Goal: Task Accomplishment & Management: Manage account settings

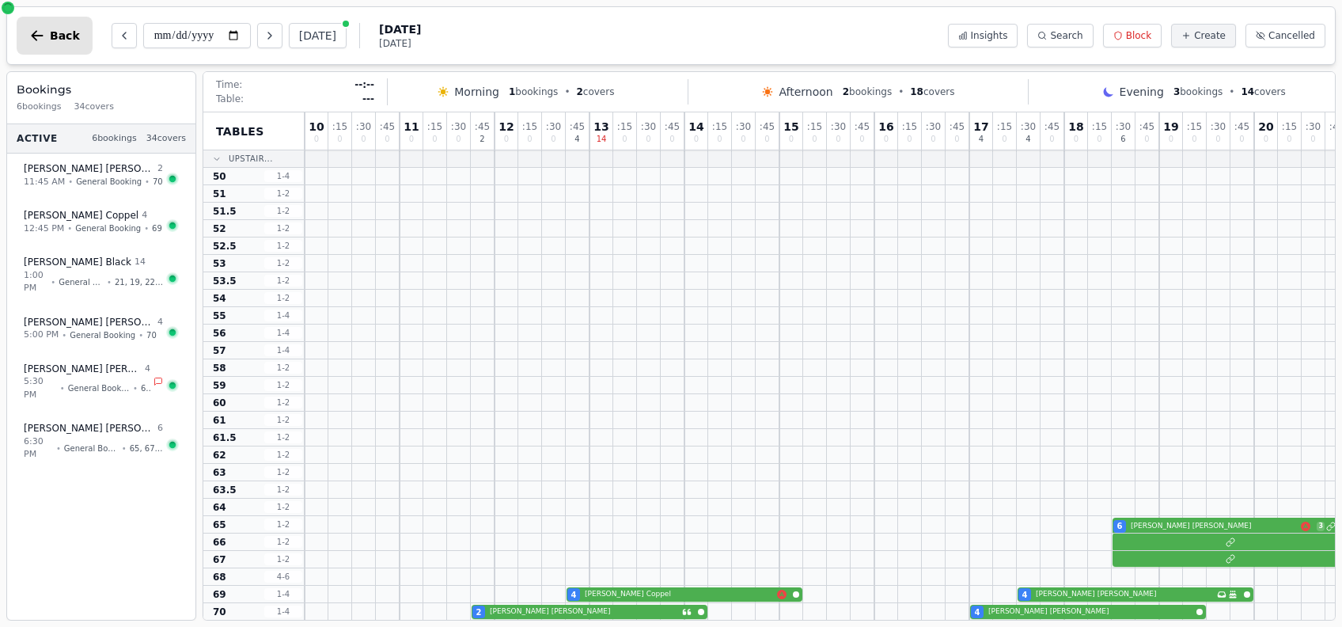
click at [51, 38] on span "Back" at bounding box center [65, 35] width 30 height 11
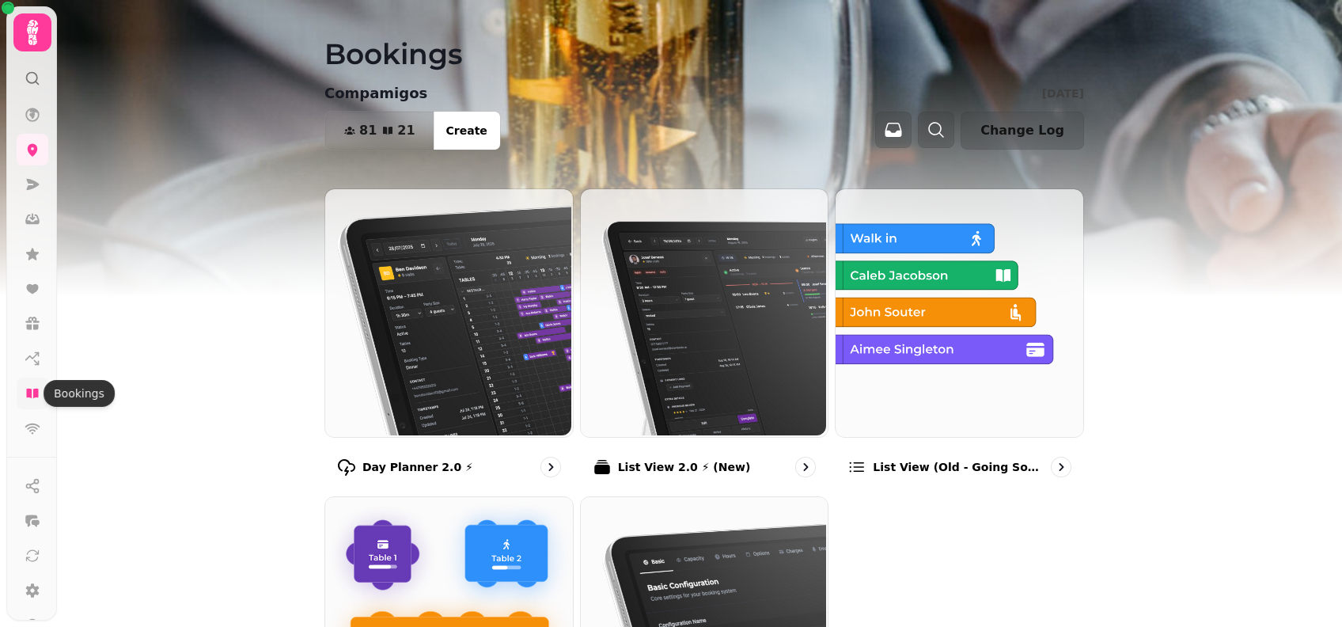
click at [36, 392] on icon at bounding box center [32, 392] width 12 height 9
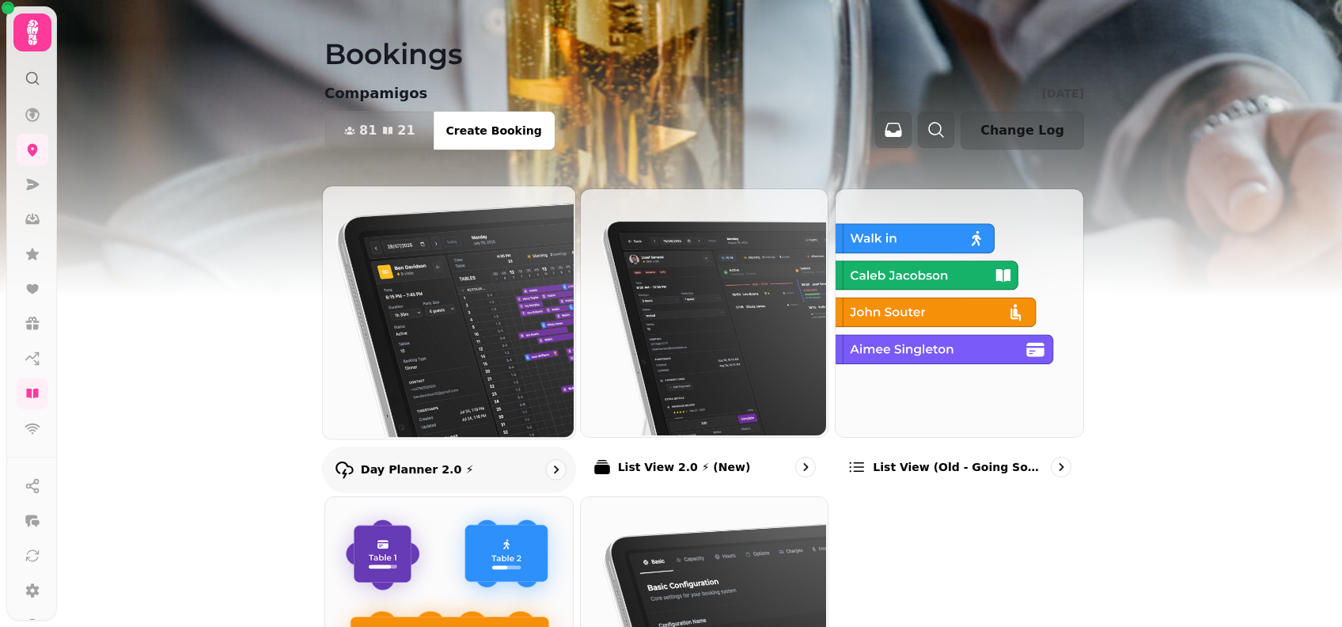
click at [470, 320] on img at bounding box center [447, 310] width 252 height 252
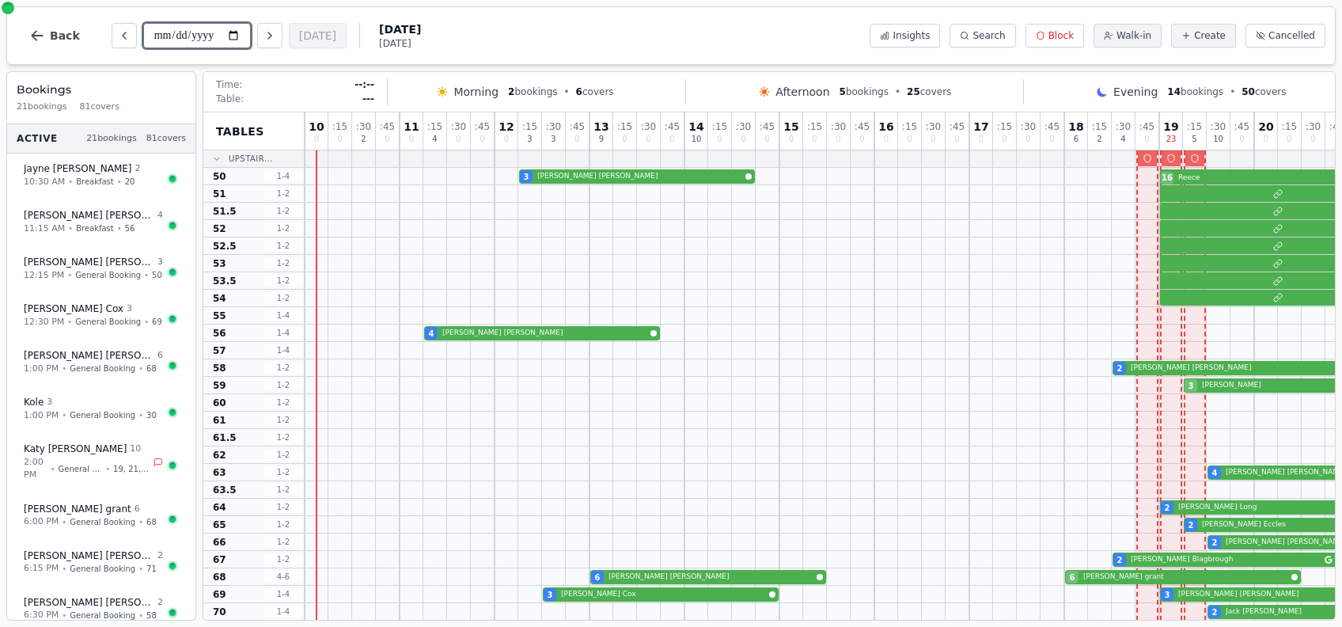
click at [238, 34] on input "**********" at bounding box center [197, 35] width 108 height 25
type input "**********"
click at [230, 38] on input "**********" at bounding box center [197, 35] width 108 height 25
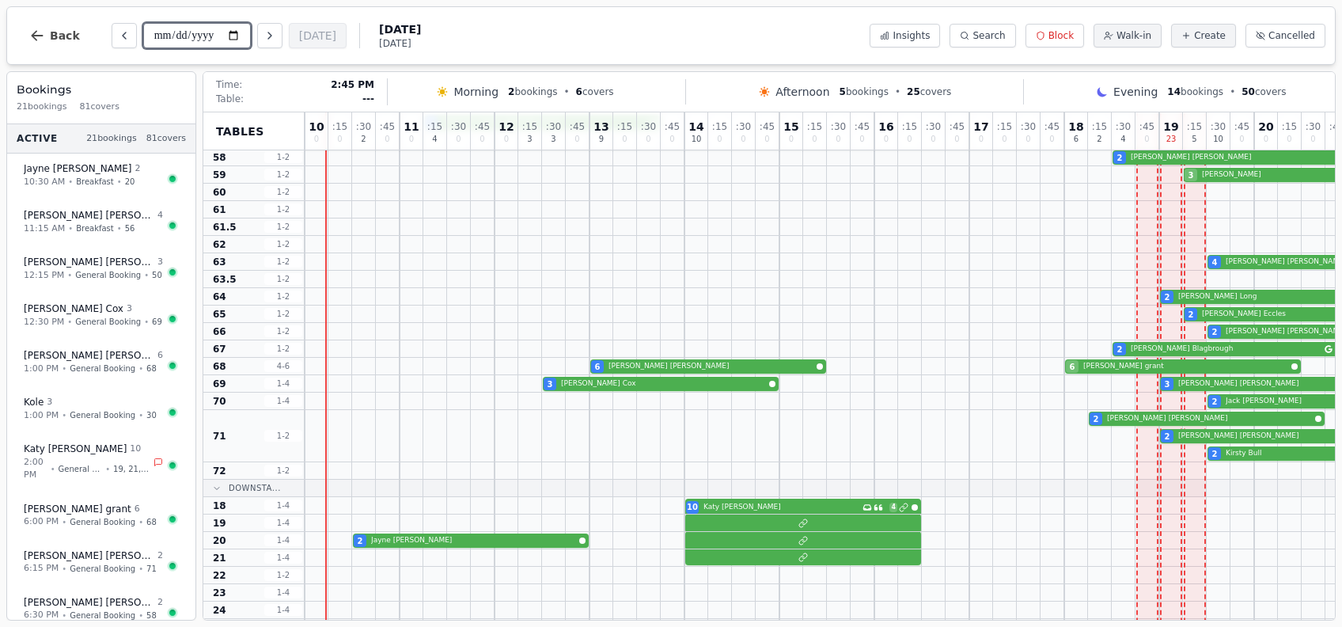
scroll to position [347, 0]
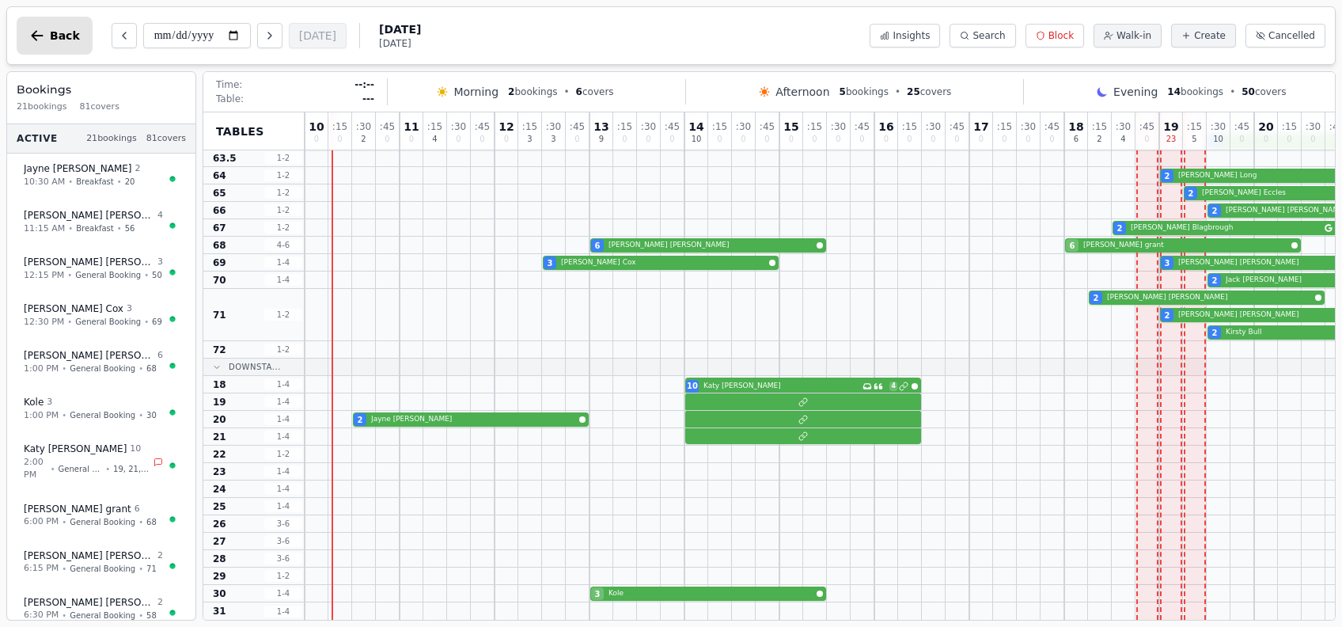
click at [55, 37] on span "Back" at bounding box center [65, 35] width 30 height 11
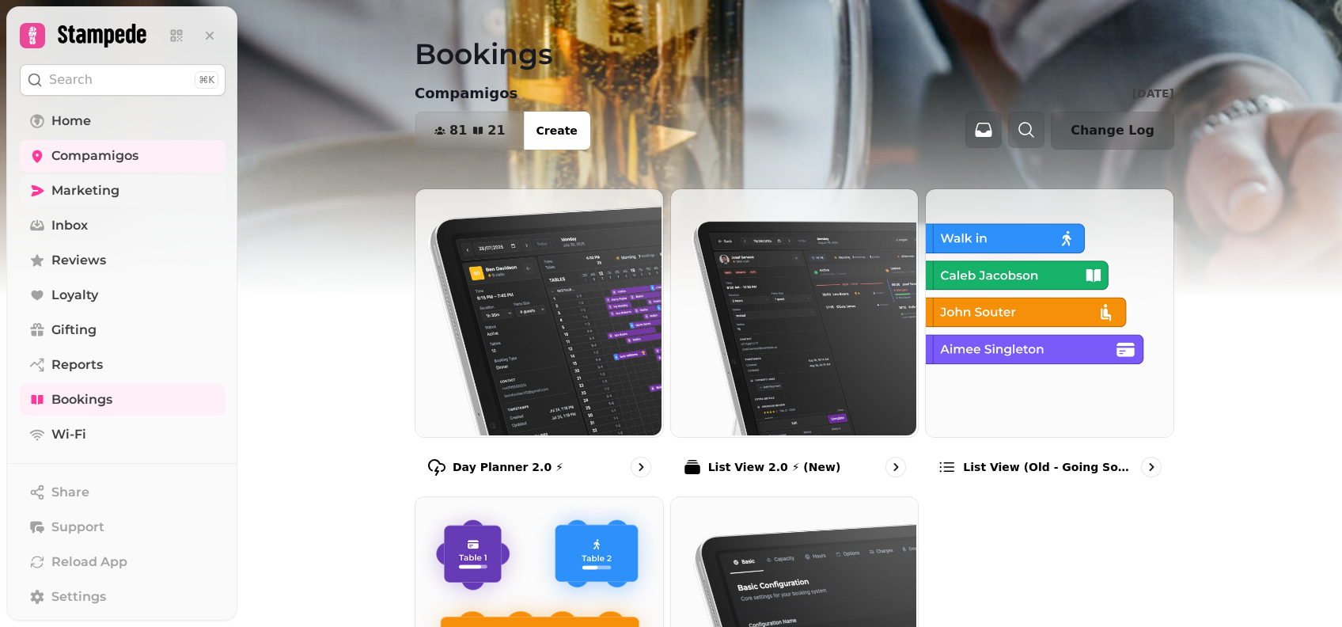
click at [70, 195] on span "Marketing" at bounding box center [85, 190] width 68 height 19
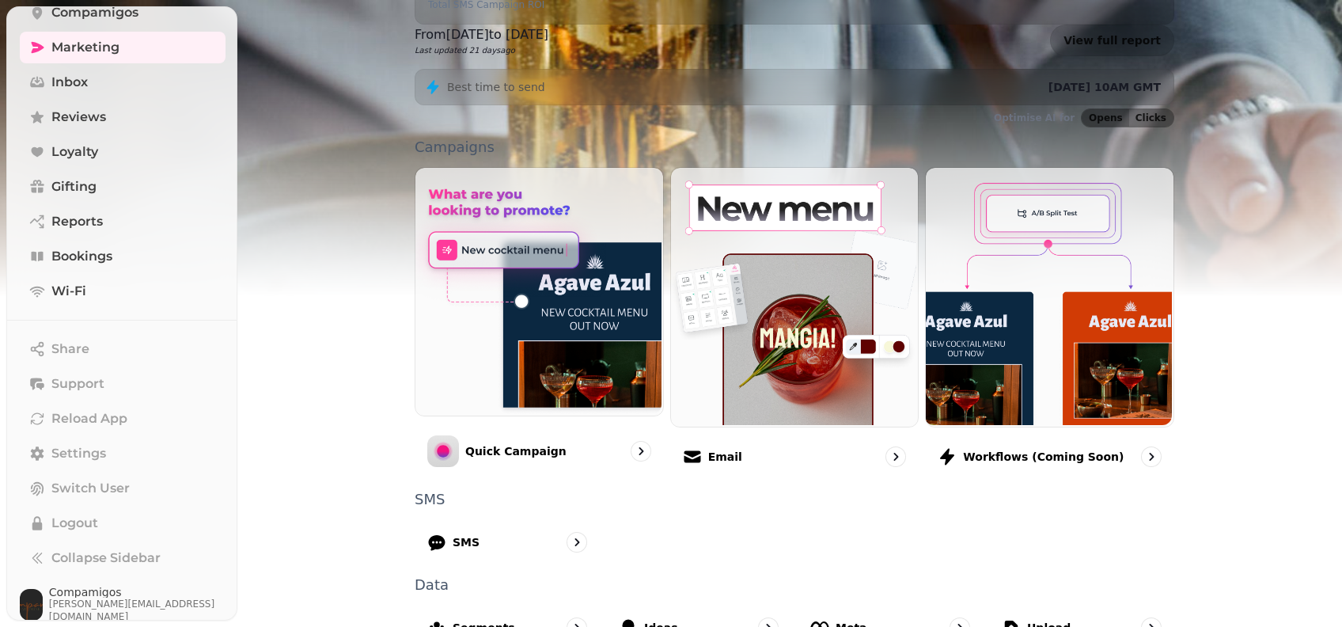
scroll to position [147, 0]
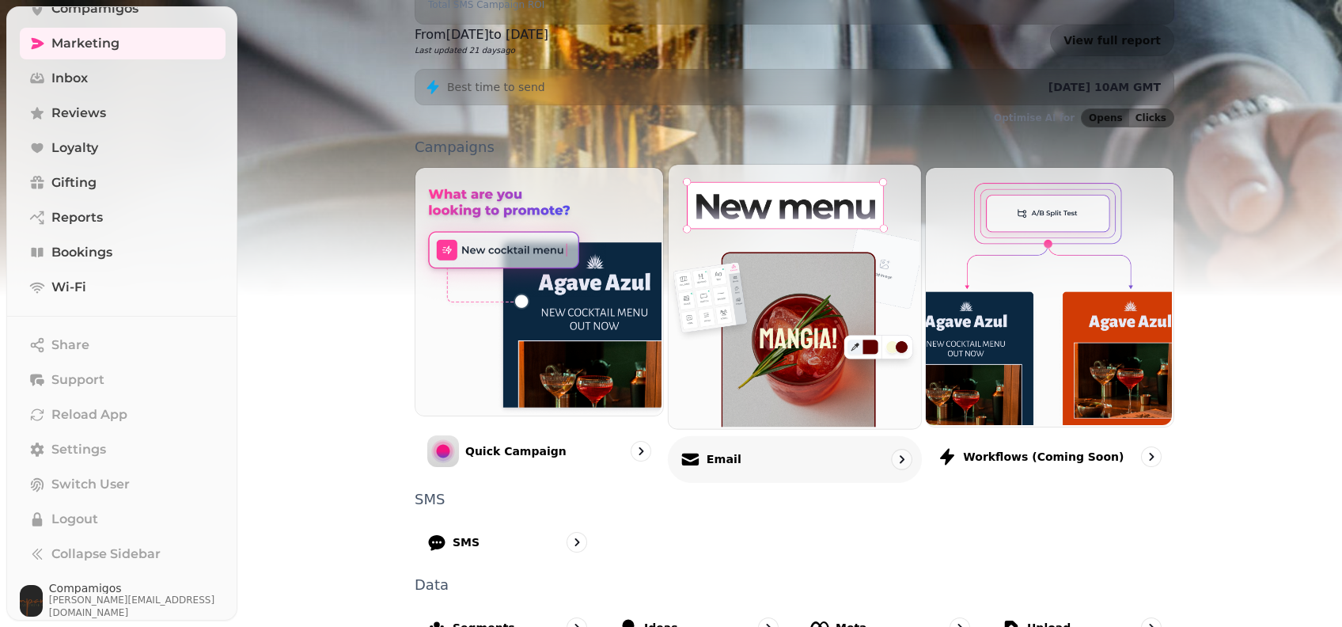
click at [767, 435] on div "Email" at bounding box center [795, 458] width 254 height 47
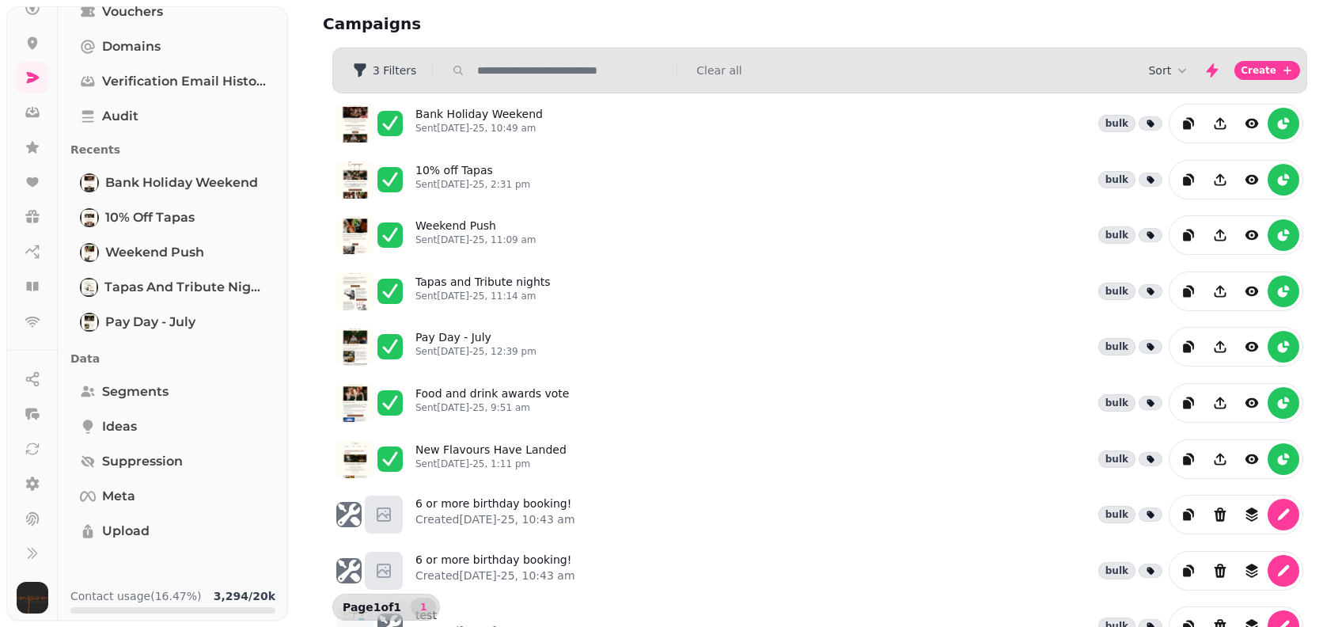
scroll to position [128, 0]
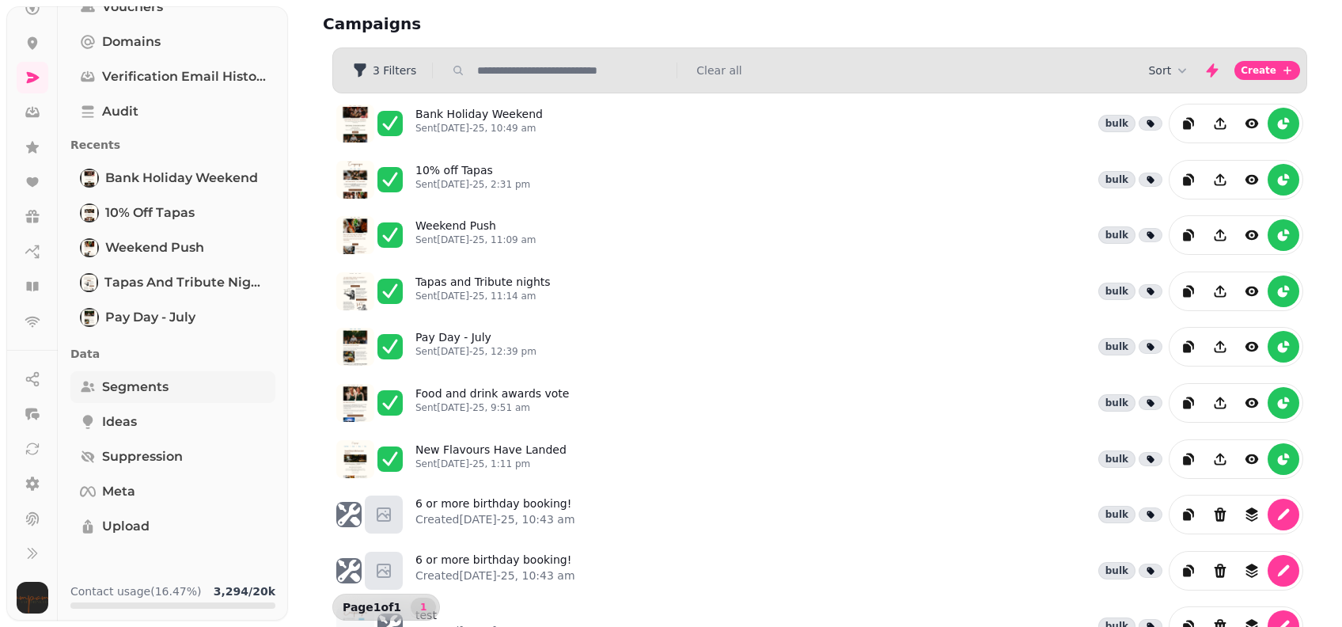
click at [194, 392] on link "Segments" at bounding box center [172, 387] width 205 height 32
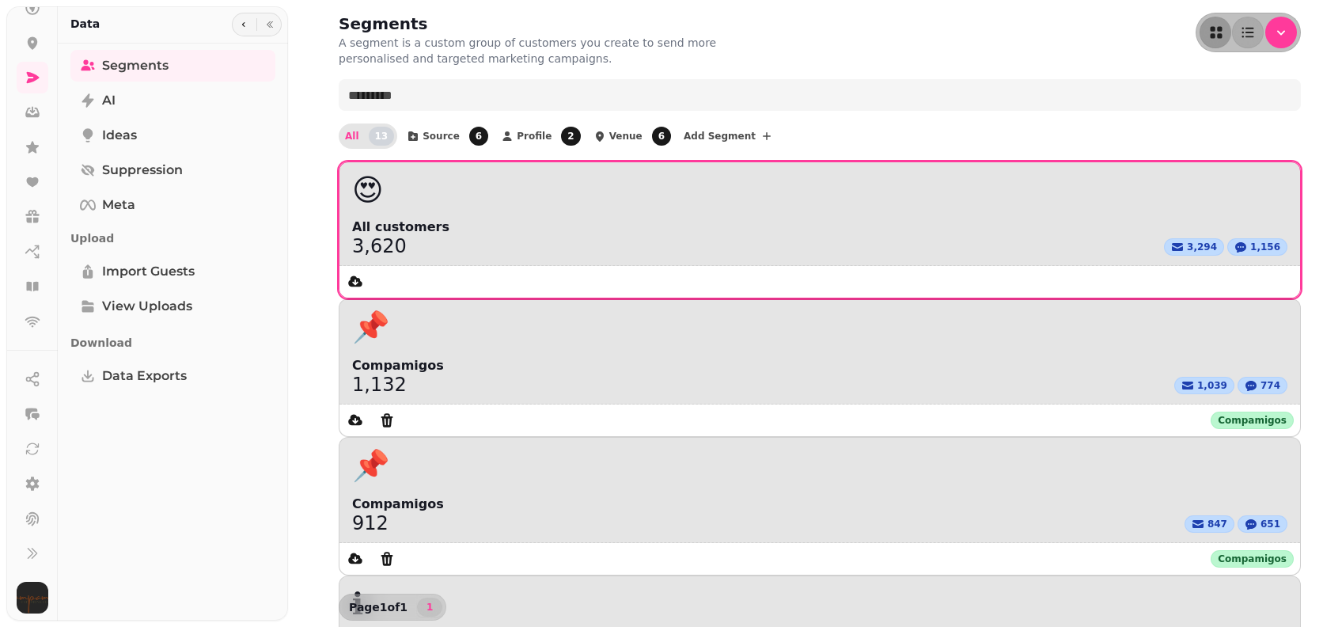
click at [424, 208] on div "😍" at bounding box center [819, 189] width 961 height 55
click at [1187, 246] on span "3,294" at bounding box center [1202, 247] width 30 height 13
click at [374, 228] on span "All customers" at bounding box center [819, 227] width 935 height 19
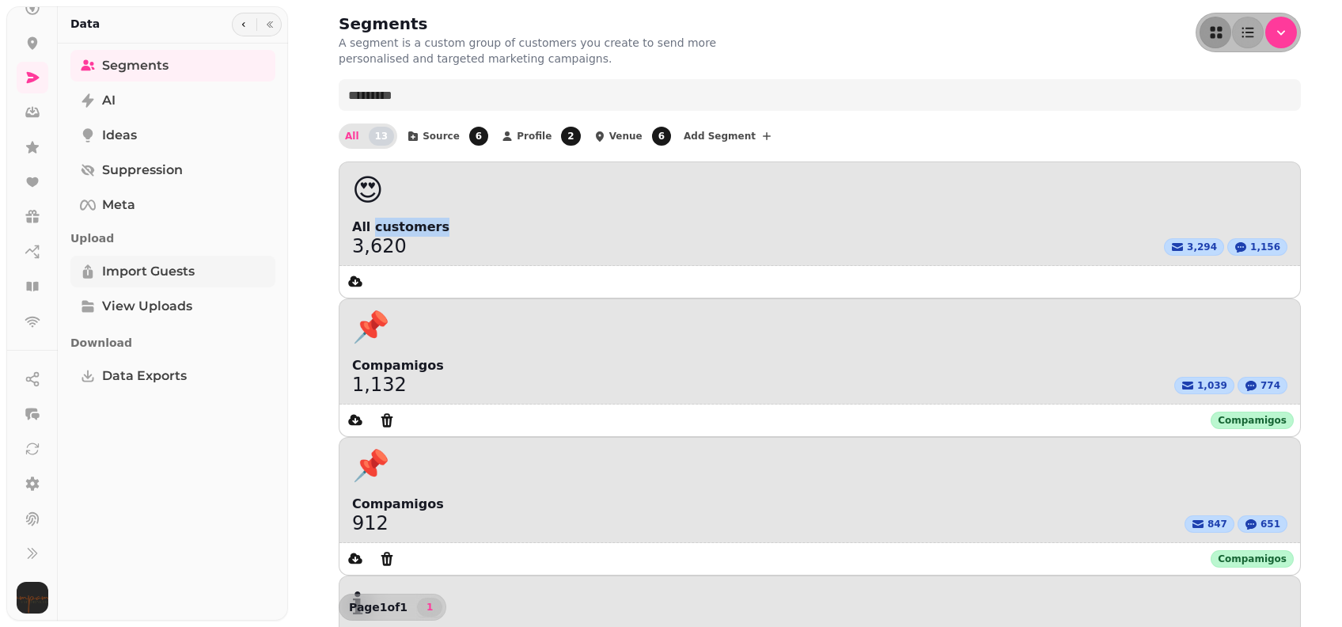
click at [214, 264] on link "Import Guests" at bounding box center [172, 272] width 205 height 32
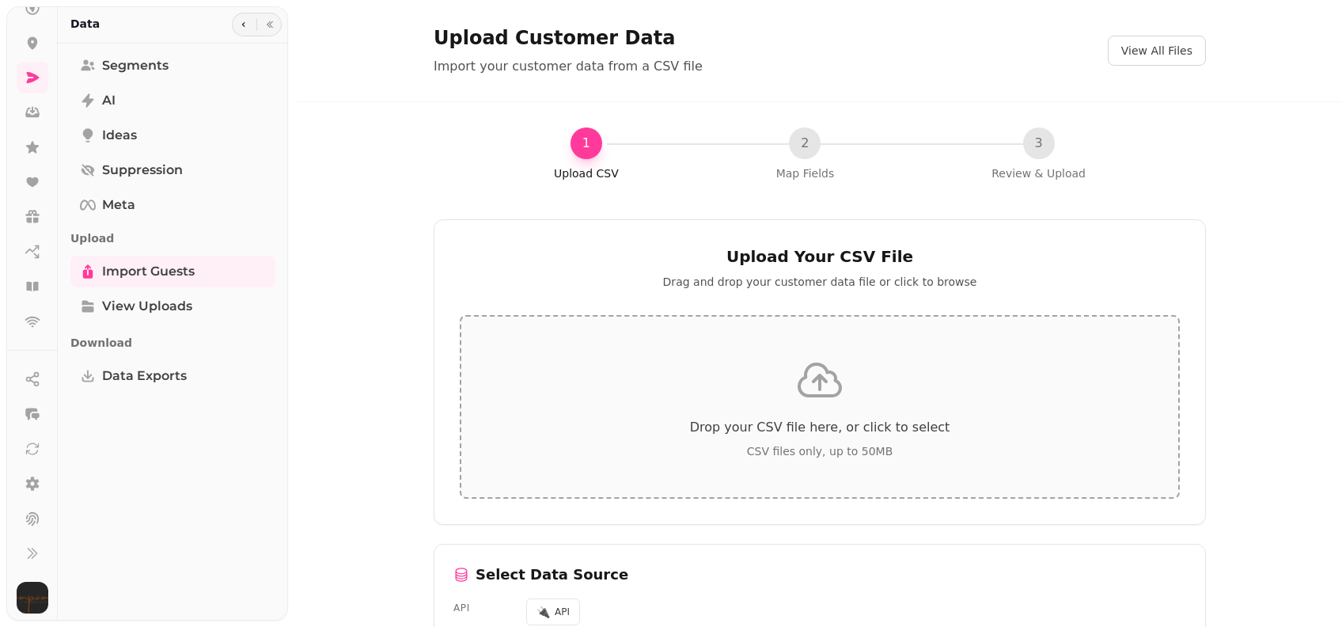
click at [818, 380] on icon at bounding box center [819, 380] width 41 height 32
click at [151, 81] on link "Segments" at bounding box center [172, 66] width 205 height 32
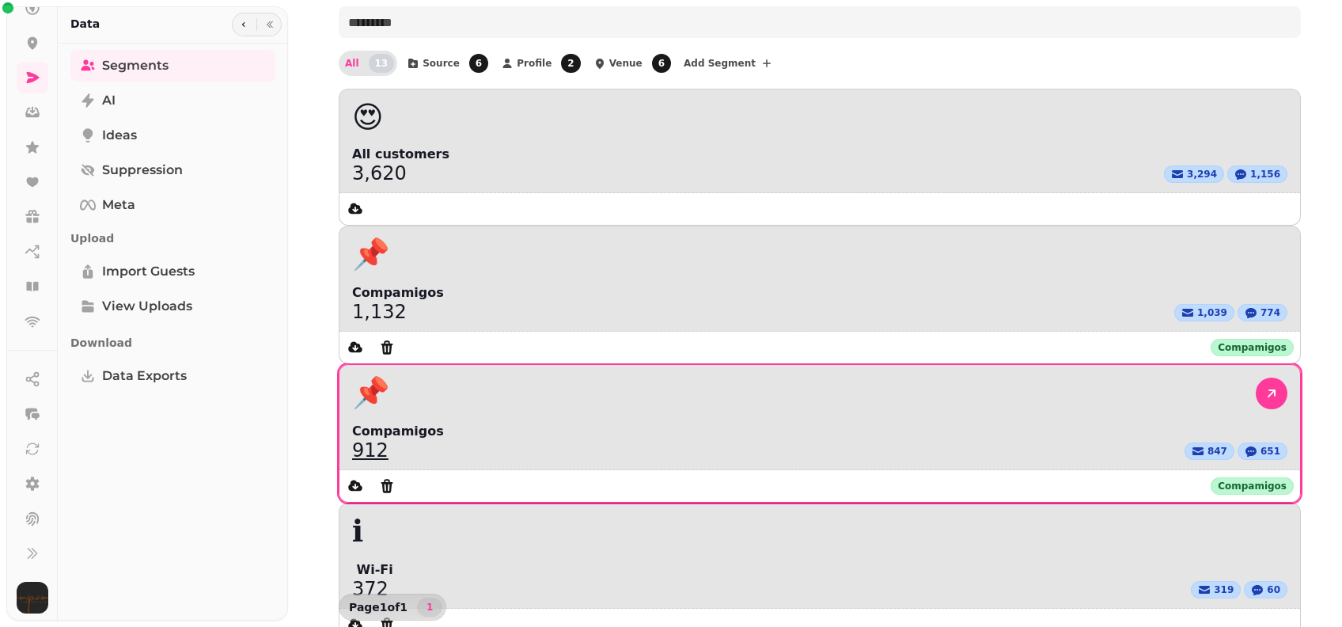
scroll to position [105, 0]
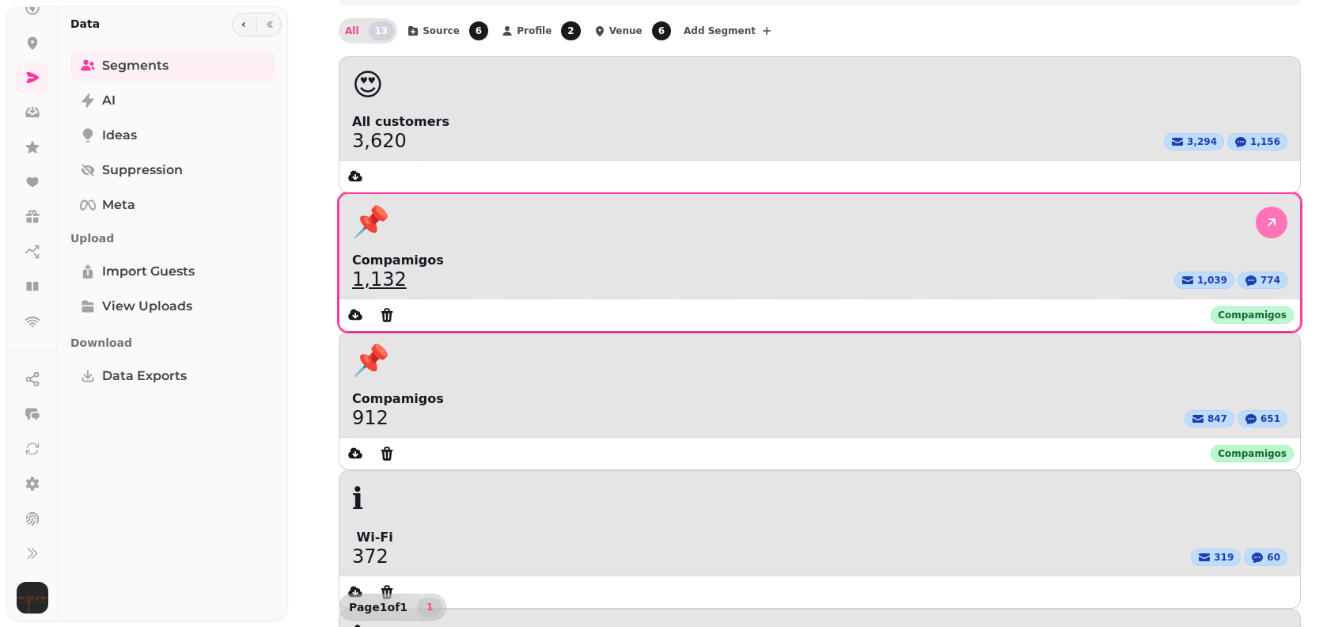
click at [1264, 214] on icon at bounding box center [1272, 222] width 16 height 16
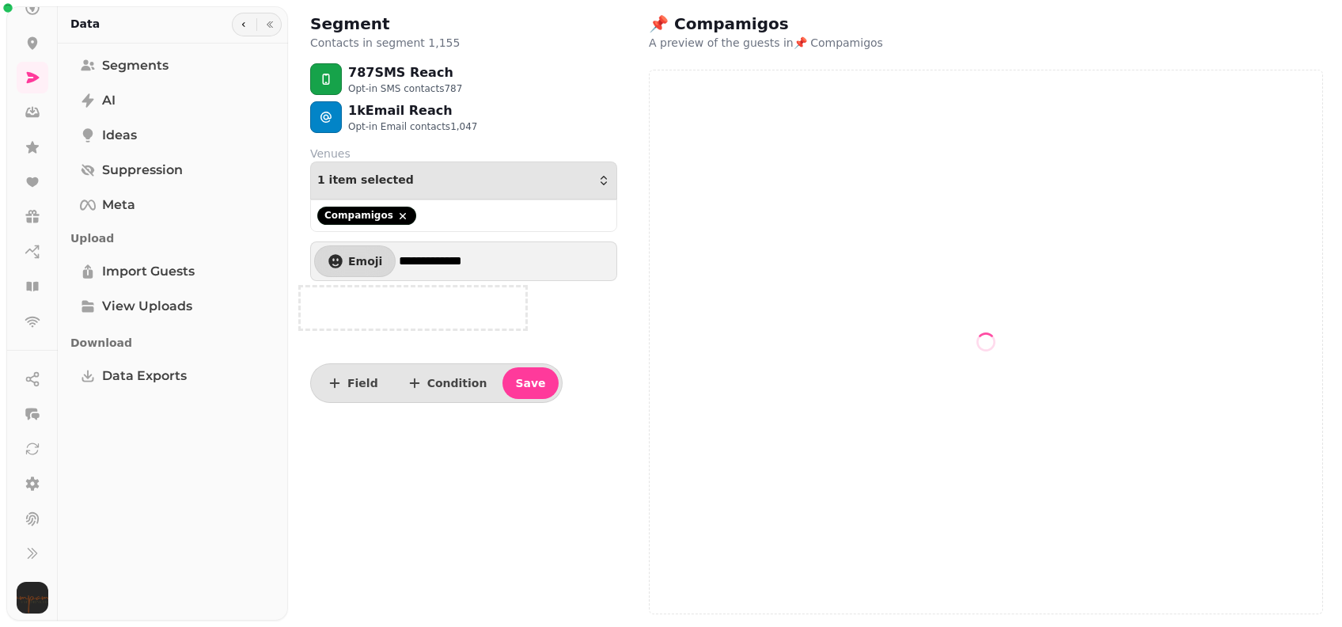
select select "**"
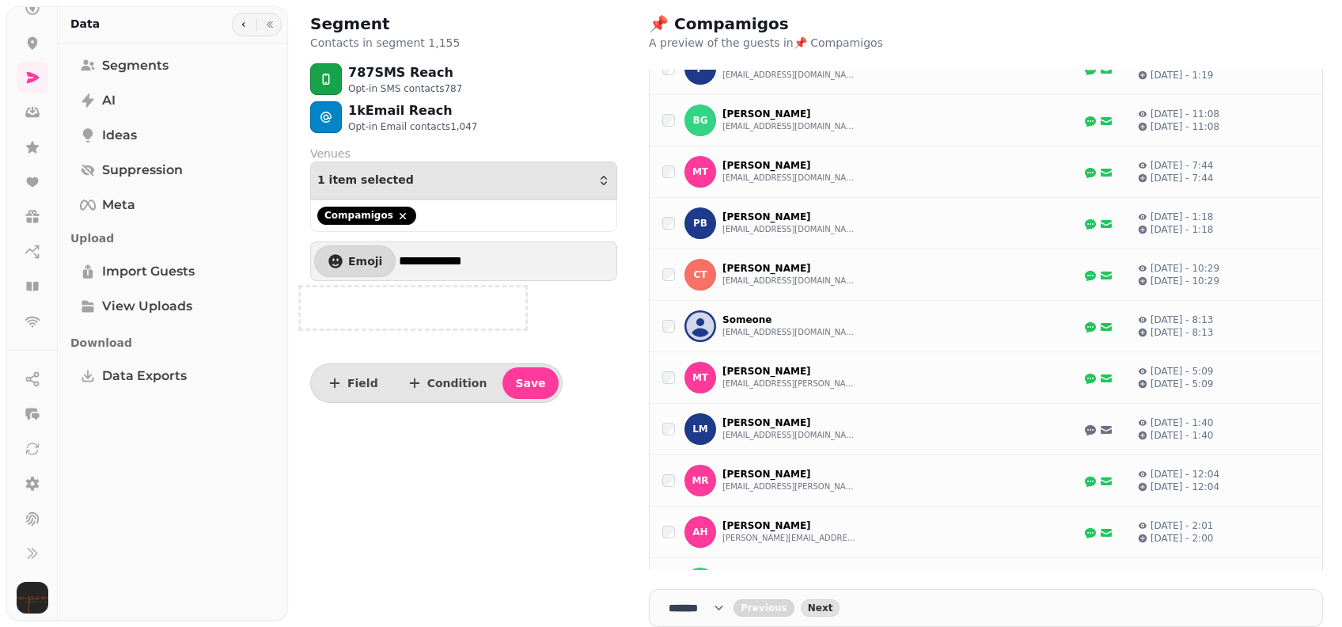
scroll to position [823, 0]
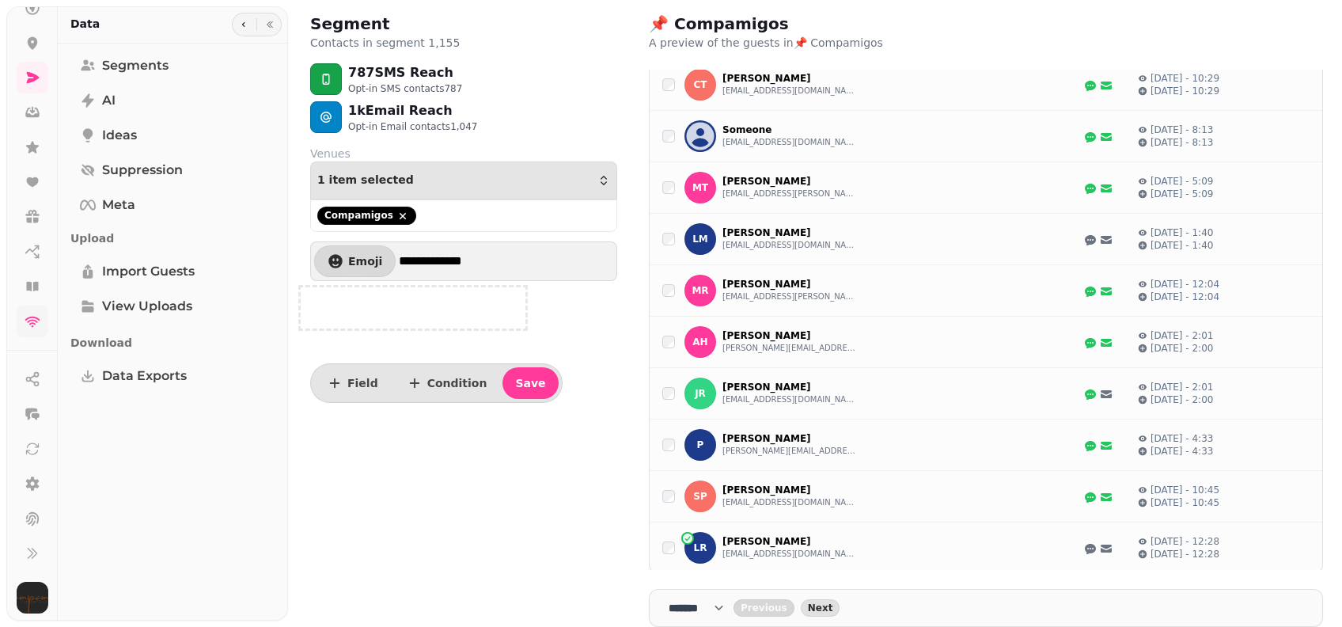
click at [19, 323] on link at bounding box center [33, 321] width 32 height 32
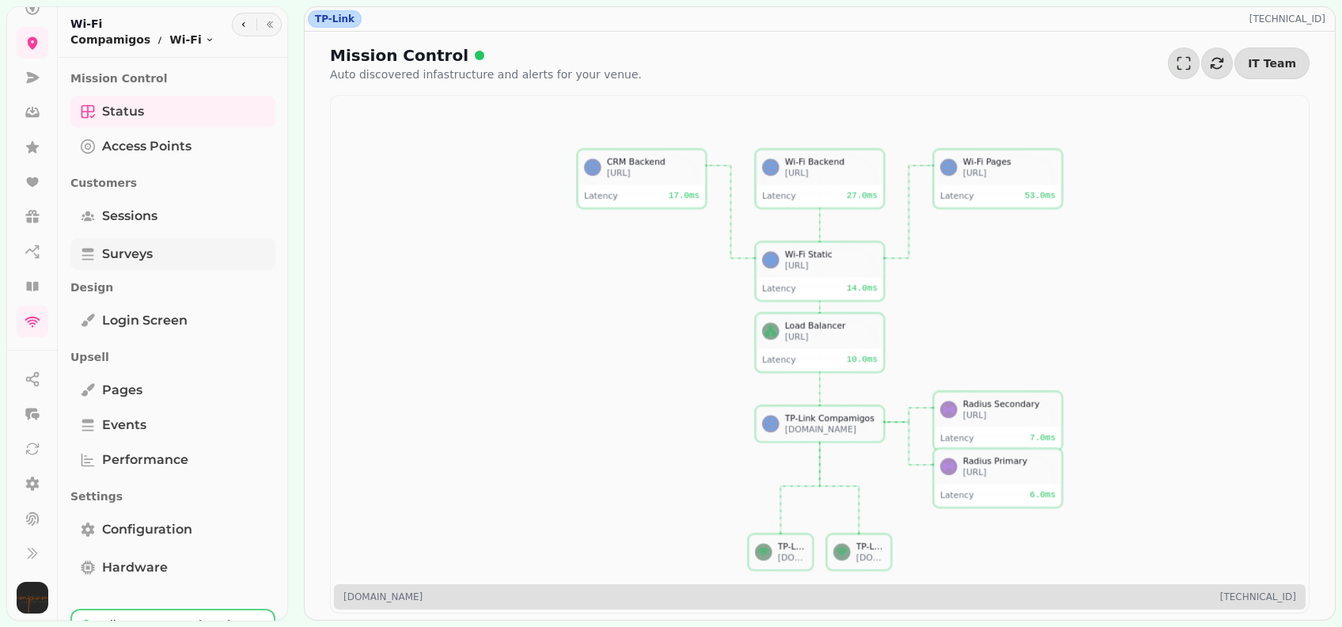
scroll to position [44, 0]
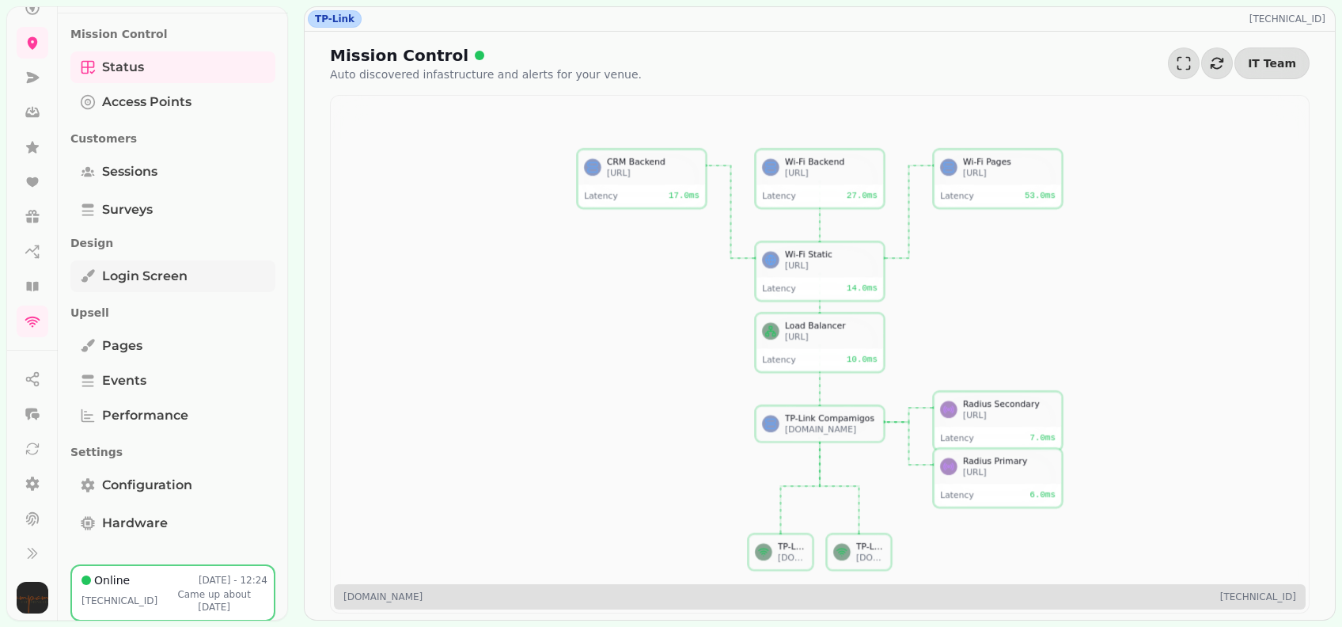
click at [205, 276] on link "Login screen" at bounding box center [172, 276] width 205 height 32
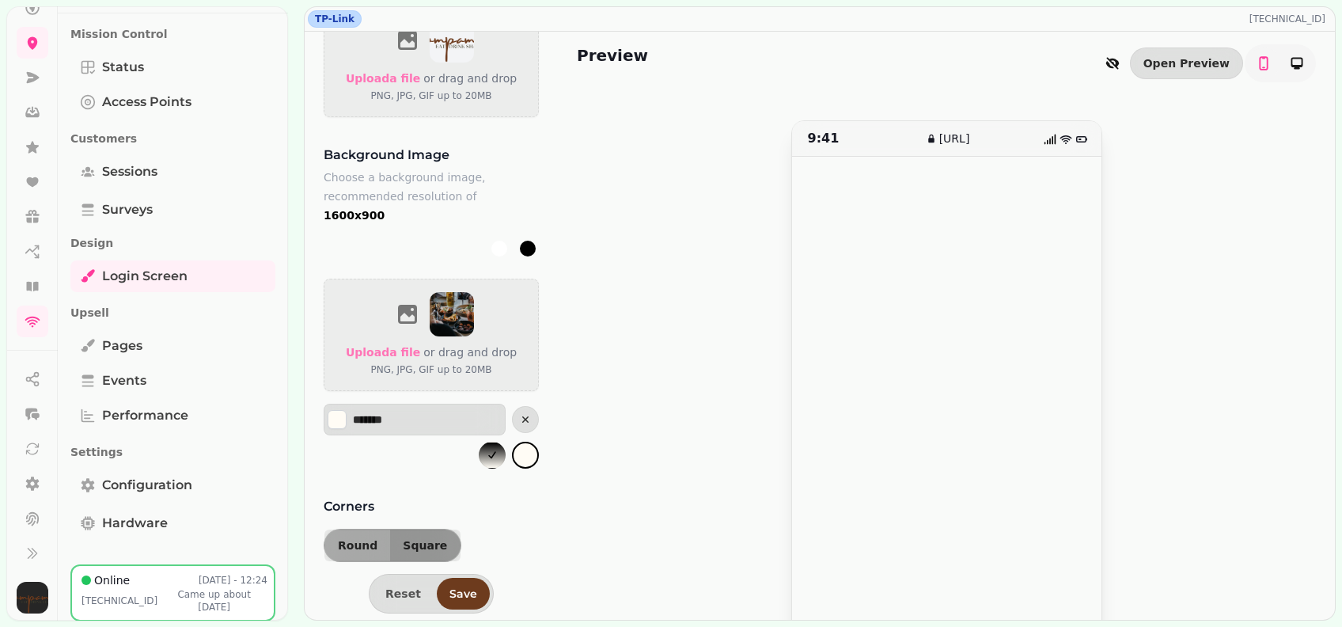
scroll to position [724, 0]
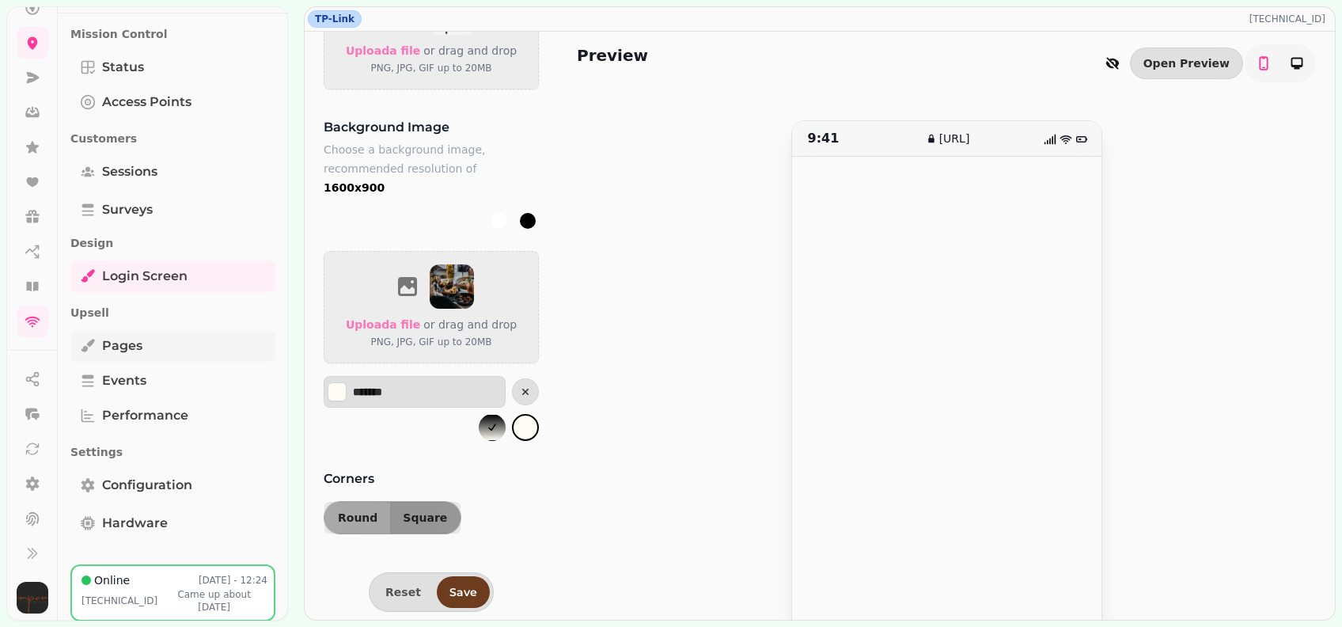
click at [149, 339] on link "Pages" at bounding box center [172, 346] width 205 height 32
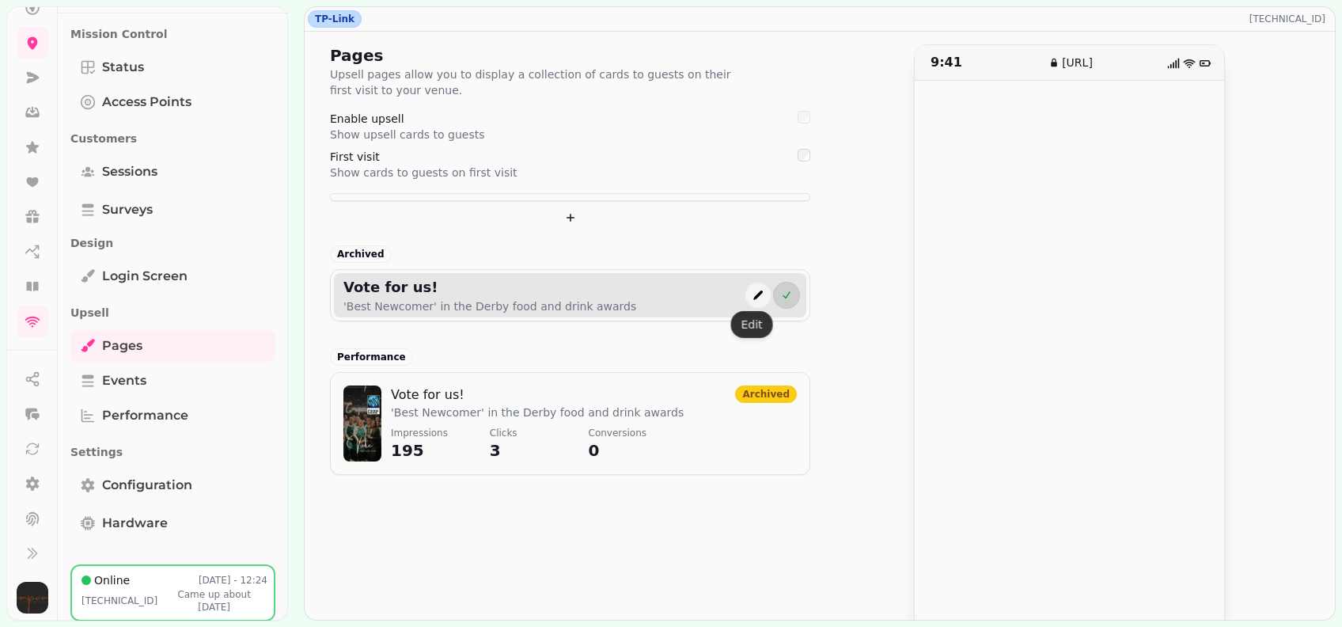
click at [752, 294] on icon "edit" at bounding box center [758, 295] width 13 height 13
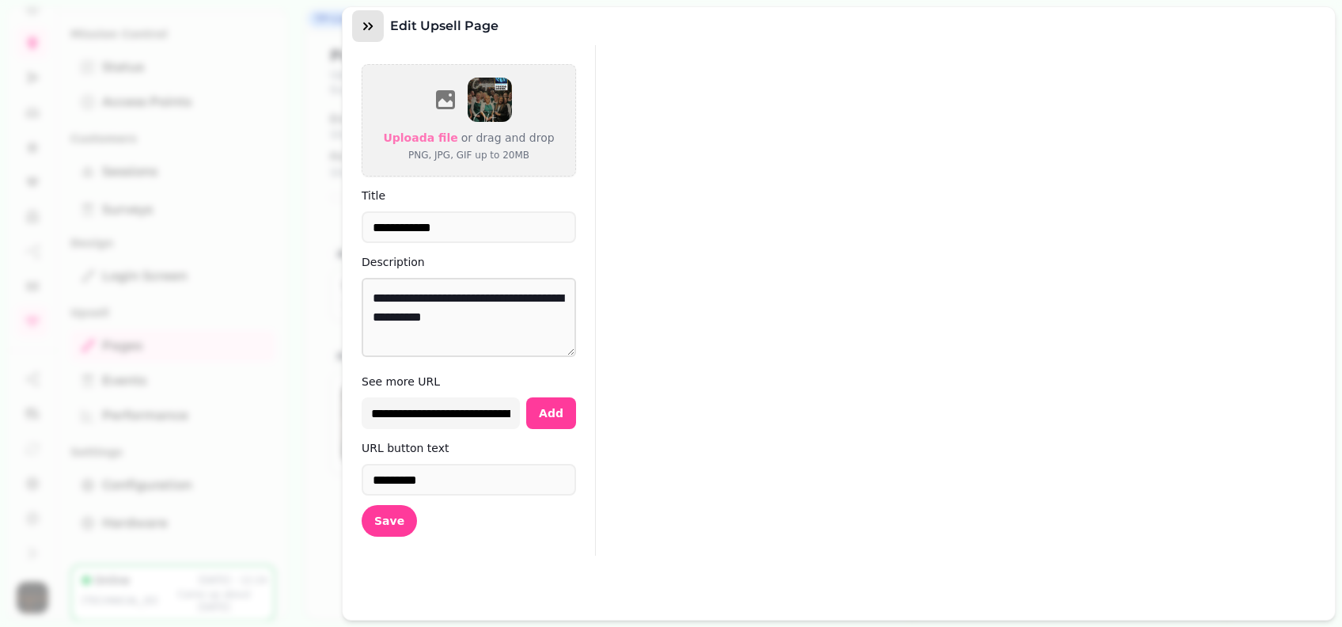
click at [362, 22] on icon "button" at bounding box center [368, 26] width 16 height 16
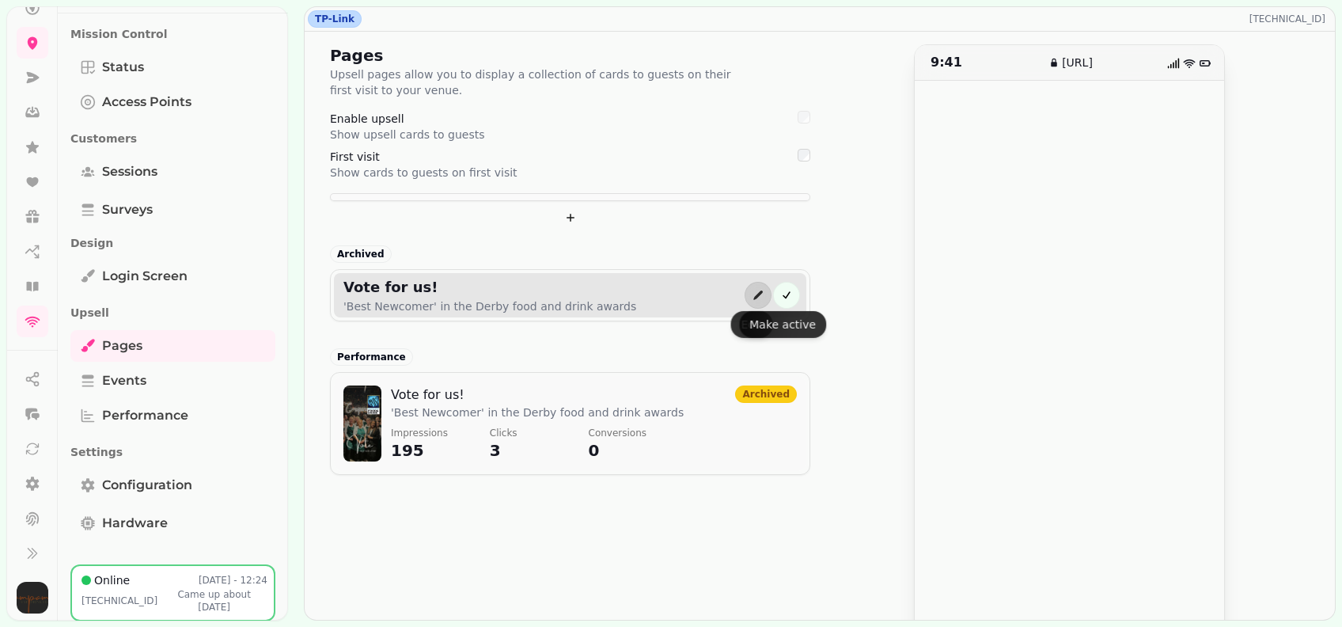
click at [777, 302] on button "active" at bounding box center [786, 295] width 27 height 27
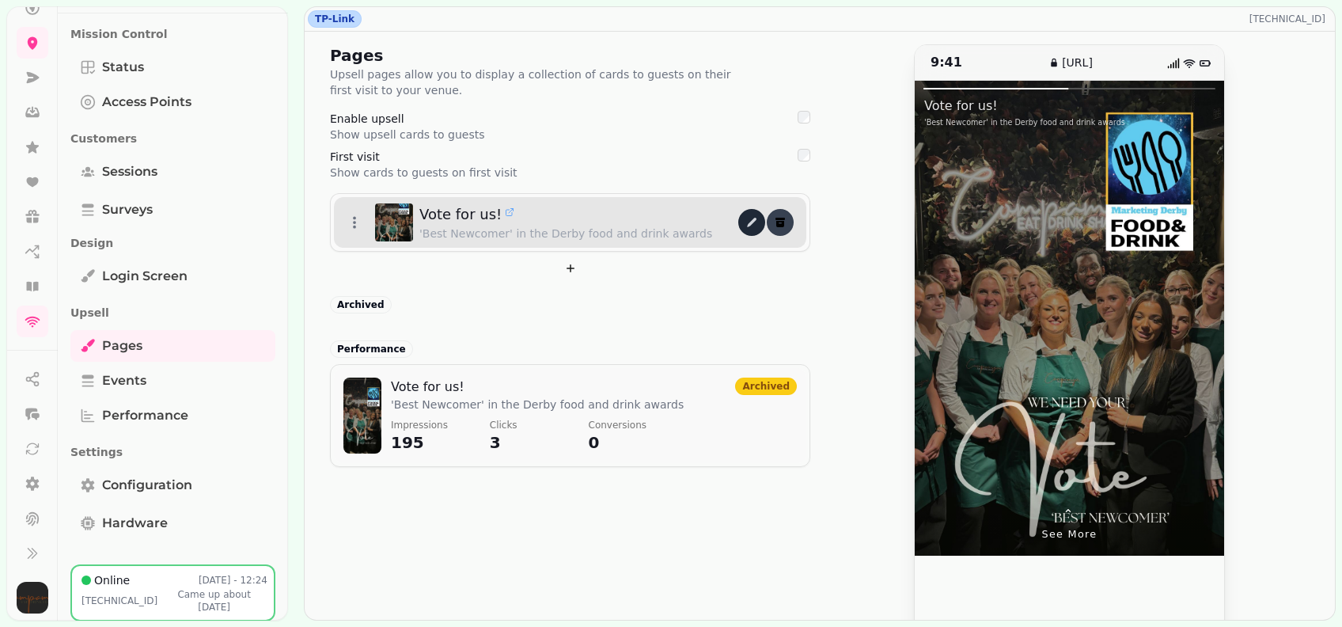
click at [776, 223] on icon "delete" at bounding box center [780, 224] width 8 height 6
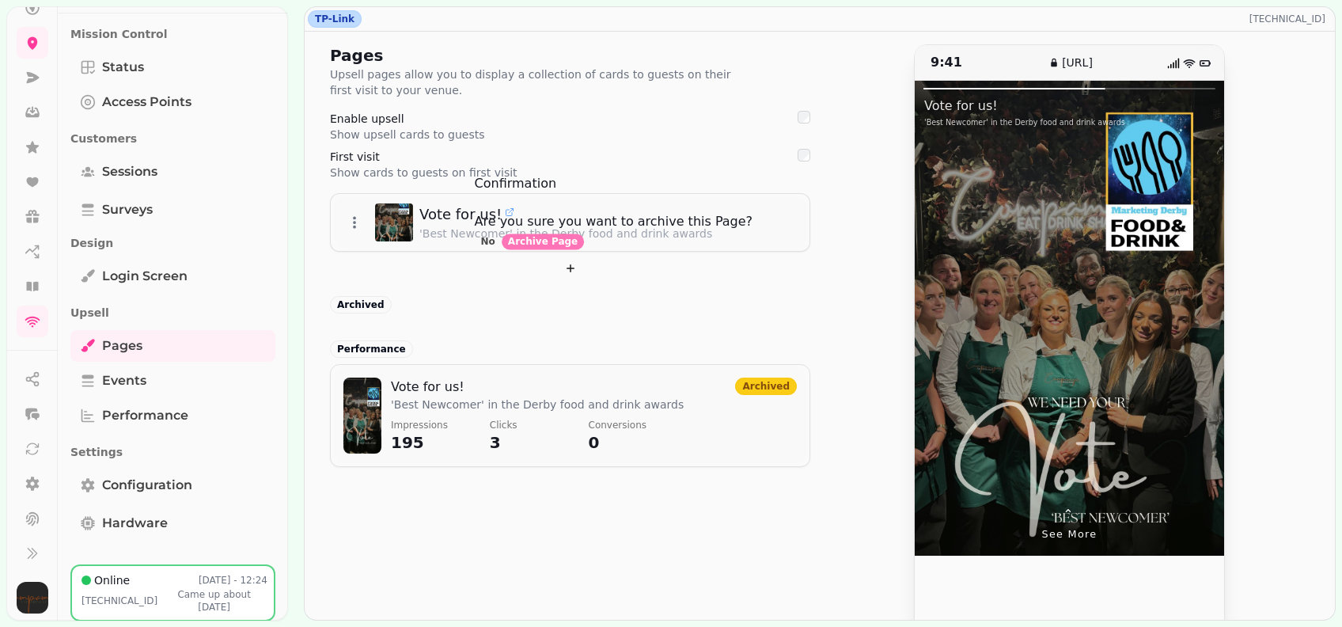
click at [578, 246] on span "Archive Page" at bounding box center [543, 241] width 70 height 9
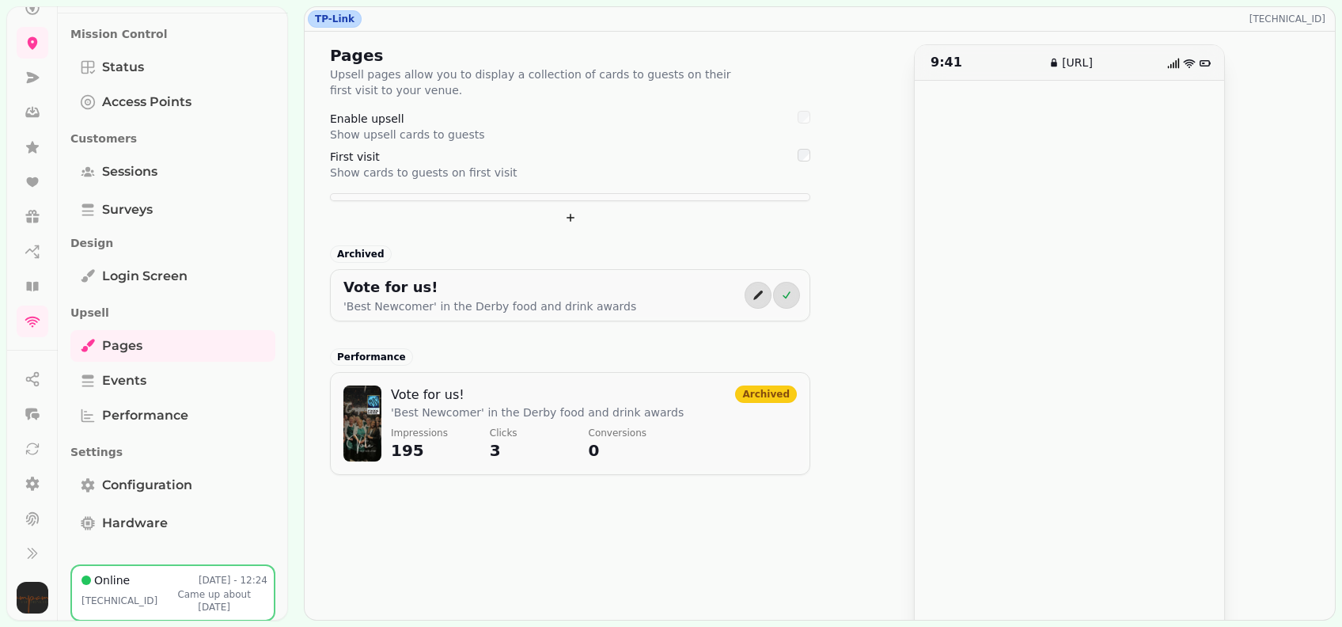
click at [650, 104] on div "Pages Upsell pages allow you to display a collection of cards to guests on thei…" at bounding box center [570, 381] width 480 height 674
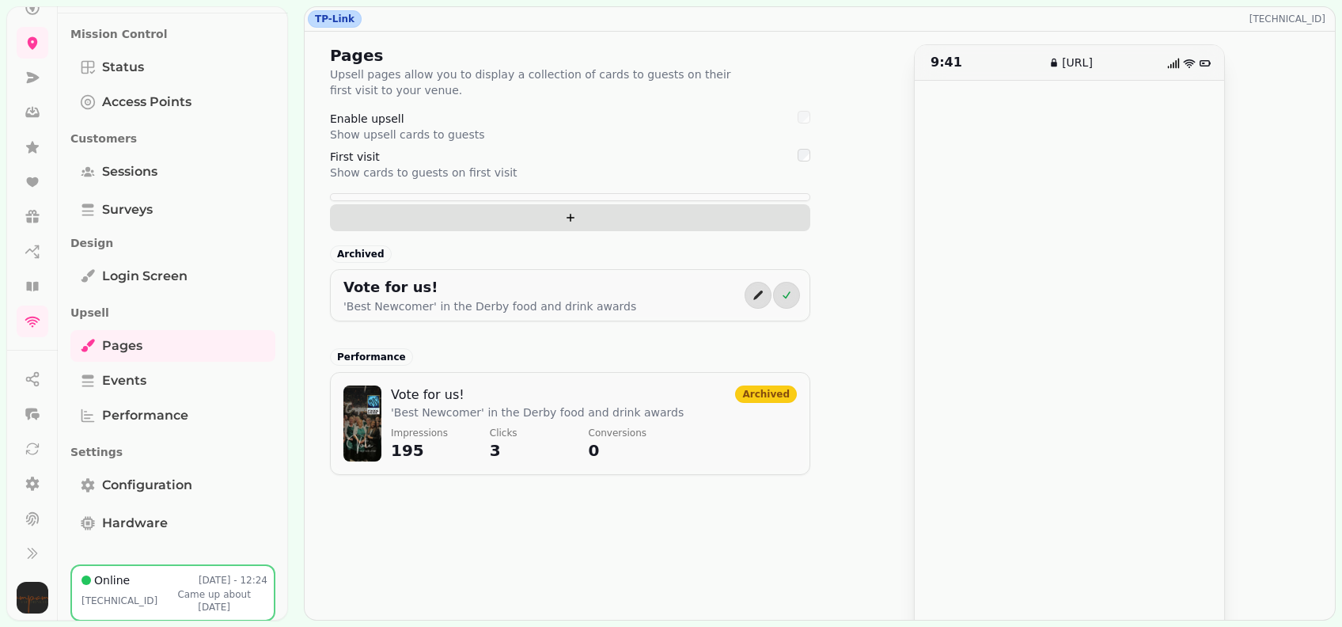
click at [564, 222] on icon "add" at bounding box center [570, 217] width 13 height 13
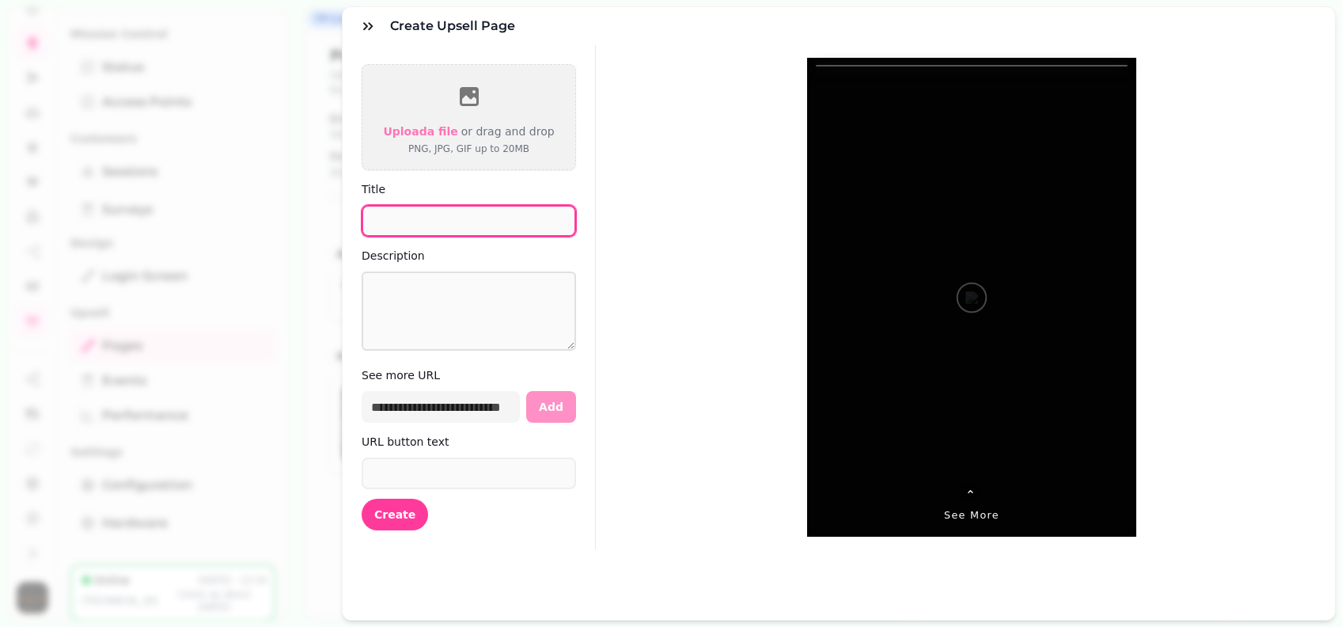
click at [446, 220] on input "Title" at bounding box center [469, 221] width 214 height 32
type input "*"
type input "**********"
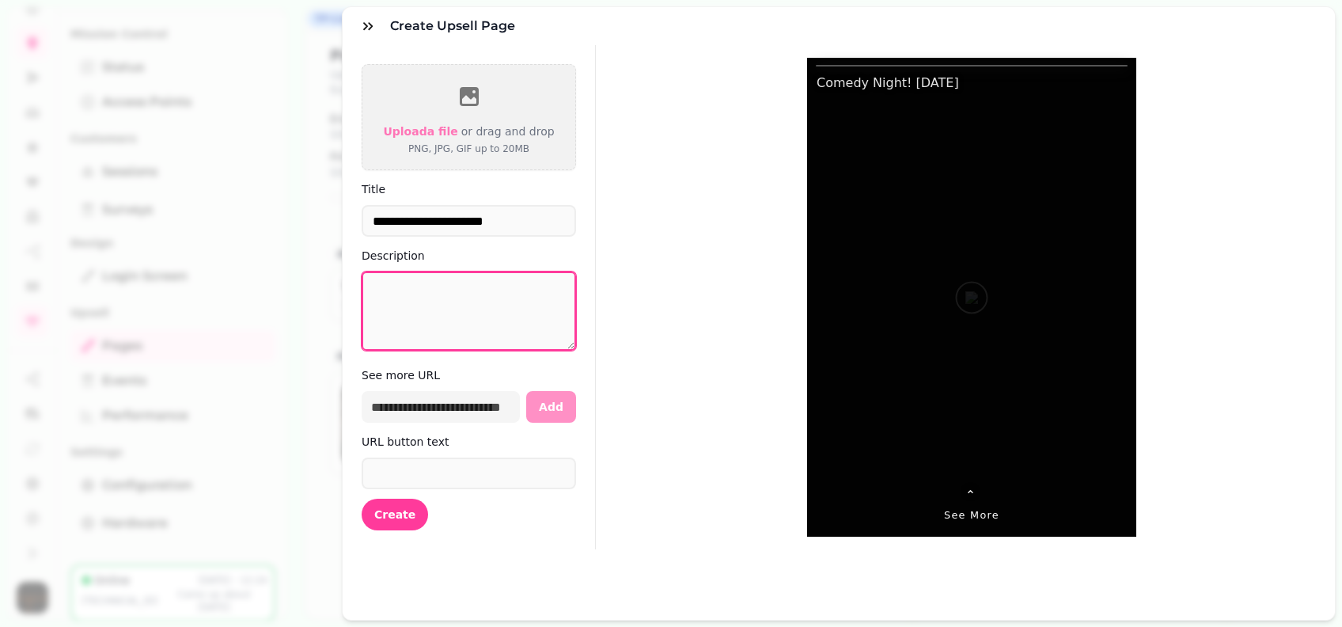
click at [510, 300] on textarea "Description" at bounding box center [469, 310] width 214 height 79
paste textarea "**********"
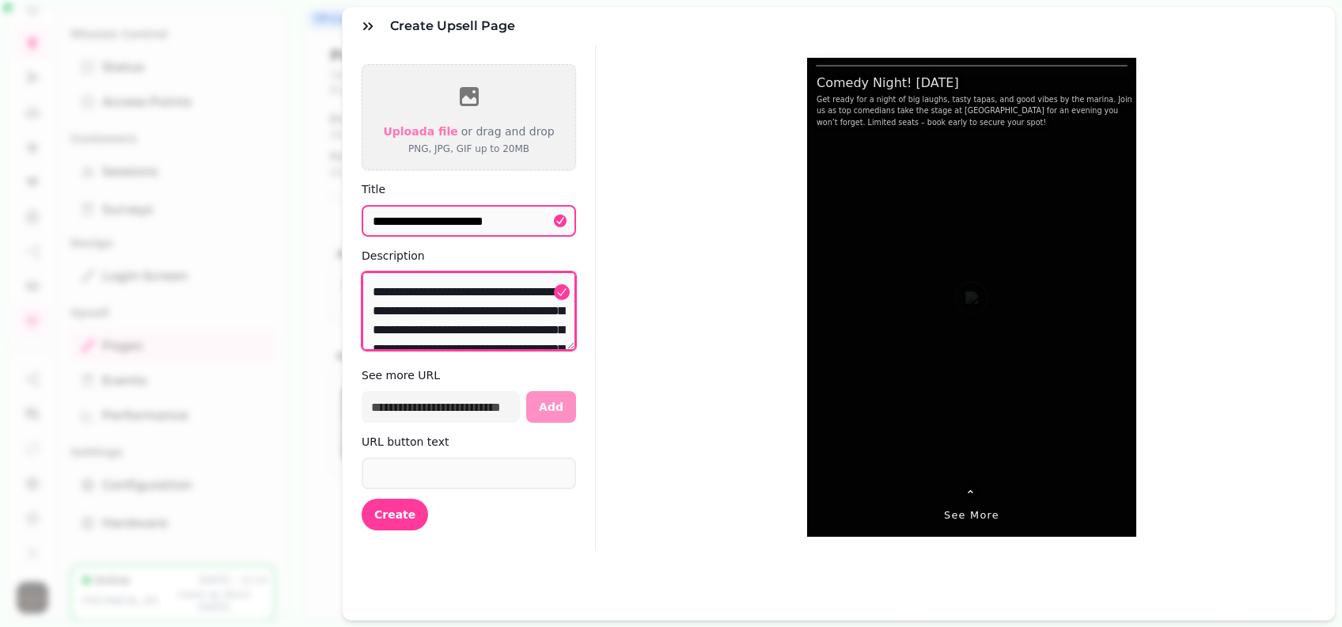
scroll to position [84, 0]
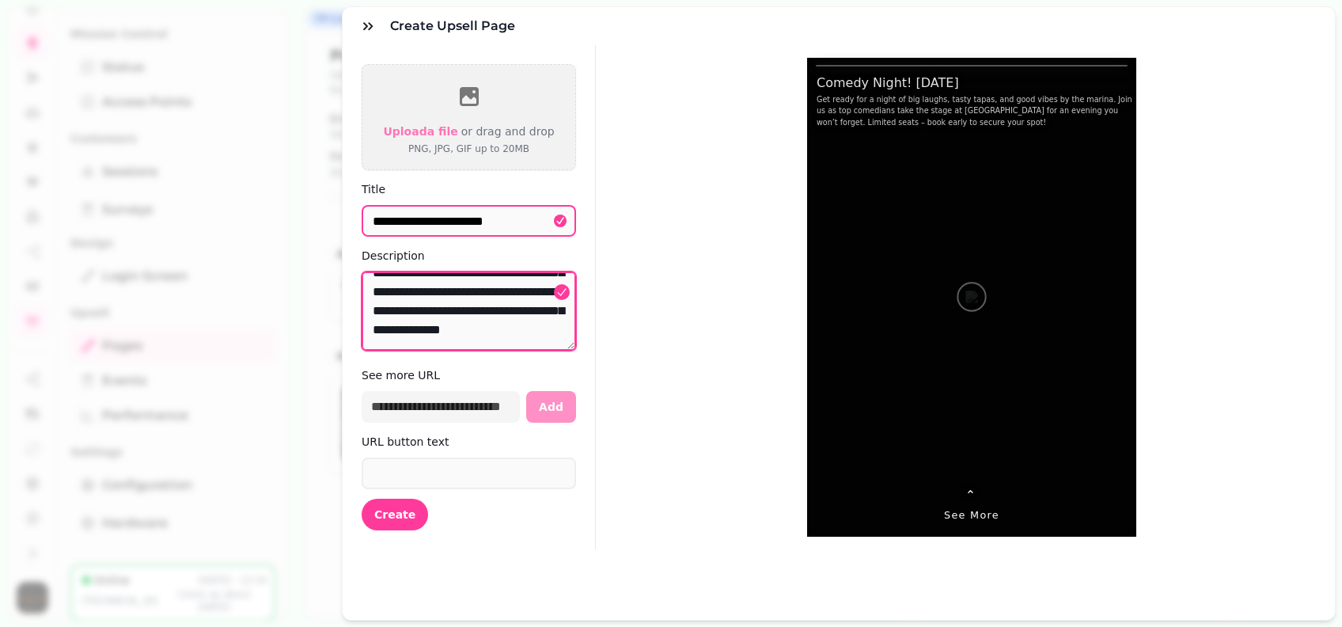
drag, startPoint x: 459, startPoint y: 280, endPoint x: 462, endPoint y: 309, distance: 29.4
click at [462, 309] on textarea "**********" at bounding box center [469, 310] width 214 height 79
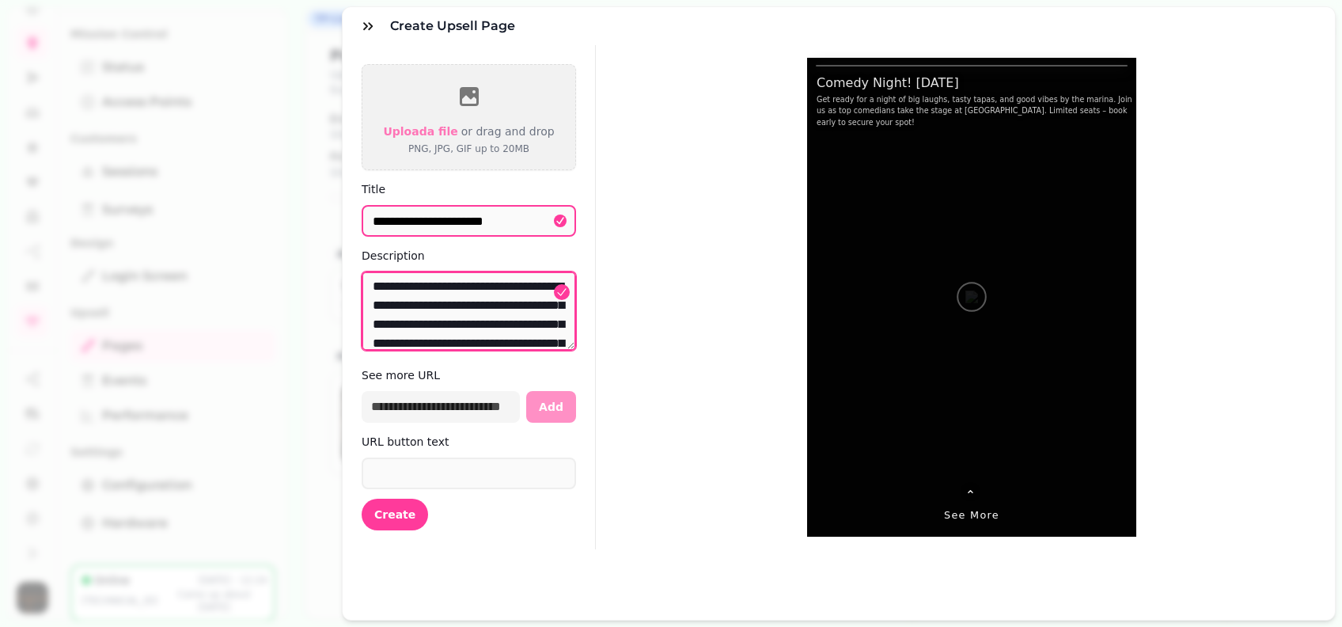
scroll to position [0, 0]
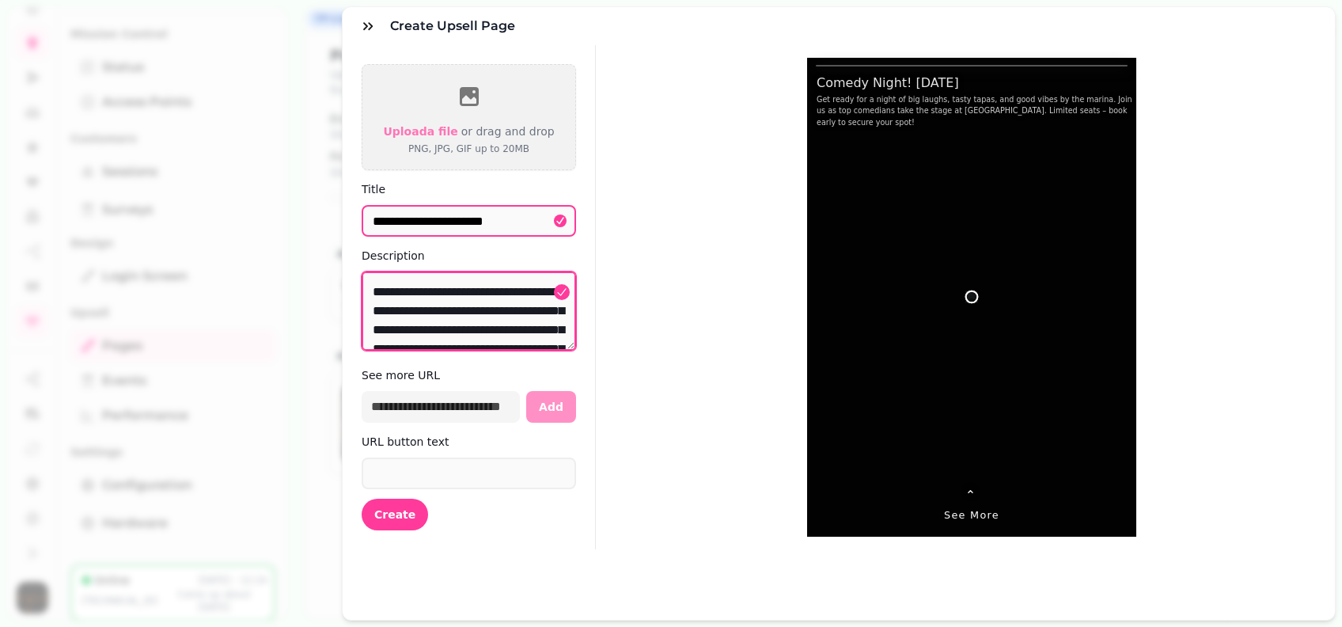
drag, startPoint x: 476, startPoint y: 310, endPoint x: 403, endPoint y: 329, distance: 75.2
click at [403, 329] on textarea "**********" at bounding box center [469, 310] width 214 height 79
drag, startPoint x: 482, startPoint y: 330, endPoint x: 478, endPoint y: 310, distance: 20.2
click at [478, 310] on textarea "**********" at bounding box center [469, 310] width 214 height 79
click at [381, 332] on textarea "**********" at bounding box center [469, 310] width 214 height 79
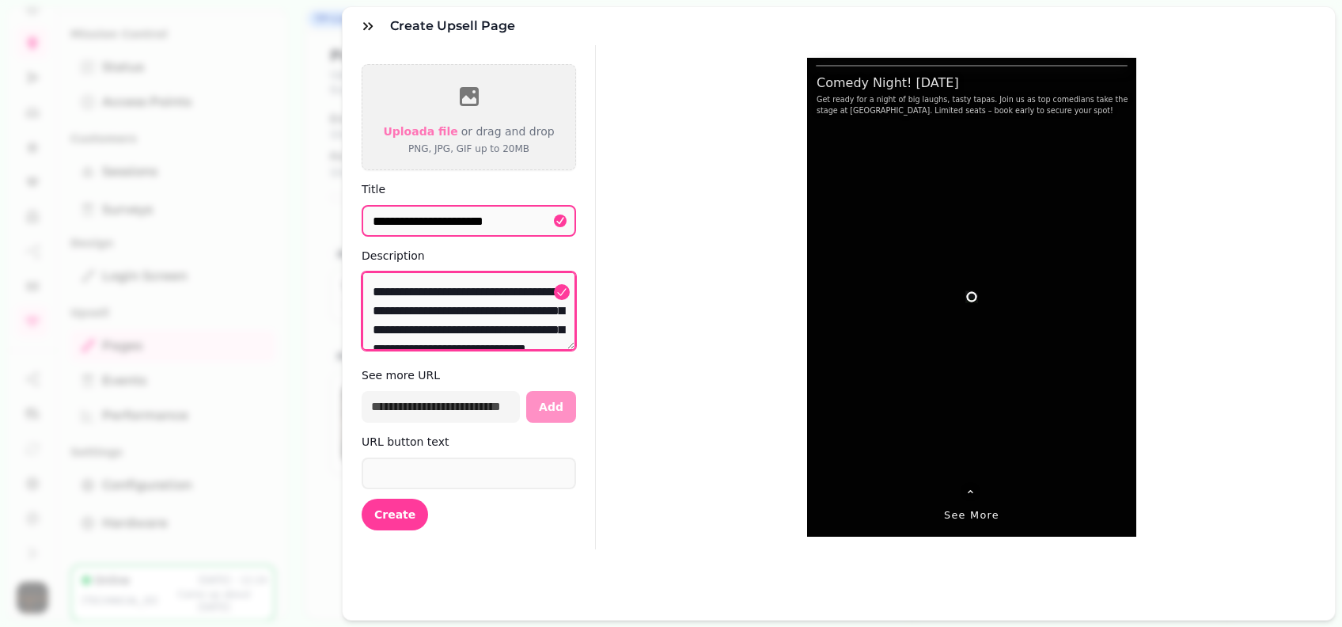
click at [381, 332] on textarea "**********" at bounding box center [469, 310] width 214 height 79
click at [426, 311] on textarea "**********" at bounding box center [469, 310] width 214 height 79
click at [579, 445] on form "**********" at bounding box center [469, 297] width 253 height 504
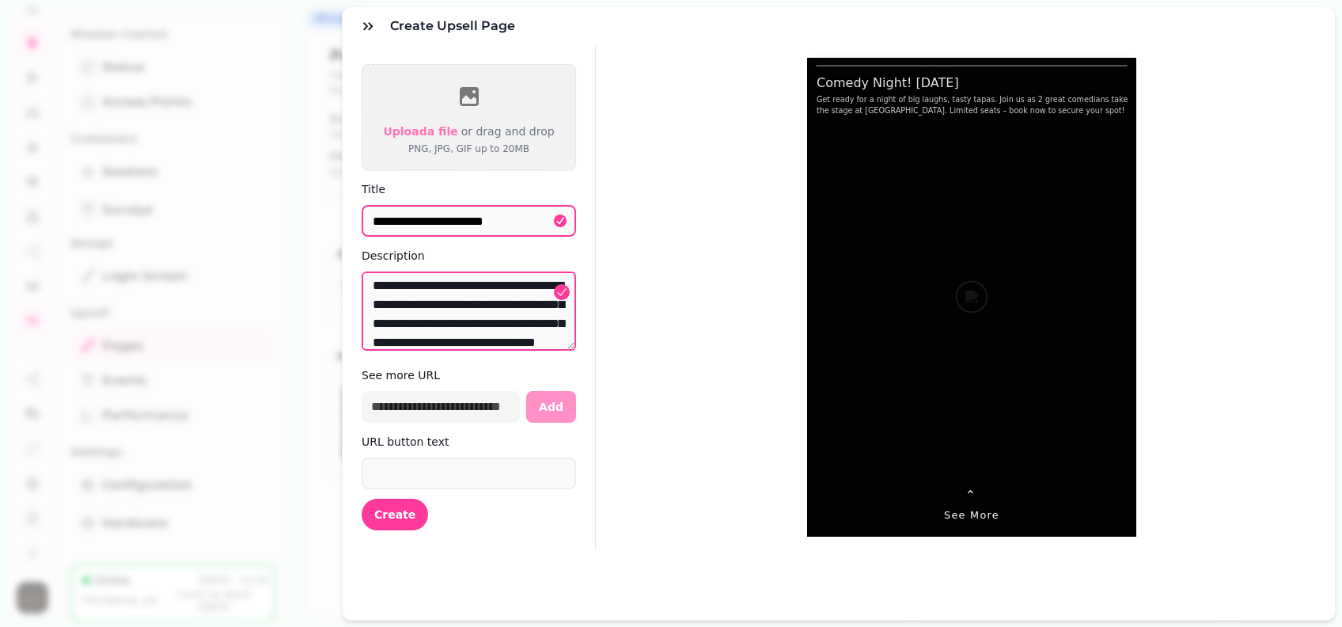
scroll to position [0, 0]
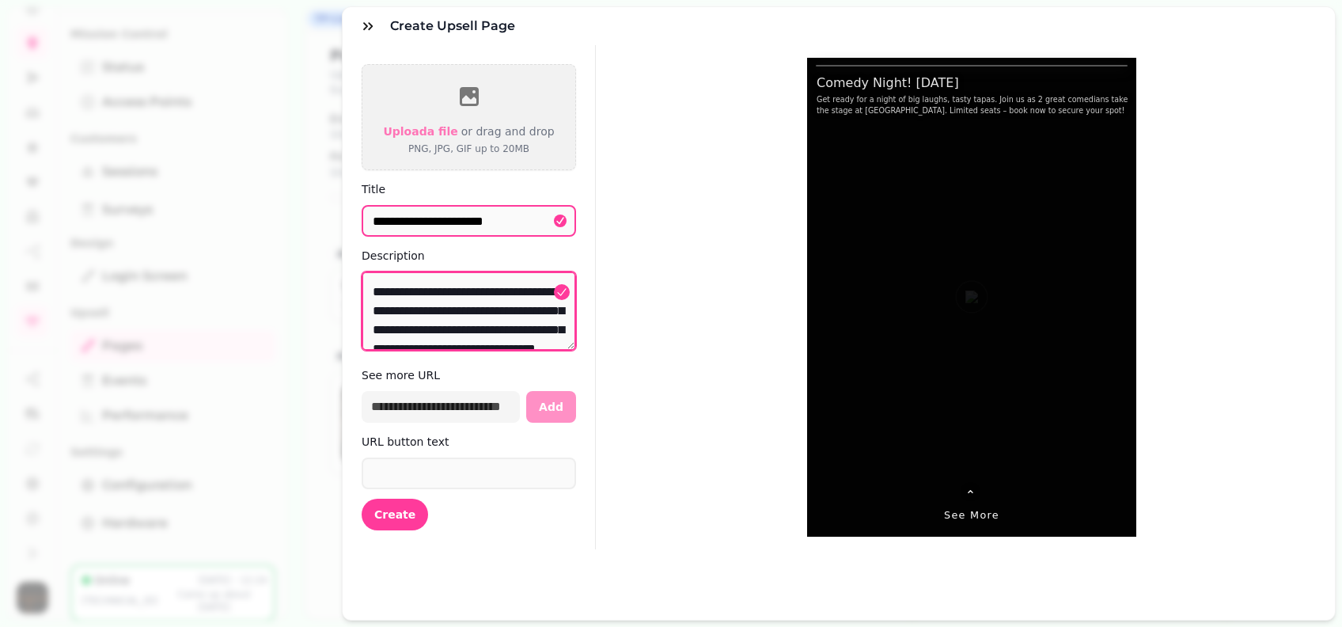
click at [465, 331] on textarea "**********" at bounding box center [469, 310] width 214 height 79
click at [474, 311] on textarea "**********" at bounding box center [469, 310] width 214 height 79
type textarea "**********"
click at [589, 440] on form "**********" at bounding box center [469, 297] width 253 height 504
click at [433, 399] on input "url" at bounding box center [441, 407] width 158 height 32
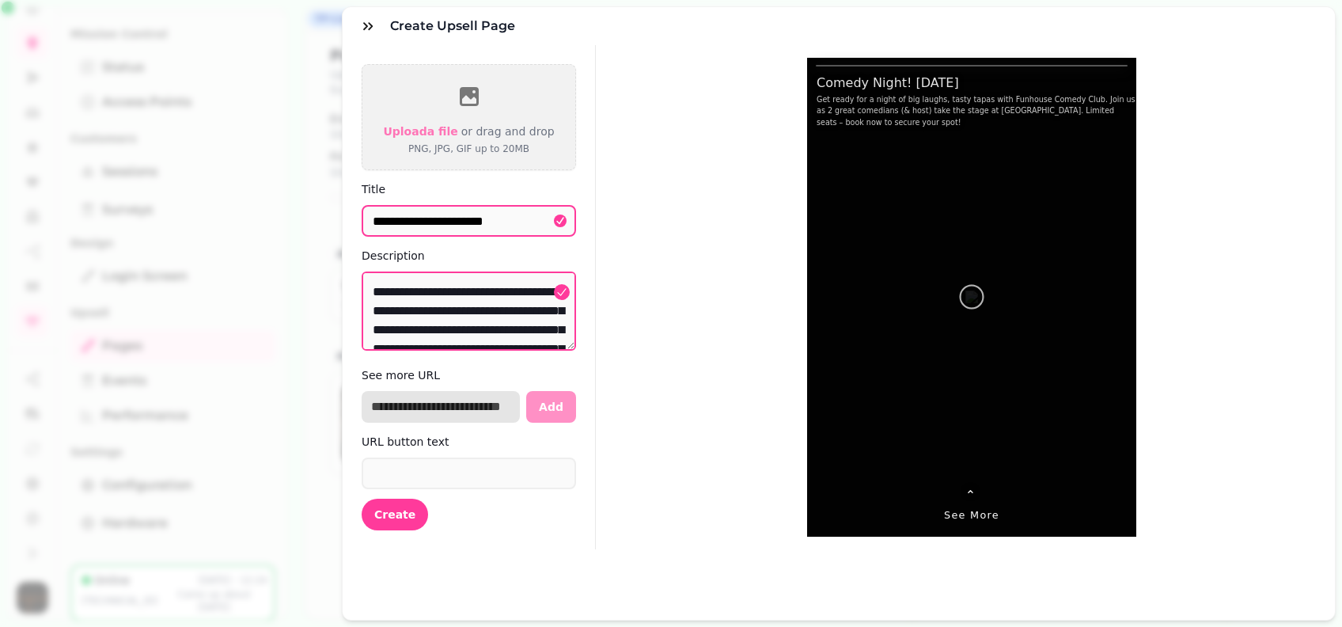
click at [433, 399] on input "url" at bounding box center [441, 407] width 158 height 32
paste input "**********"
type input "**********"
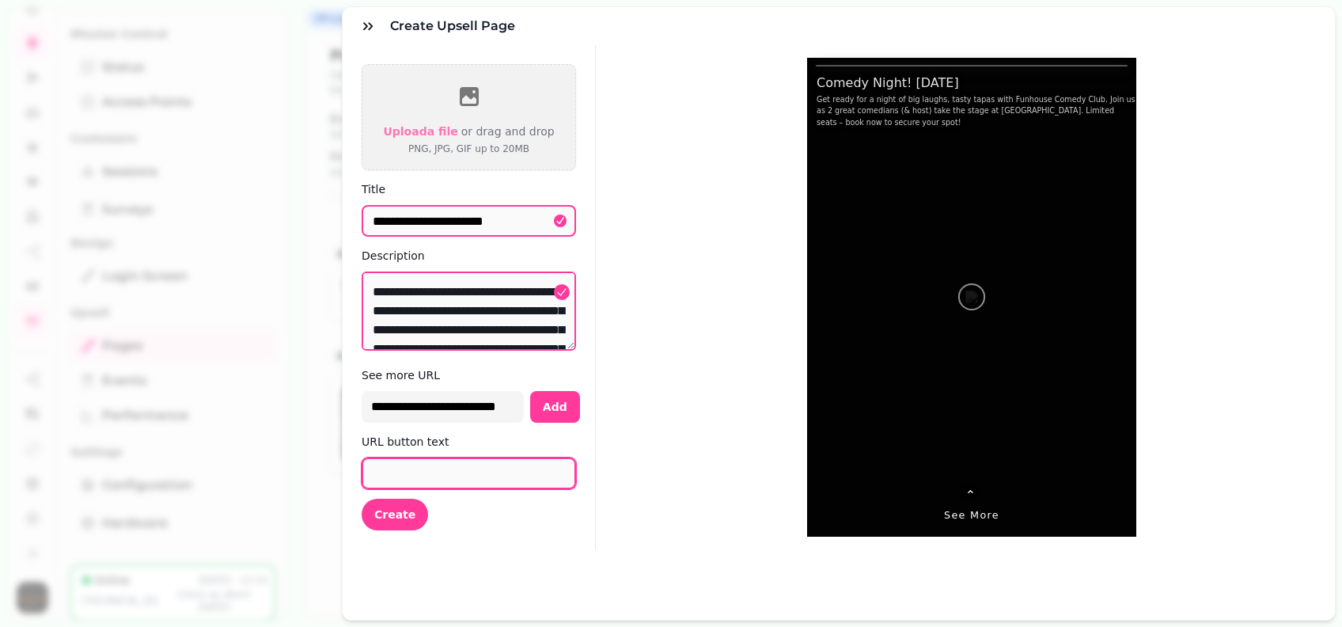
click at [454, 468] on input "URL button text" at bounding box center [469, 473] width 214 height 32
type input "********"
click at [405, 510] on span "Create" at bounding box center [394, 514] width 41 height 11
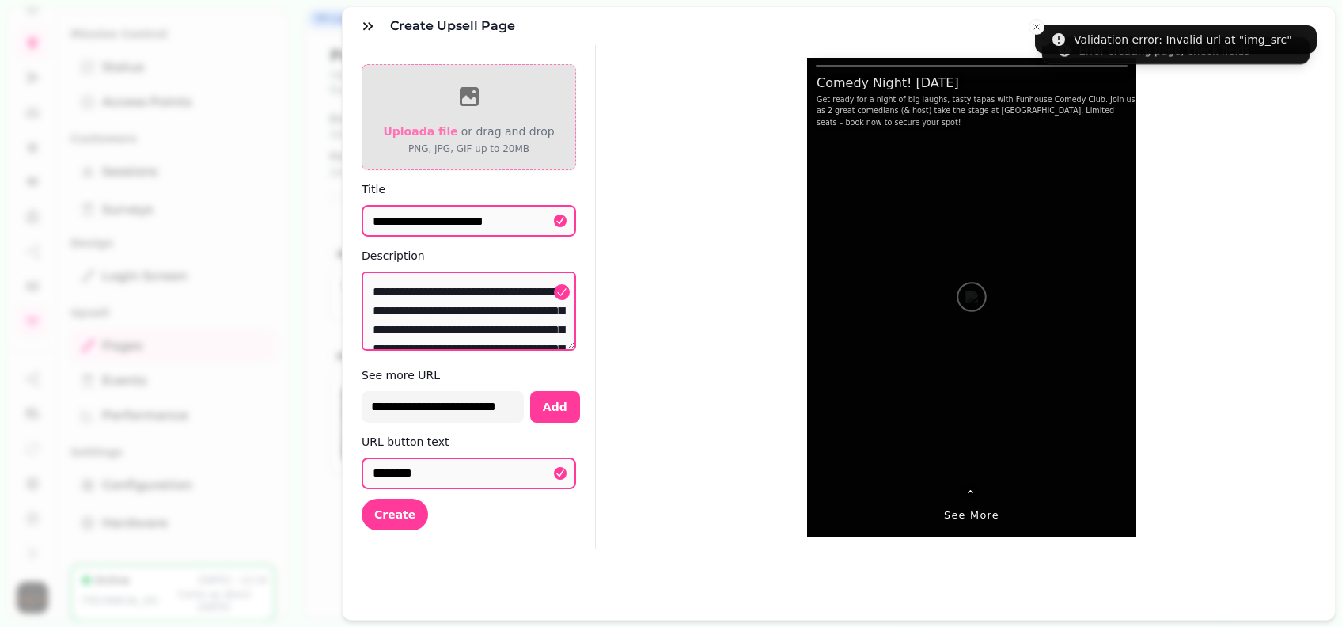
click at [478, 97] on icon at bounding box center [469, 96] width 19 height 19
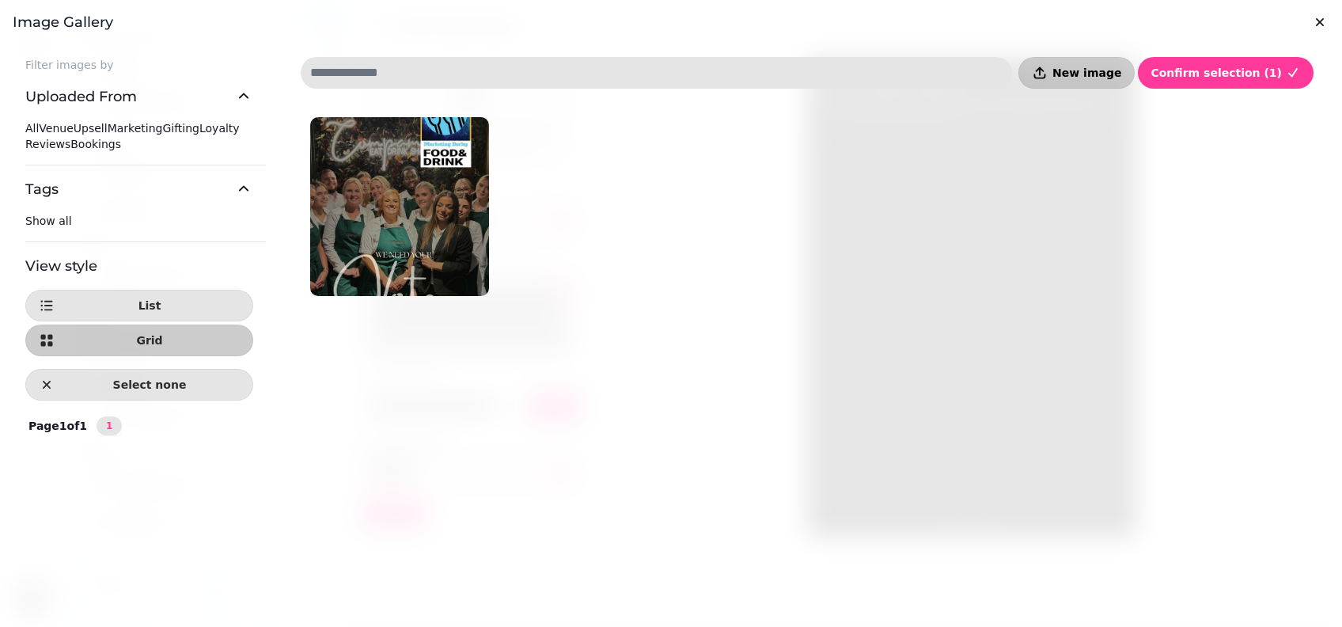
click at [1108, 74] on span "New image" at bounding box center [1086, 72] width 69 height 11
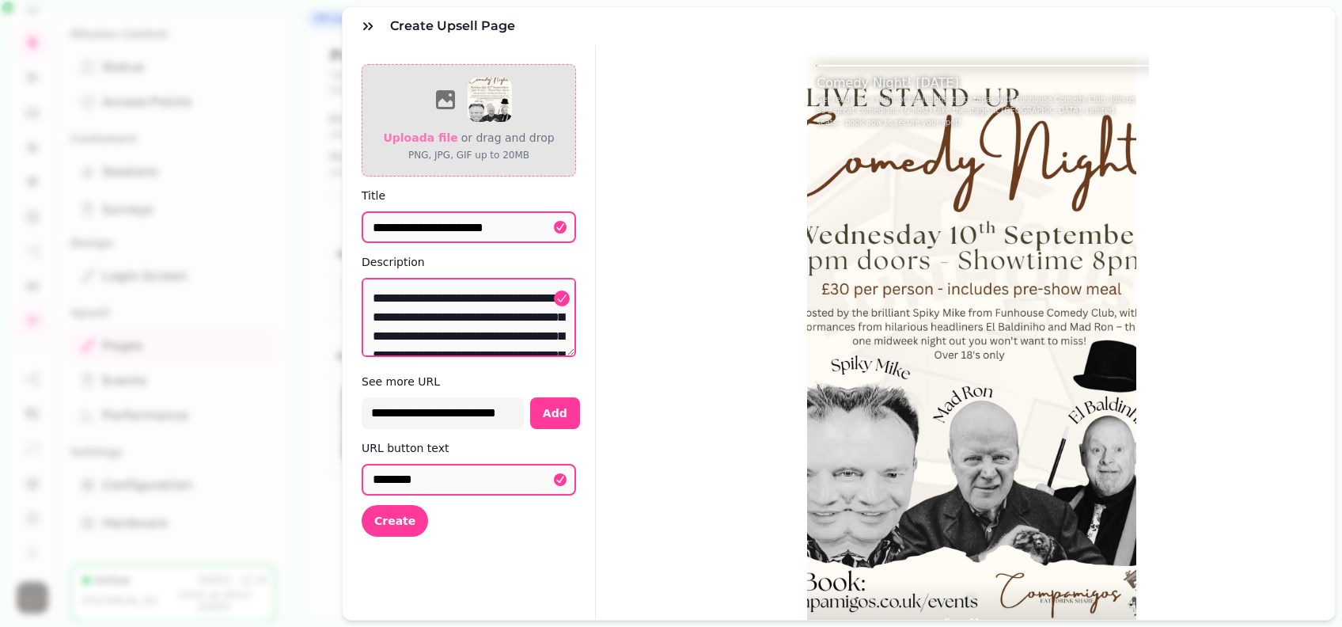
click at [477, 112] on img at bounding box center [490, 100] width 44 height 44
click at [438, 138] on span "Upload a file" at bounding box center [420, 137] width 74 height 13
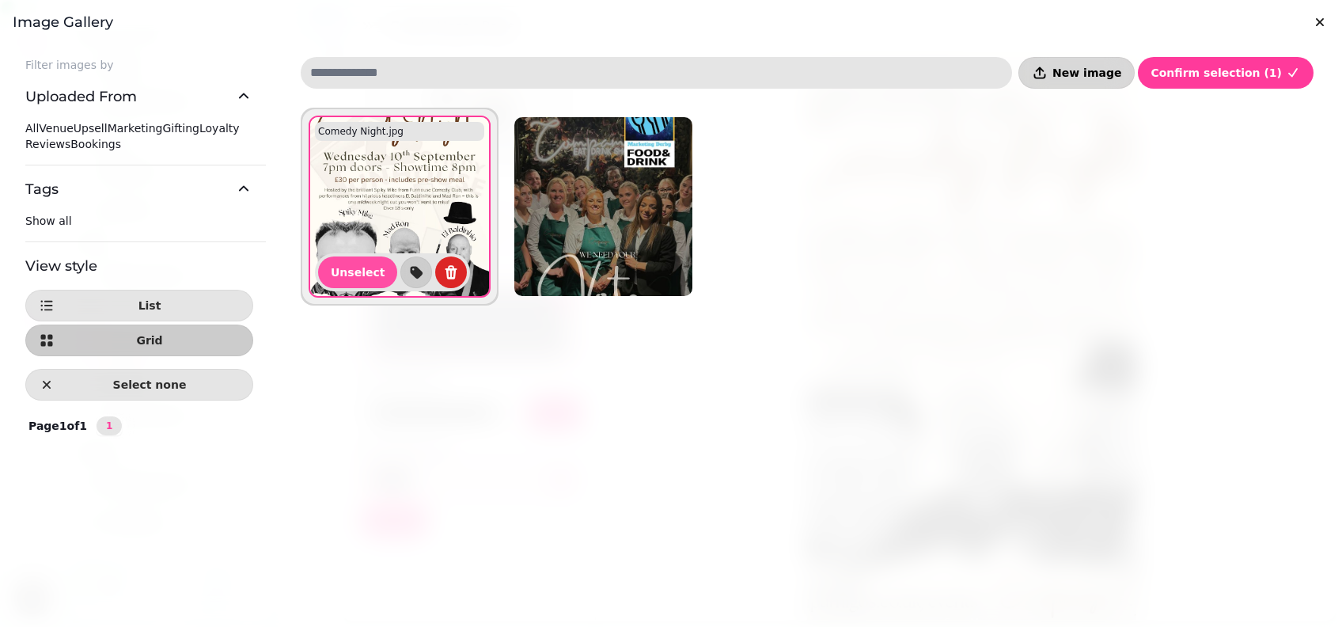
click at [1132, 63] on button "New image" at bounding box center [1076, 73] width 116 height 32
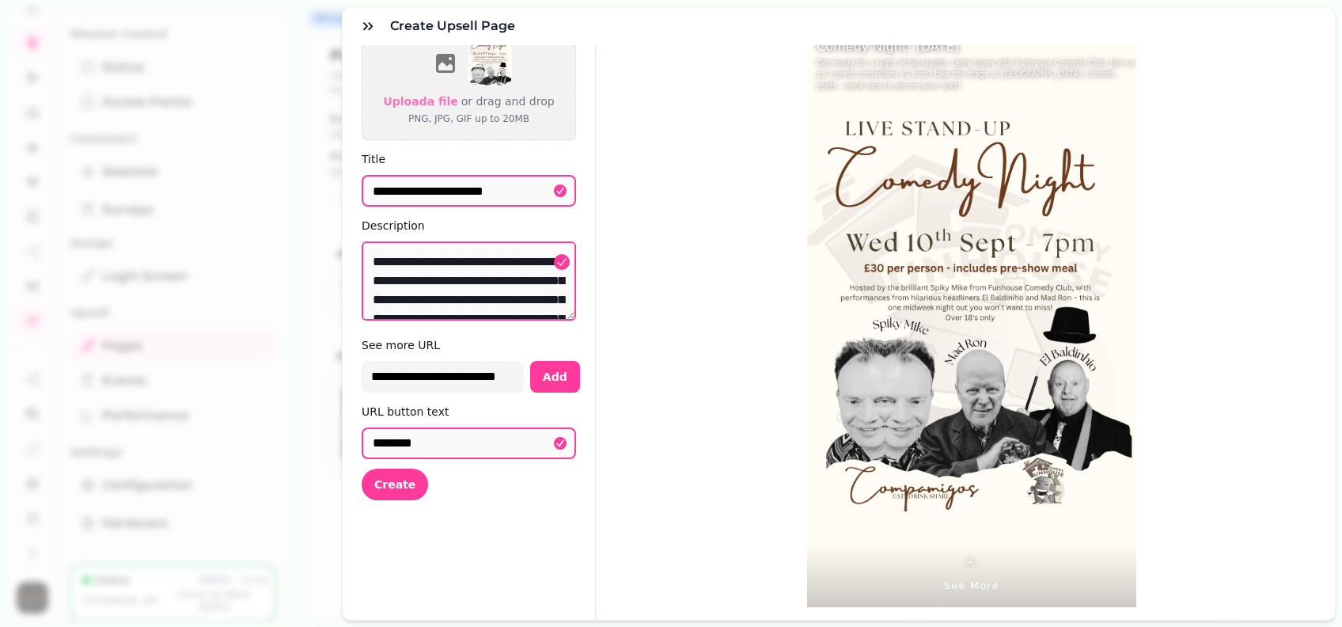
scroll to position [51, 0]
click at [402, 479] on span "Create" at bounding box center [394, 484] width 41 height 11
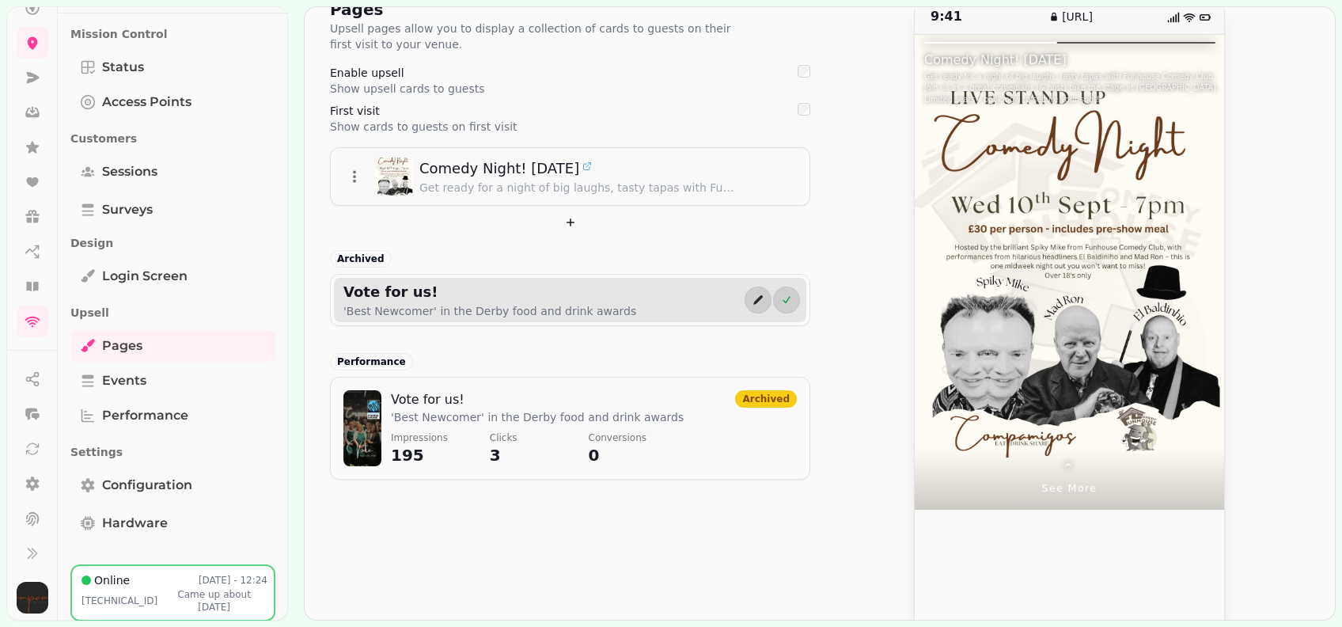
scroll to position [0, 0]
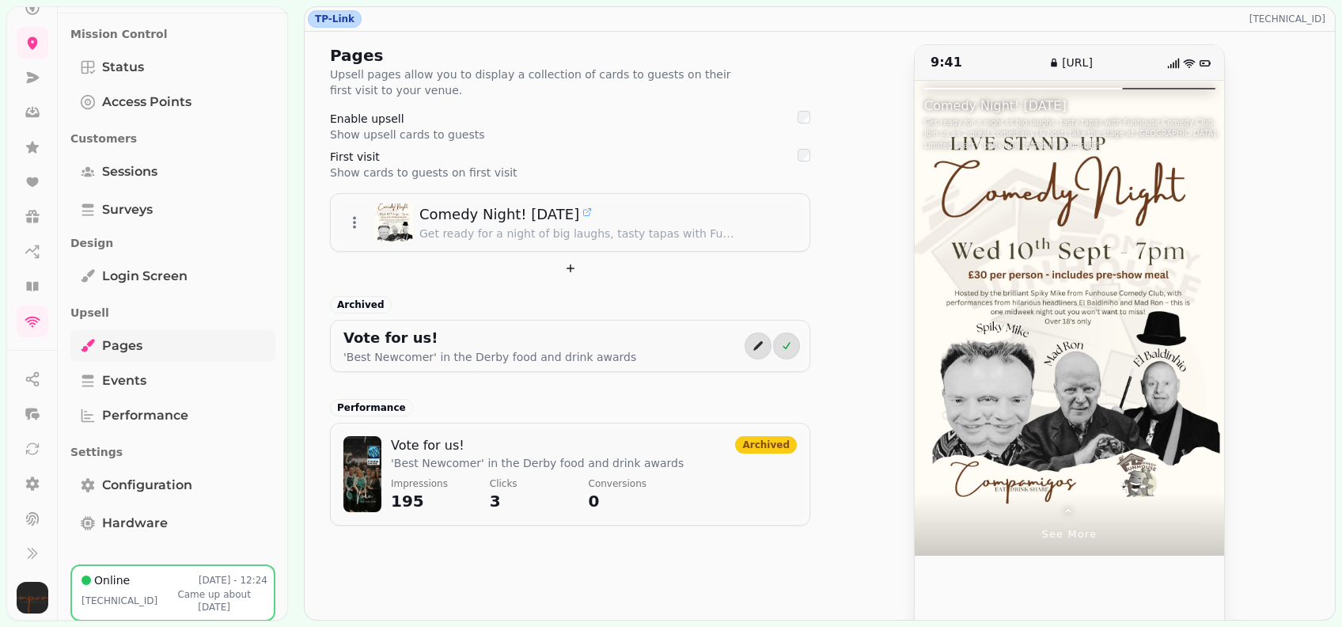
click at [171, 348] on link "Pages" at bounding box center [172, 346] width 205 height 32
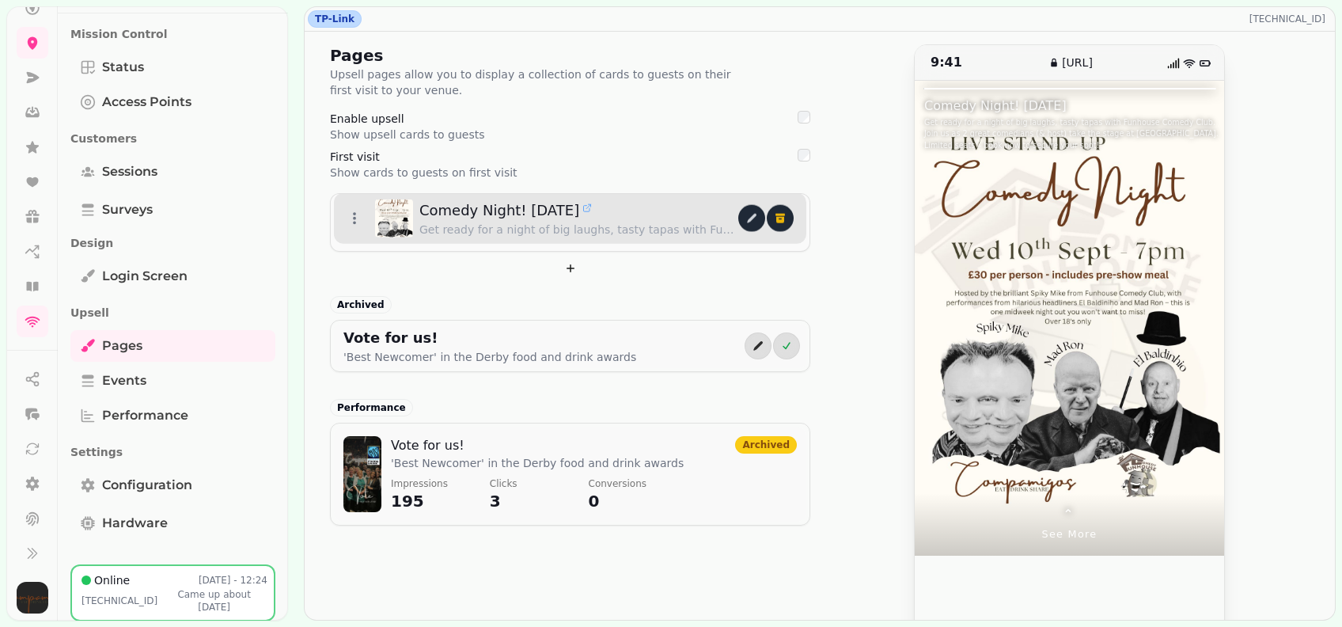
click at [350, 235] on div "Comedy Night! 10th Sept Get ready for a night of big laughs, tasty tapas with F…" at bounding box center [543, 218] width 392 height 38
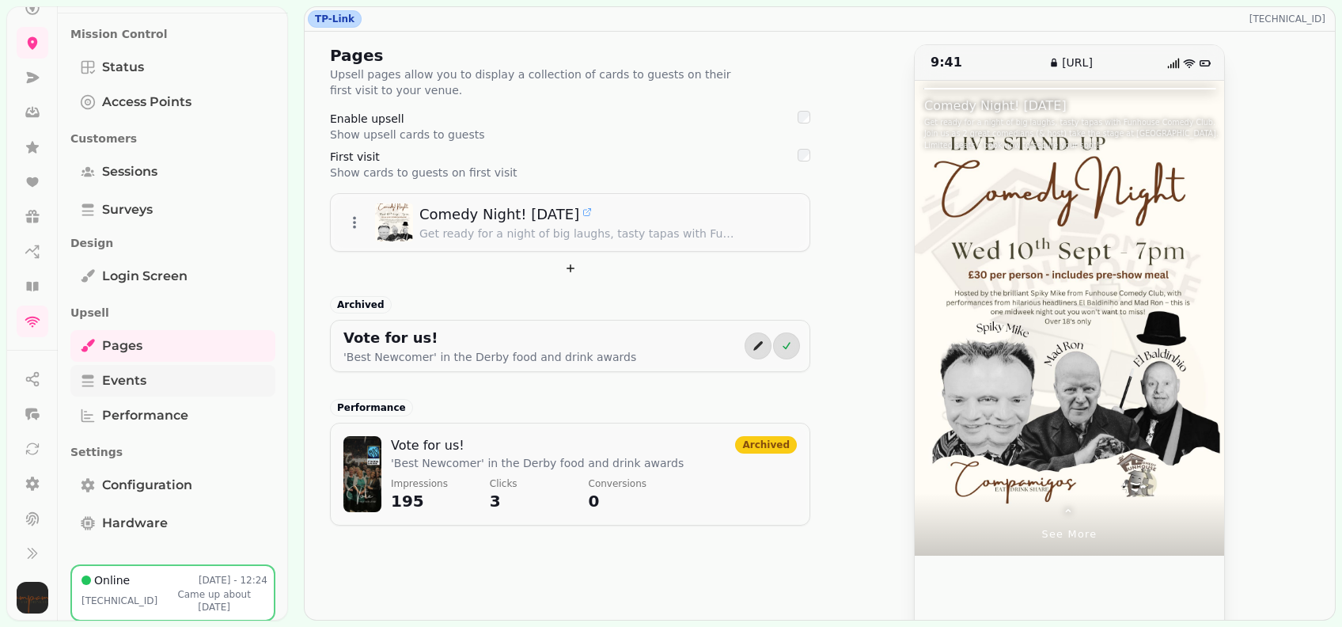
click at [203, 377] on link "Events" at bounding box center [172, 381] width 205 height 32
select select "**"
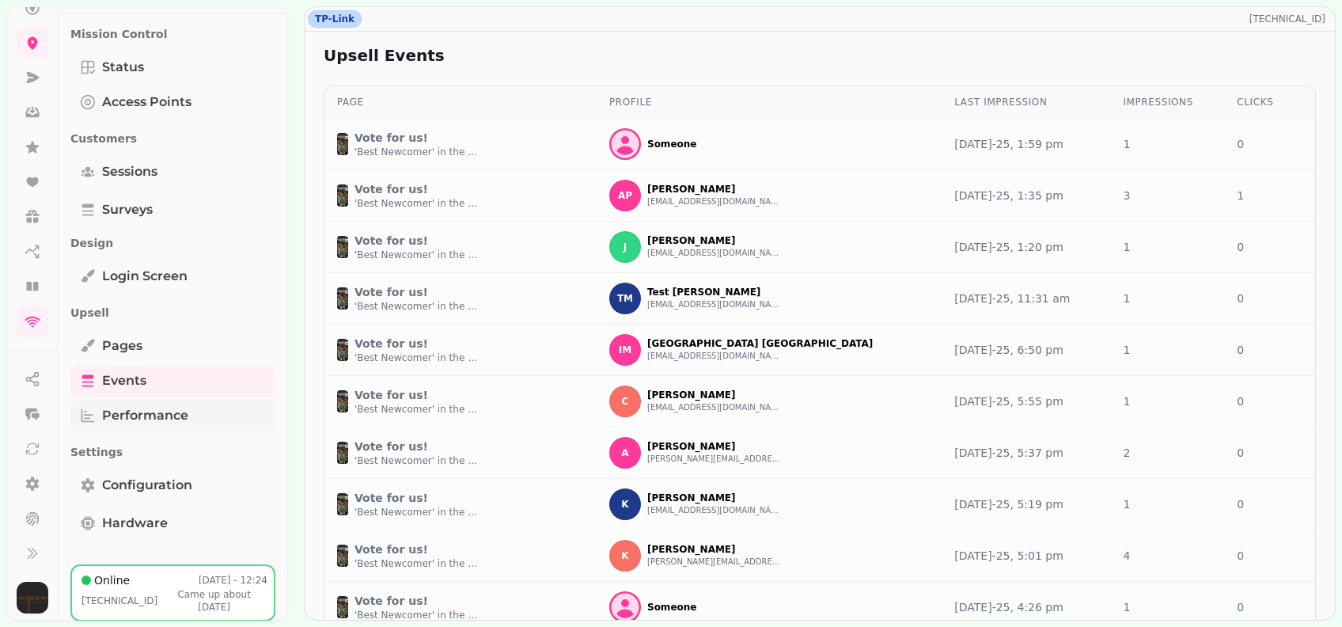
click at [171, 412] on span "Performance" at bounding box center [145, 415] width 86 height 19
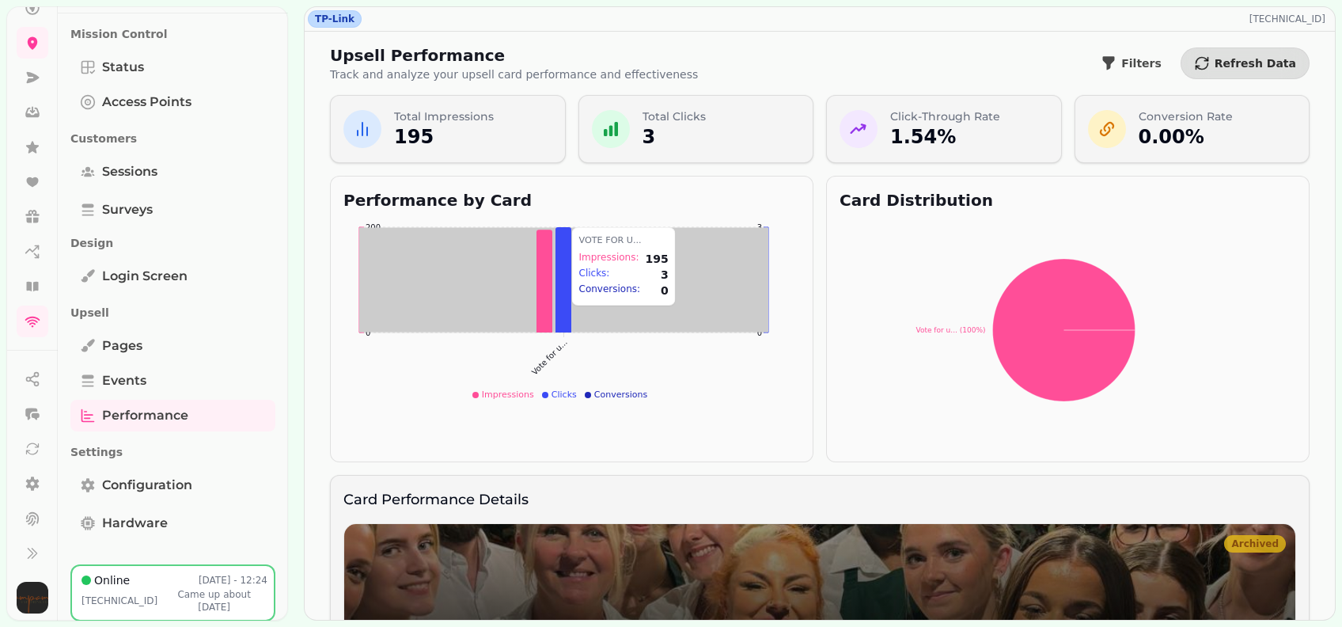
click at [545, 304] on icon at bounding box center [544, 280] width 16 height 103
click at [751, 306] on tspan "0.75" at bounding box center [753, 305] width 17 height 9
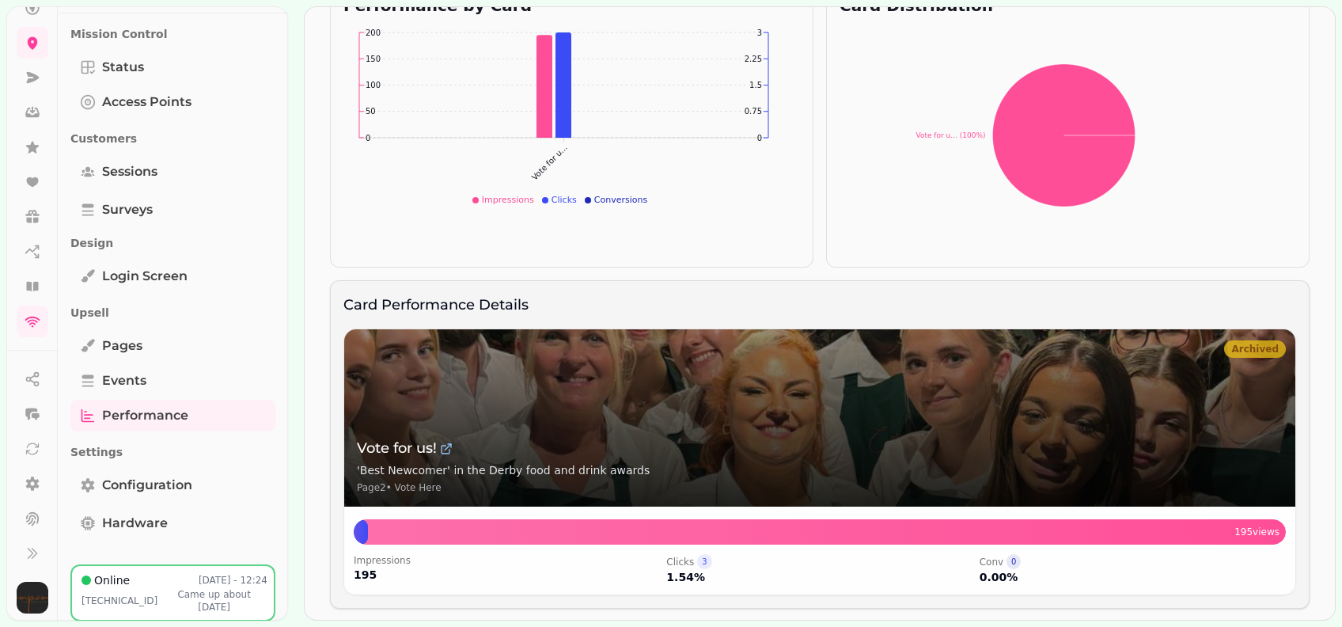
click at [198, 598] on span "about 1 month ago" at bounding box center [224, 601] width 53 height 24
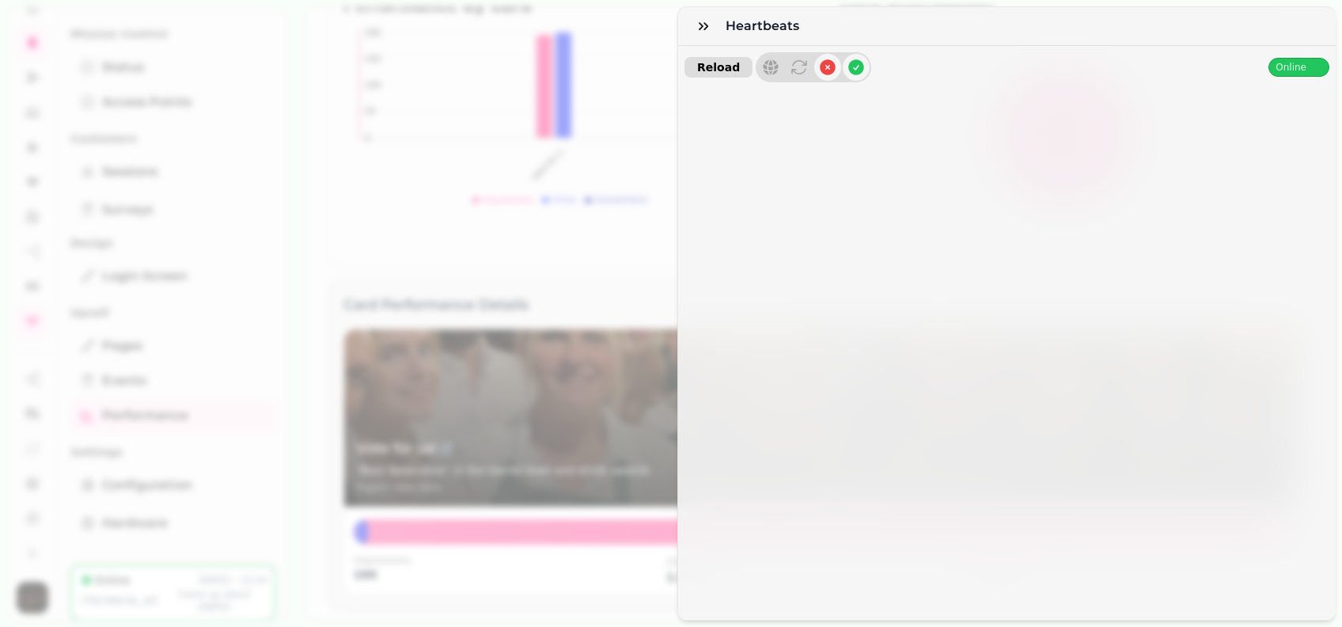
click at [710, 63] on span "Reload" at bounding box center [718, 67] width 43 height 11
click at [790, 70] on icon at bounding box center [799, 67] width 19 height 19
click at [764, 70] on icon at bounding box center [770, 67] width 19 height 19
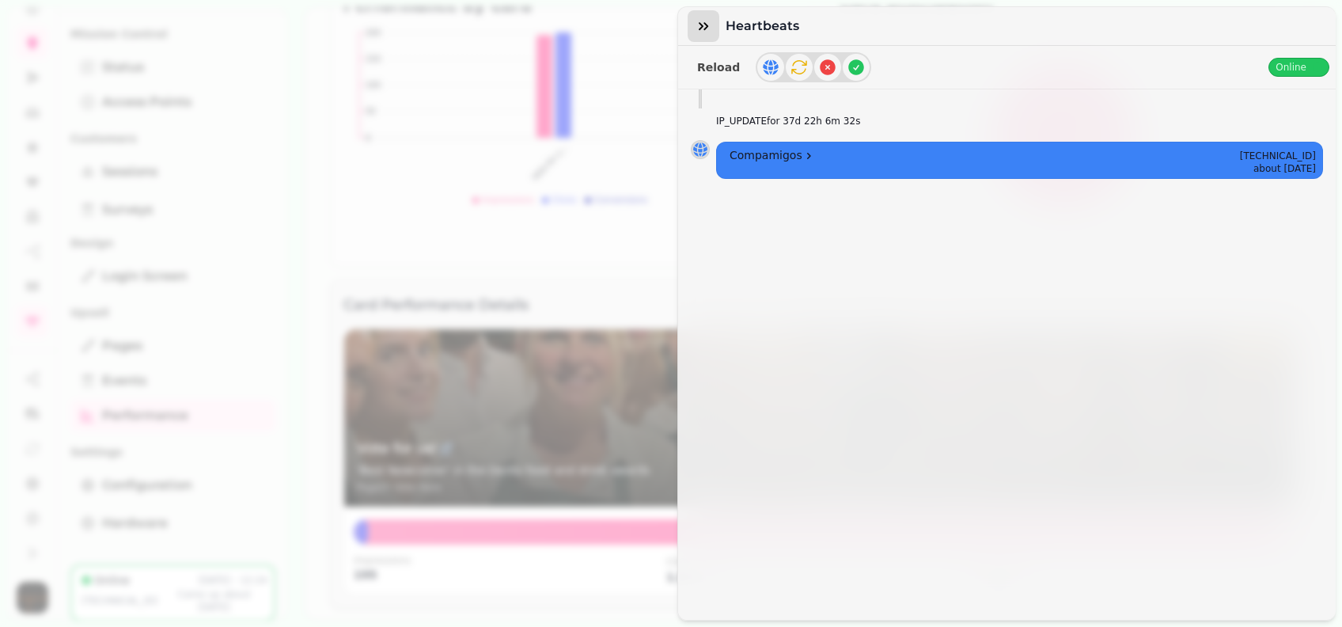
click at [711, 21] on button "button" at bounding box center [704, 26] width 32 height 32
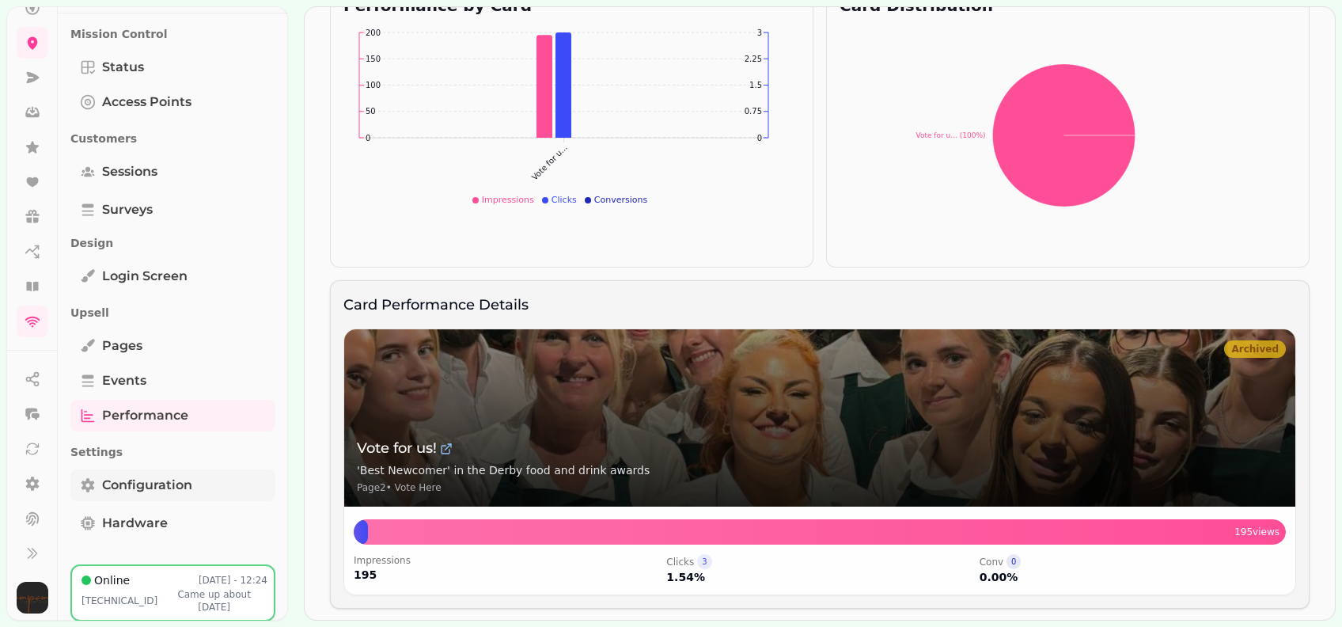
click at [161, 483] on span "Configuration" at bounding box center [147, 485] width 90 height 19
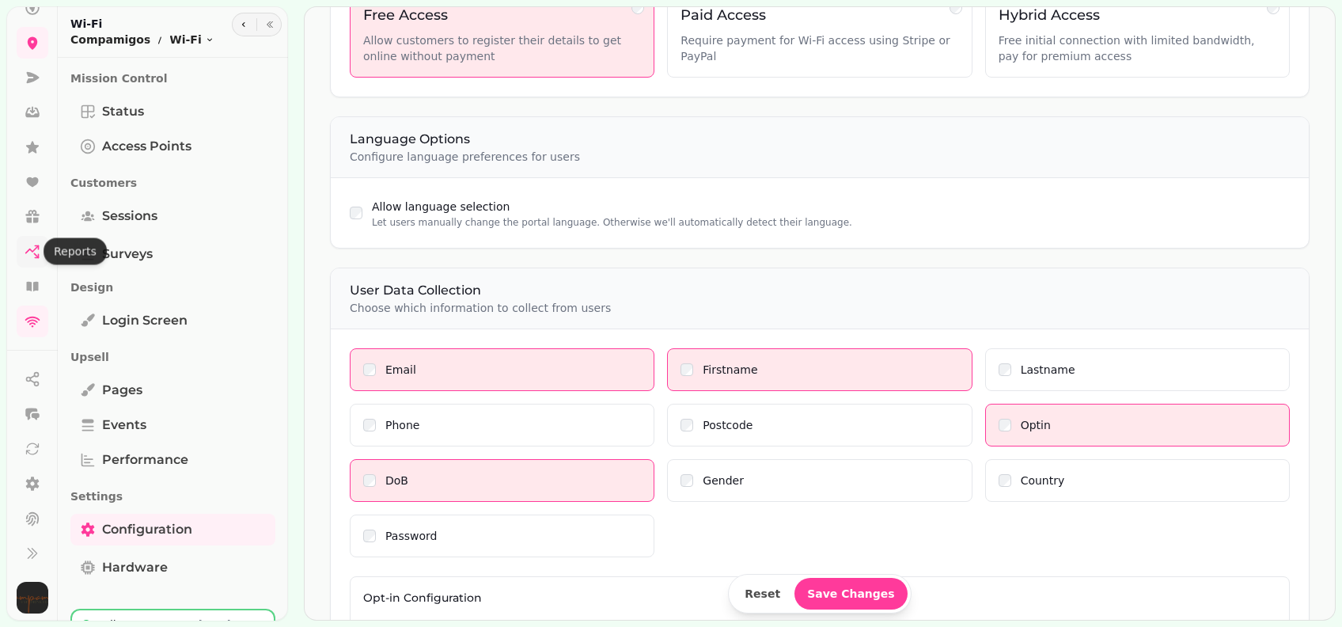
click at [36, 257] on icon at bounding box center [36, 255] width 3 height 3
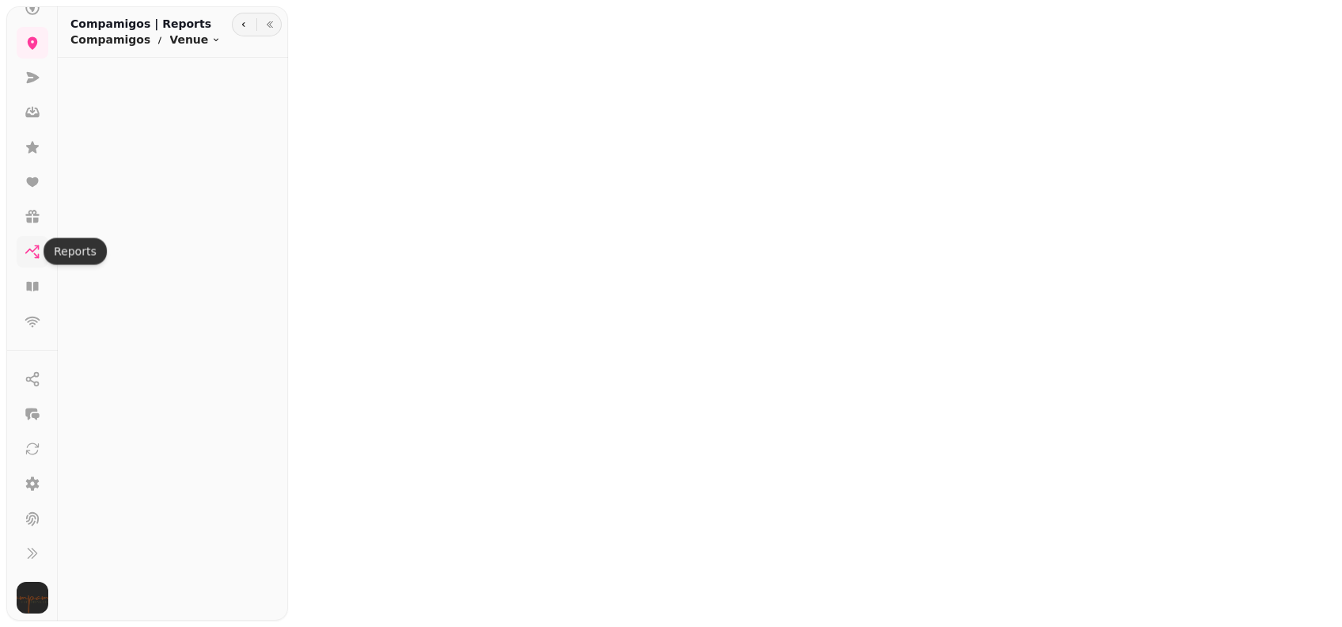
select select "**"
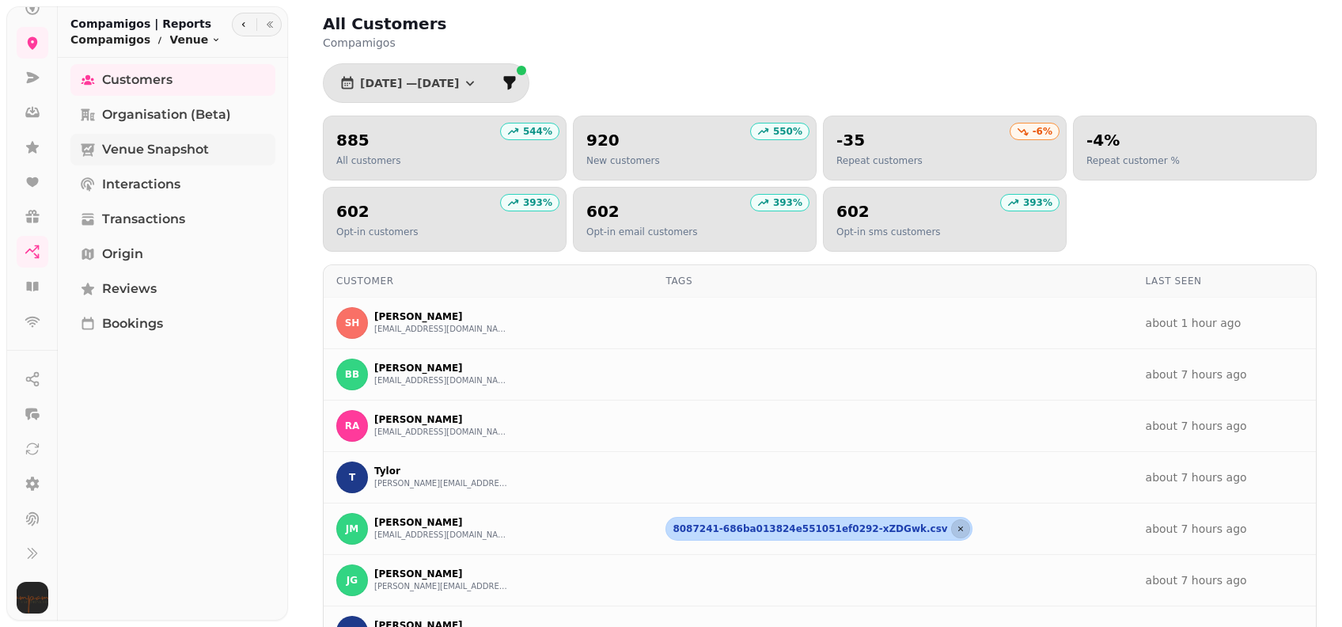
click at [175, 146] on span "Venue Snapshot" at bounding box center [155, 149] width 107 height 19
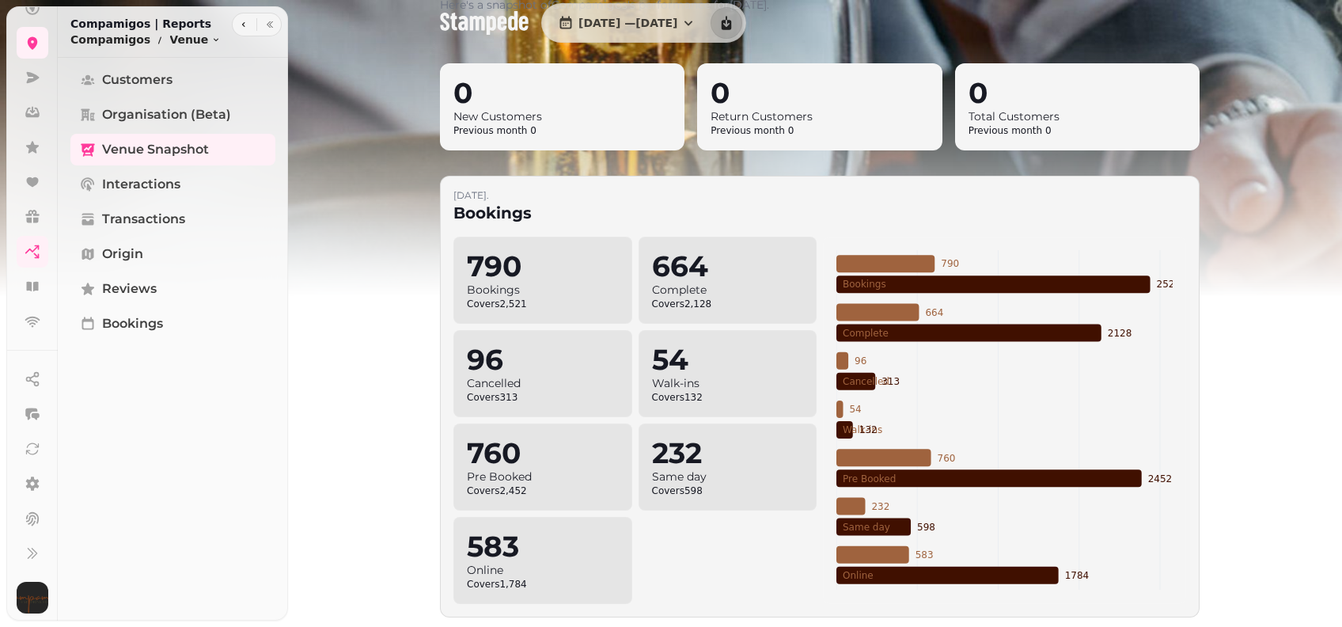
scroll to position [316, 0]
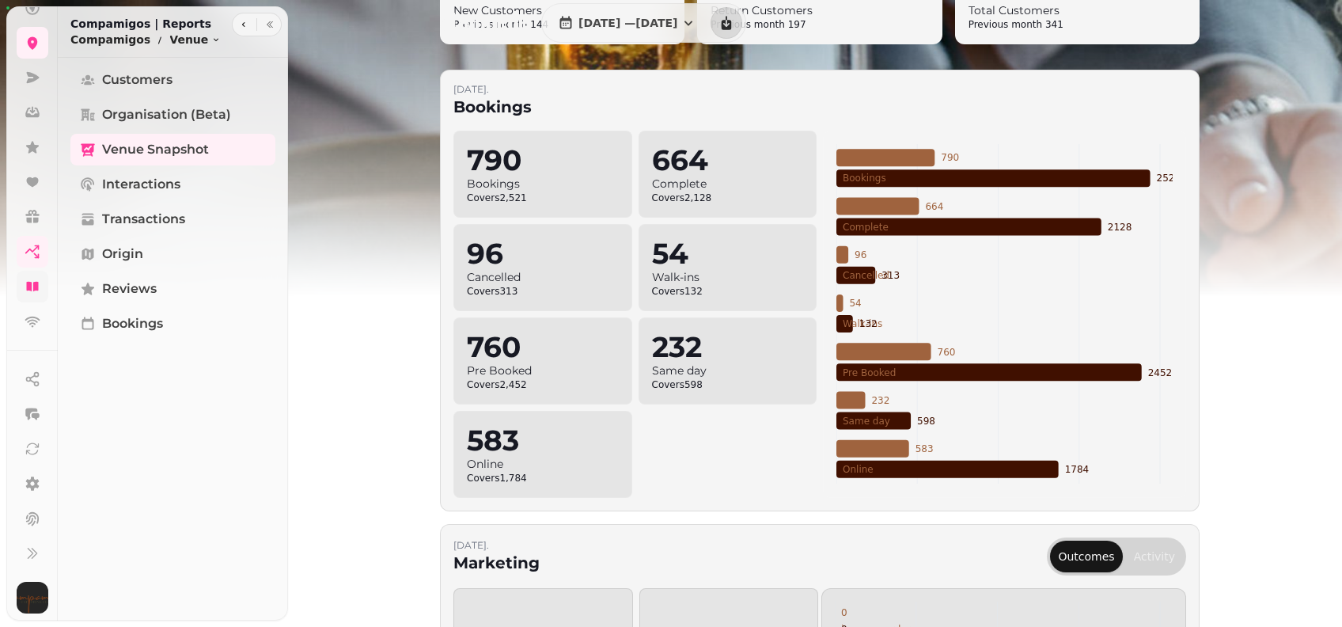
click at [25, 293] on icon at bounding box center [33, 287] width 16 height 16
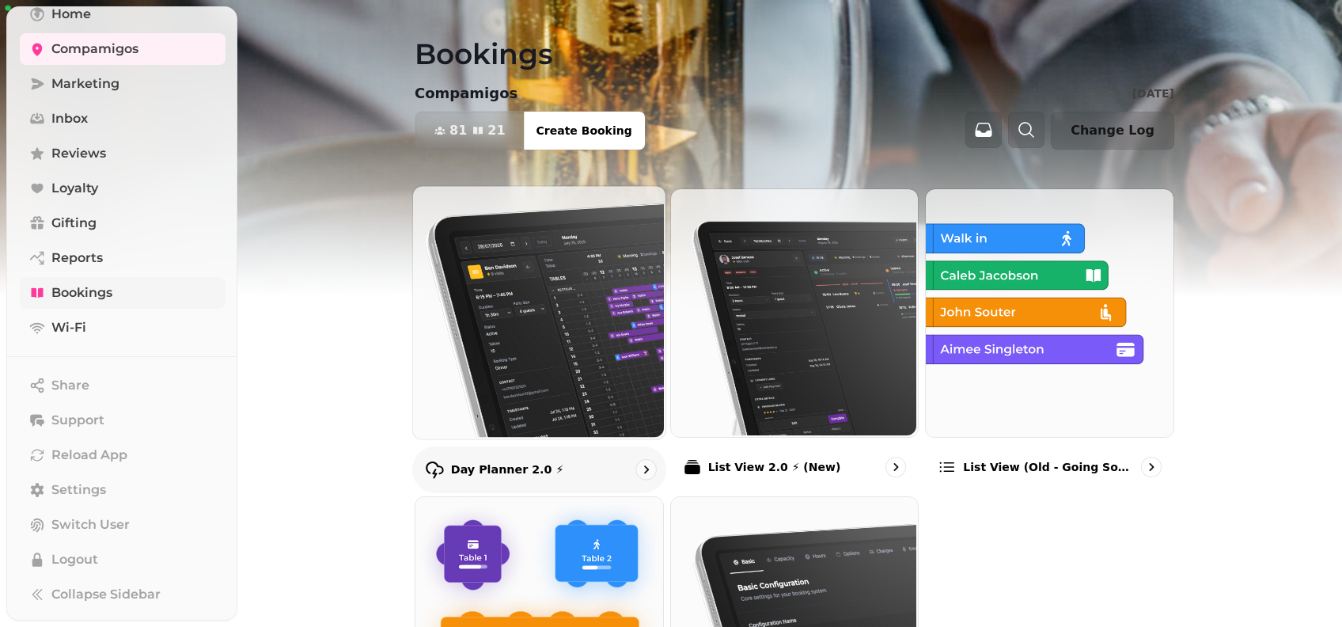
click at [619, 354] on img at bounding box center [537, 310] width 252 height 252
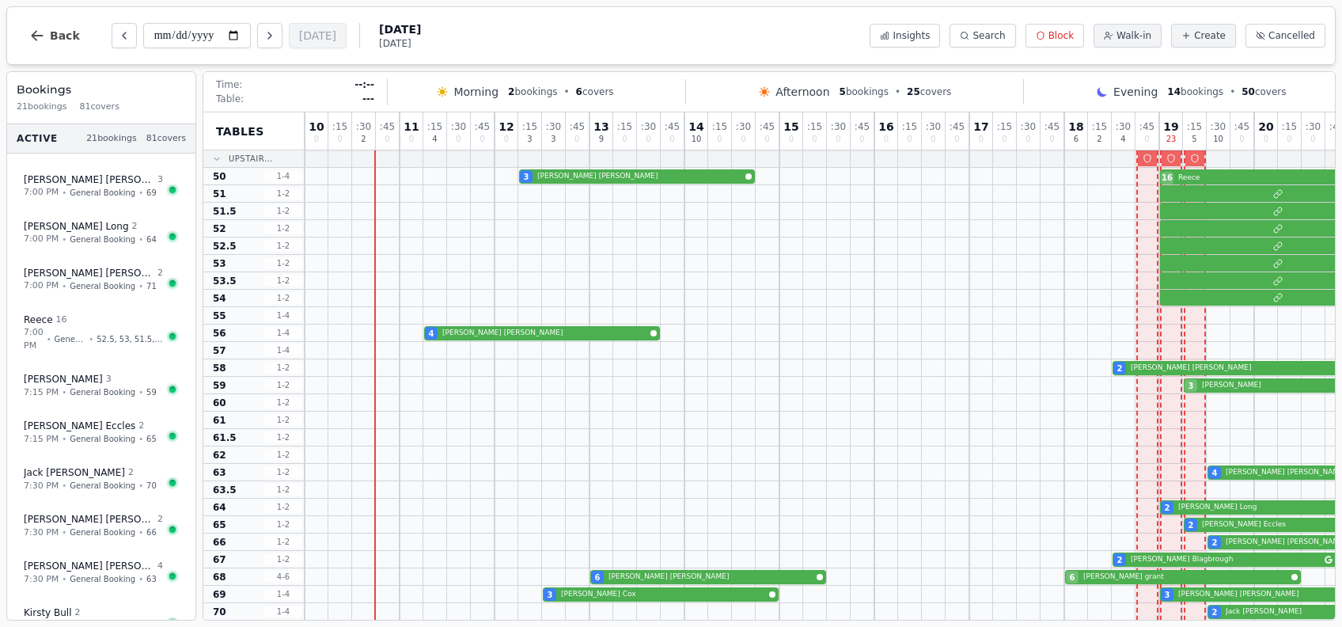
scroll to position [536, 0]
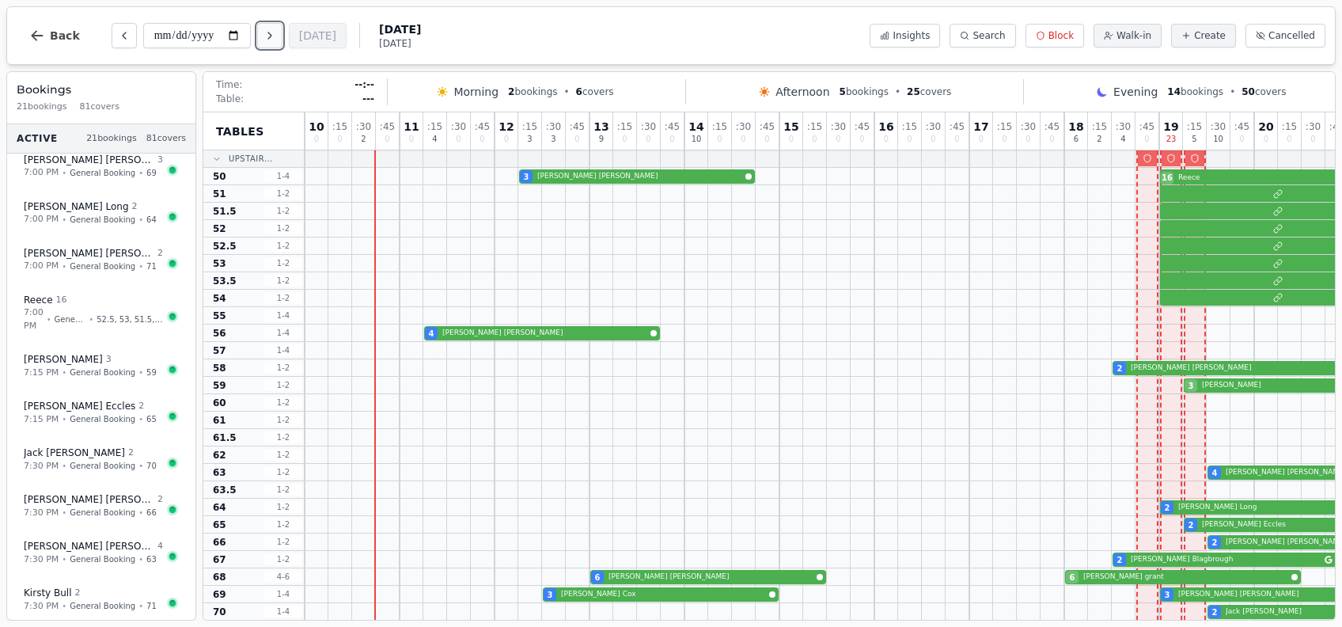
click at [276, 34] on icon "Next day" at bounding box center [269, 35] width 13 height 13
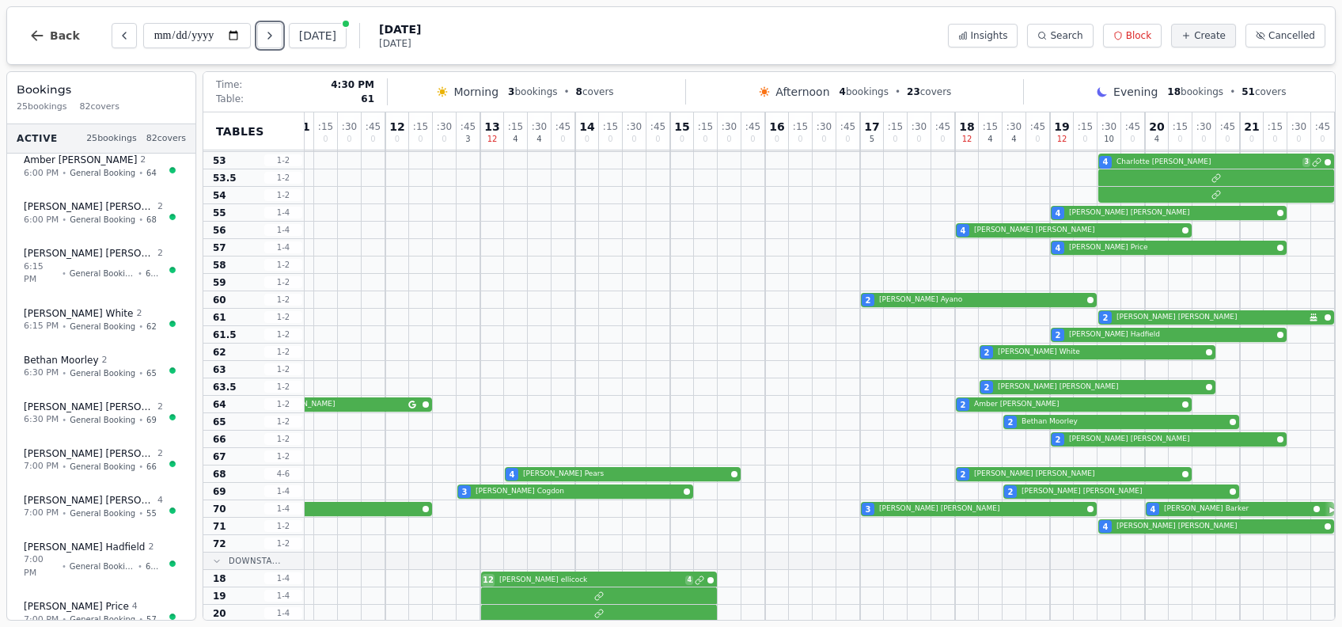
scroll to position [105, 125]
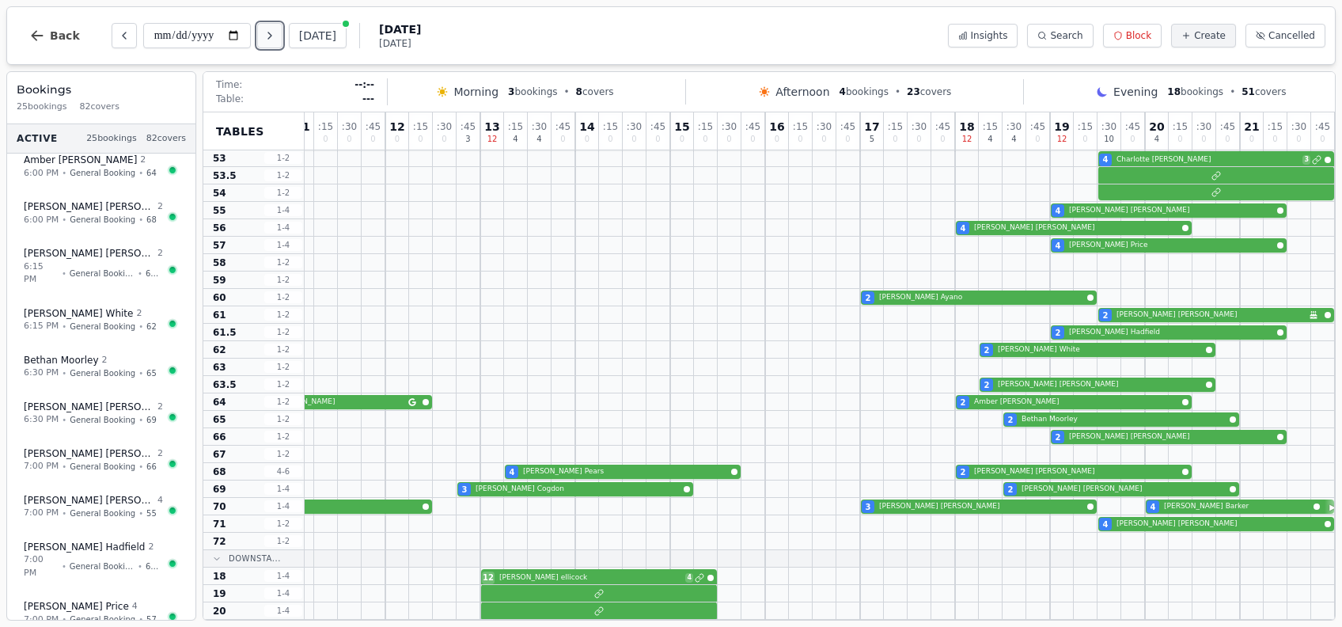
click at [271, 35] on icon "Next day" at bounding box center [269, 35] width 13 height 13
type input "**********"
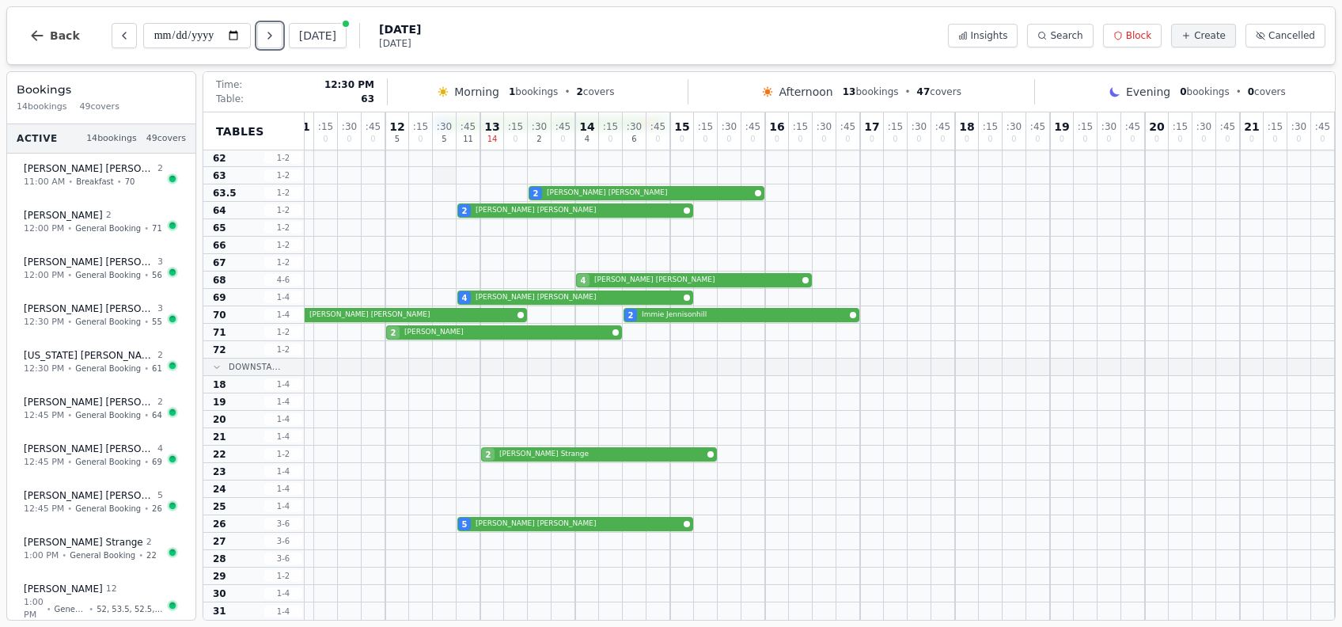
scroll to position [312, 125]
click at [33, 28] on icon "button" at bounding box center [37, 36] width 16 height 16
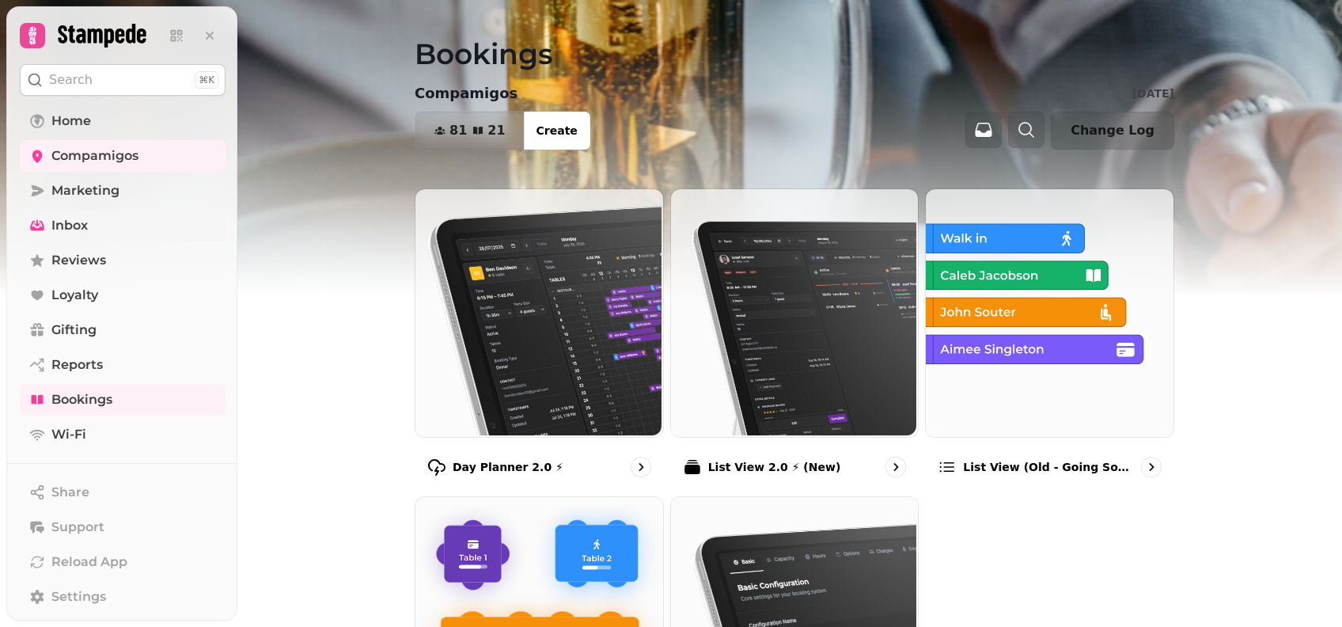
click at [88, 228] on span "Inbox" at bounding box center [69, 225] width 36 height 19
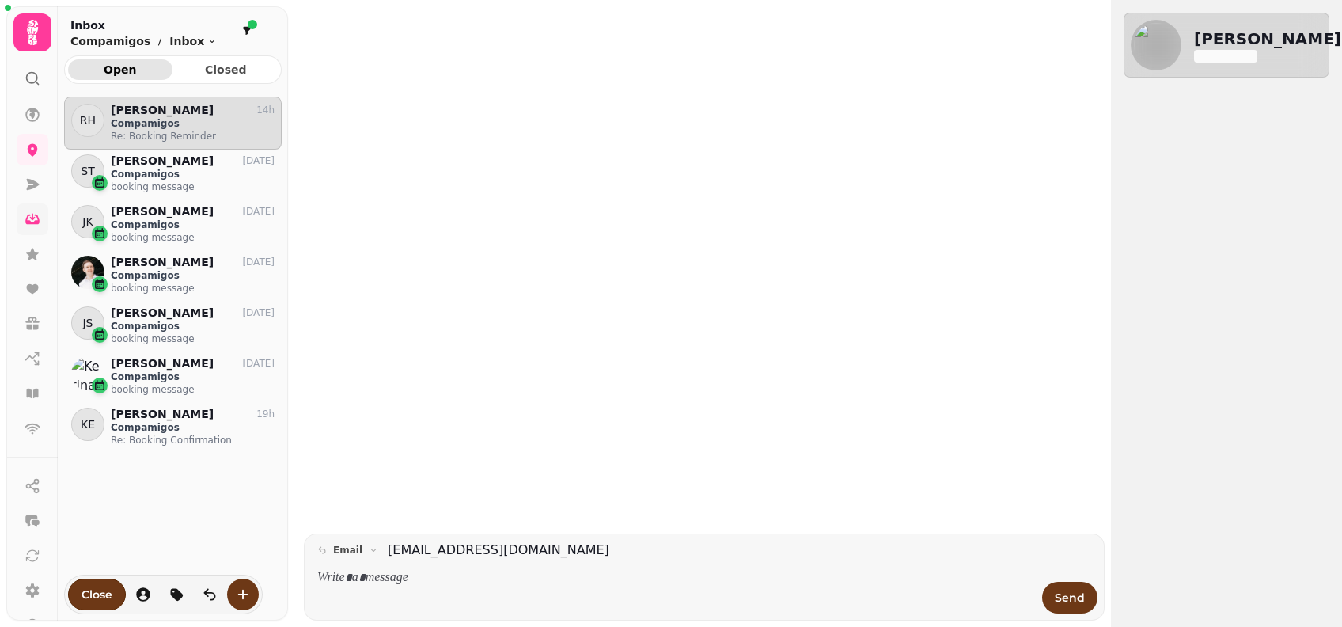
scroll to position [500, 201]
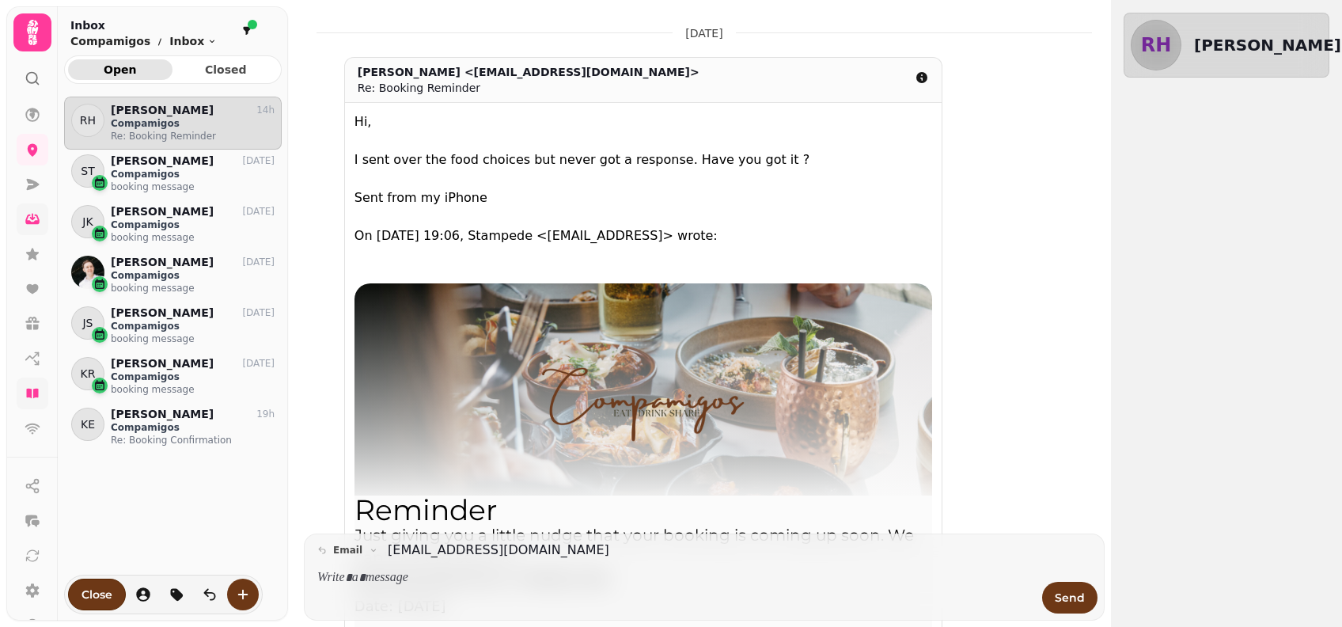
click at [38, 396] on icon at bounding box center [33, 393] width 16 height 16
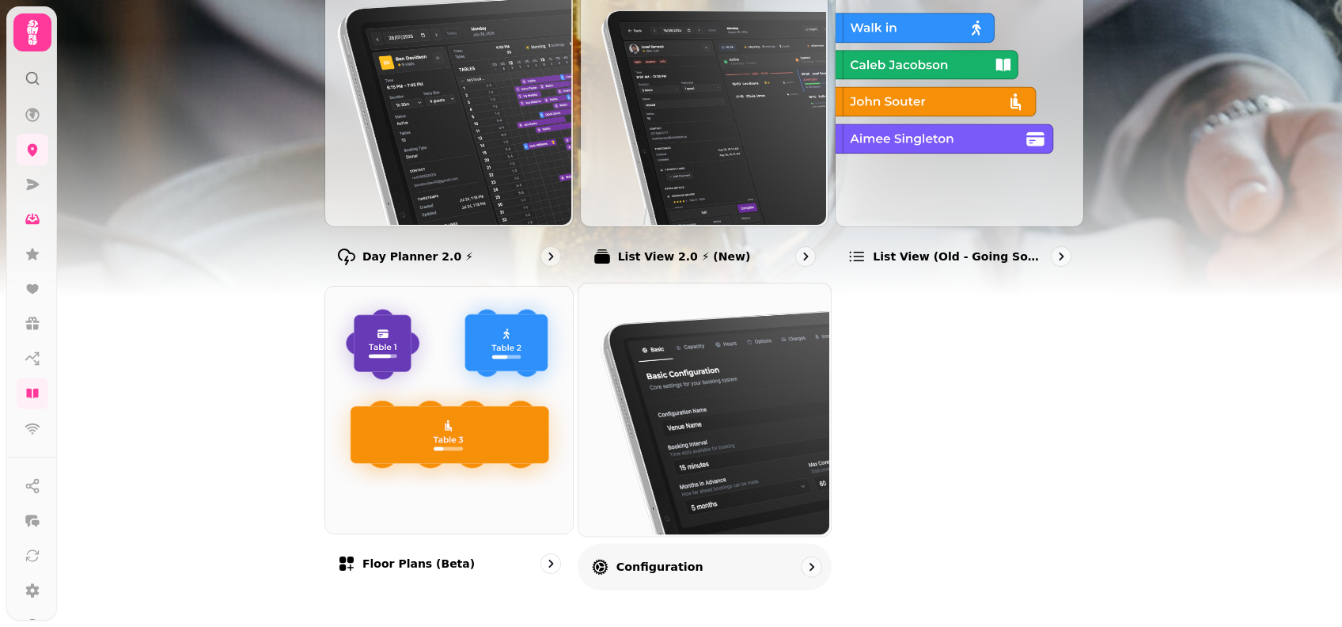
scroll to position [221, 0]
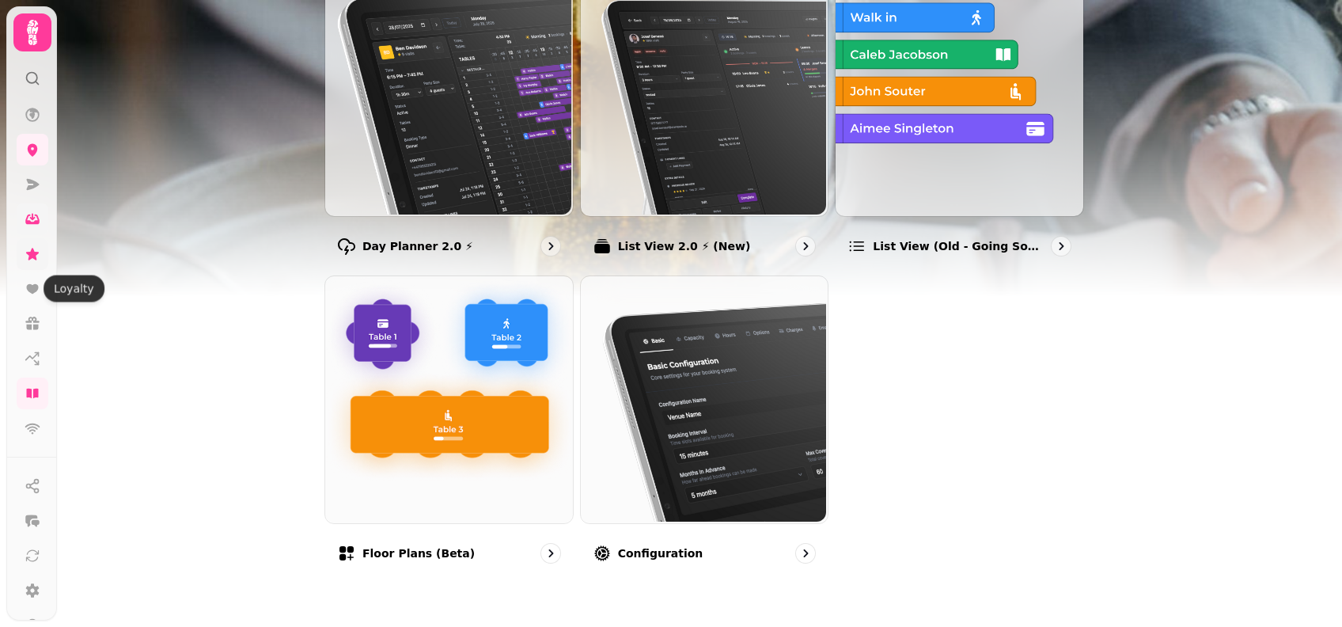
click at [32, 254] on icon at bounding box center [32, 254] width 13 height 12
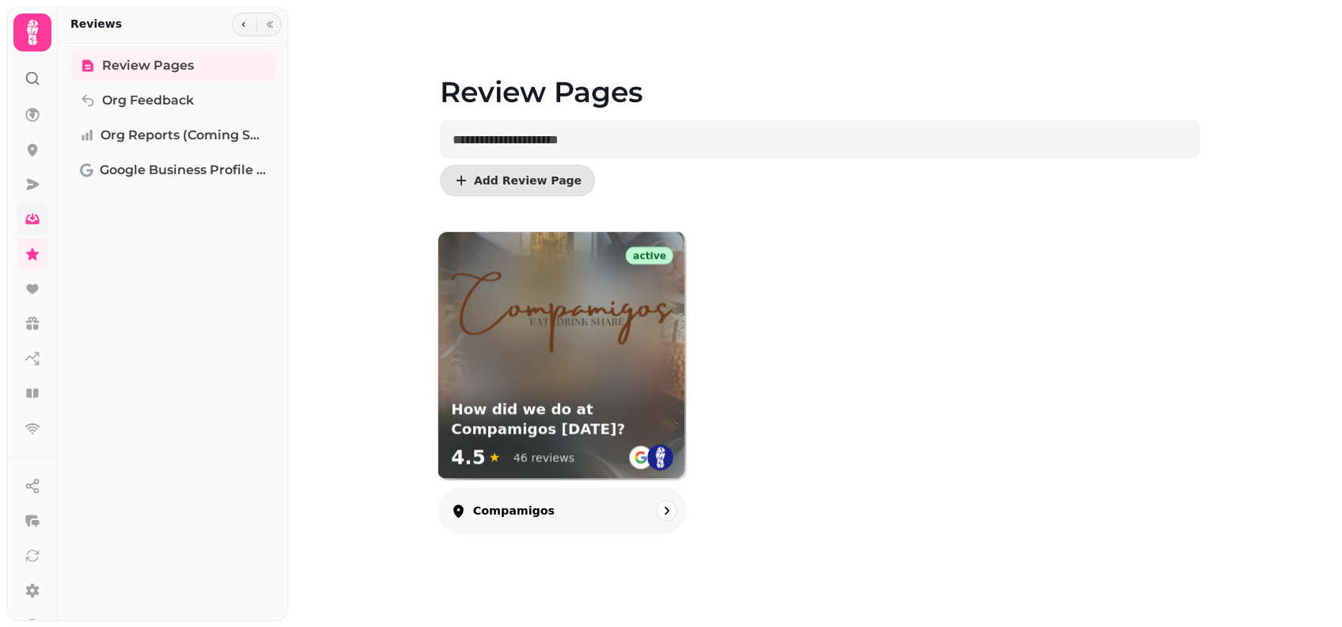
click at [632, 301] on img at bounding box center [562, 309] width 222 height 89
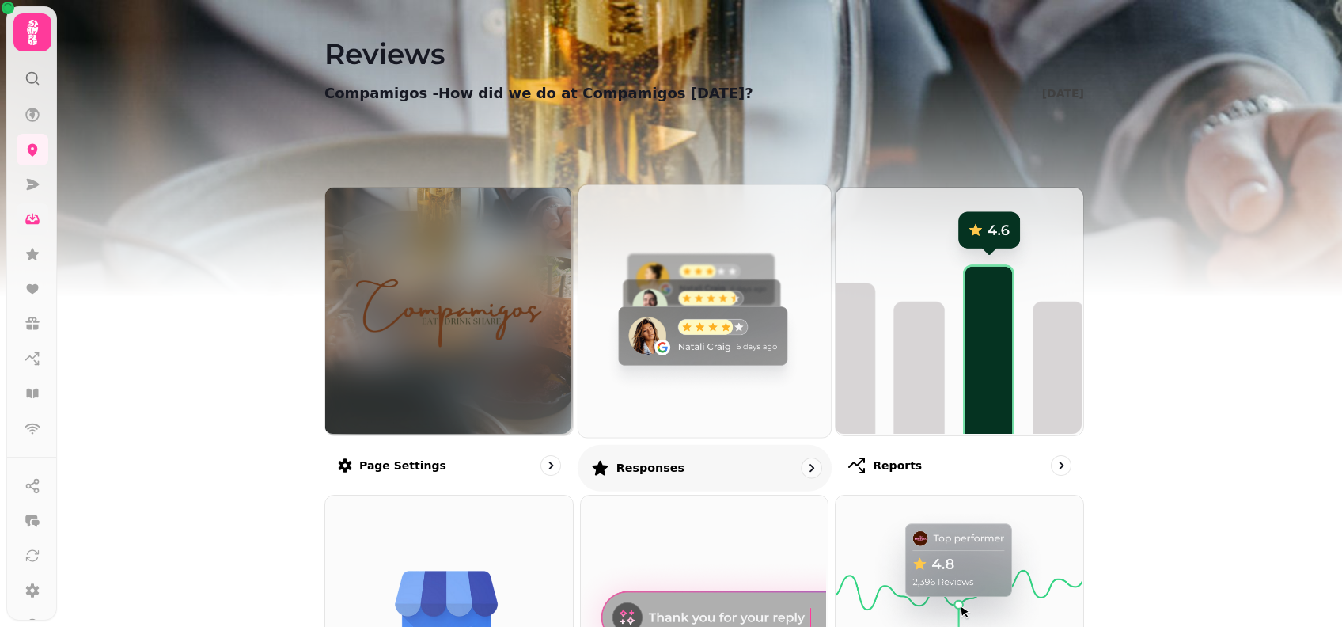
click at [693, 311] on img at bounding box center [702, 309] width 252 height 252
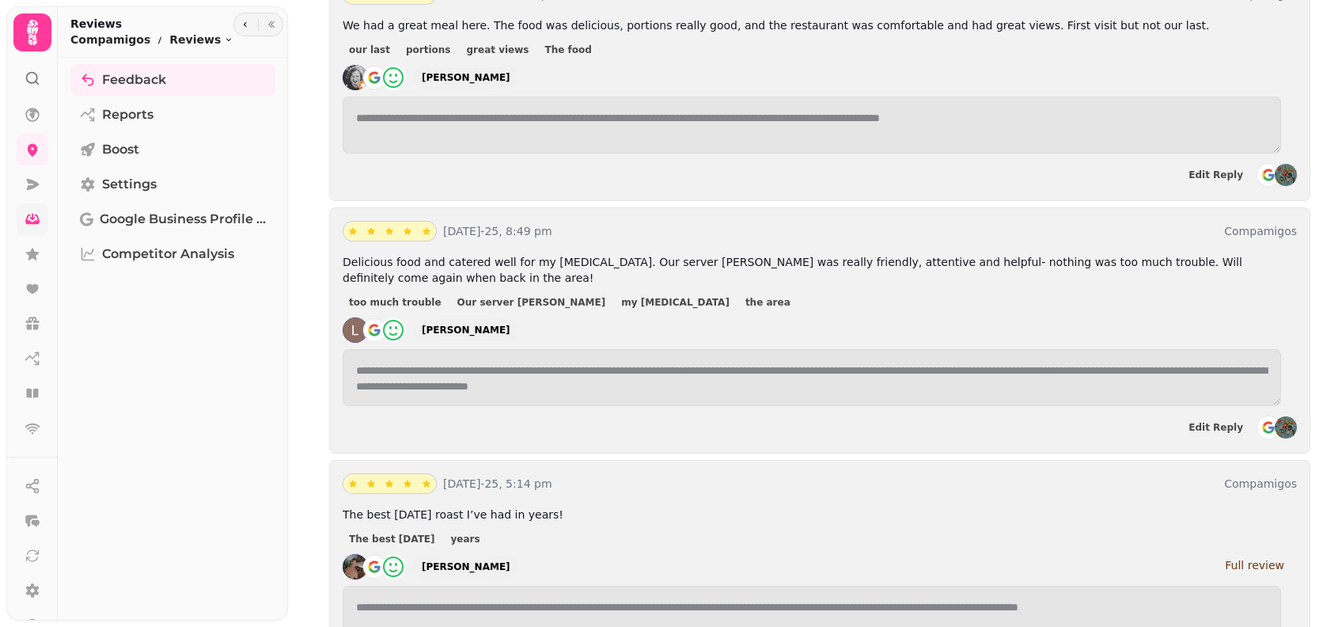
scroll to position [3481, 0]
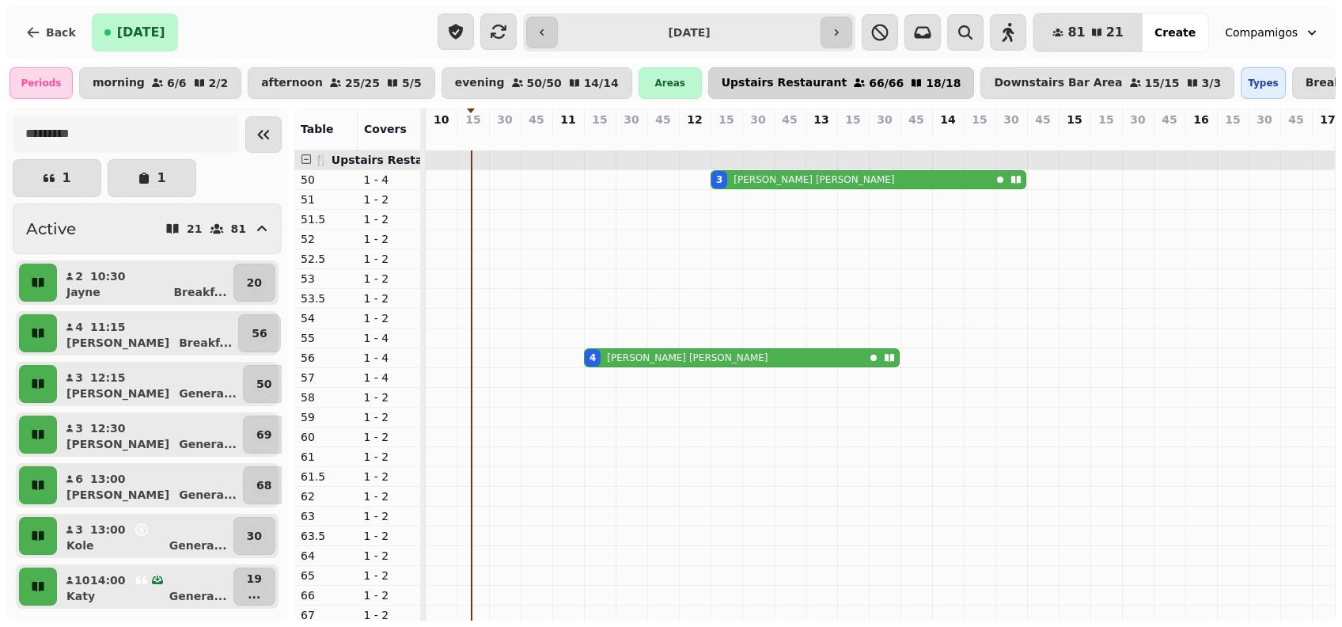
scroll to position [0, 48]
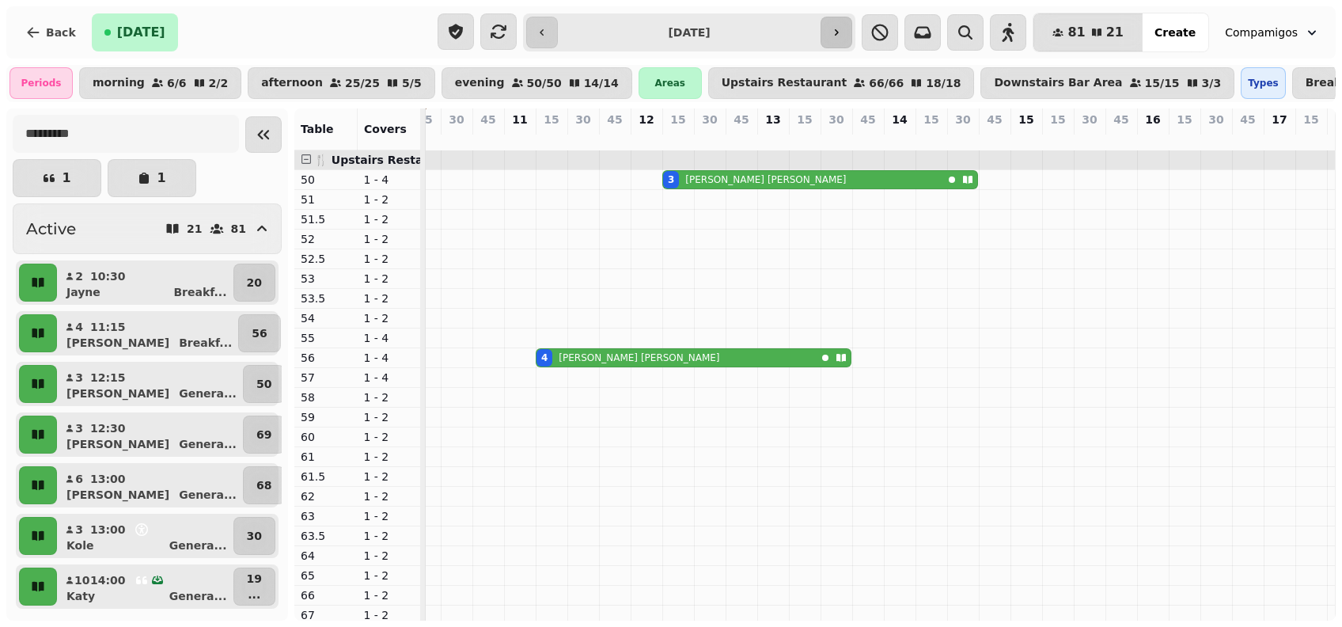
click at [843, 27] on icon "button" at bounding box center [836, 32] width 13 height 13
type input "**********"
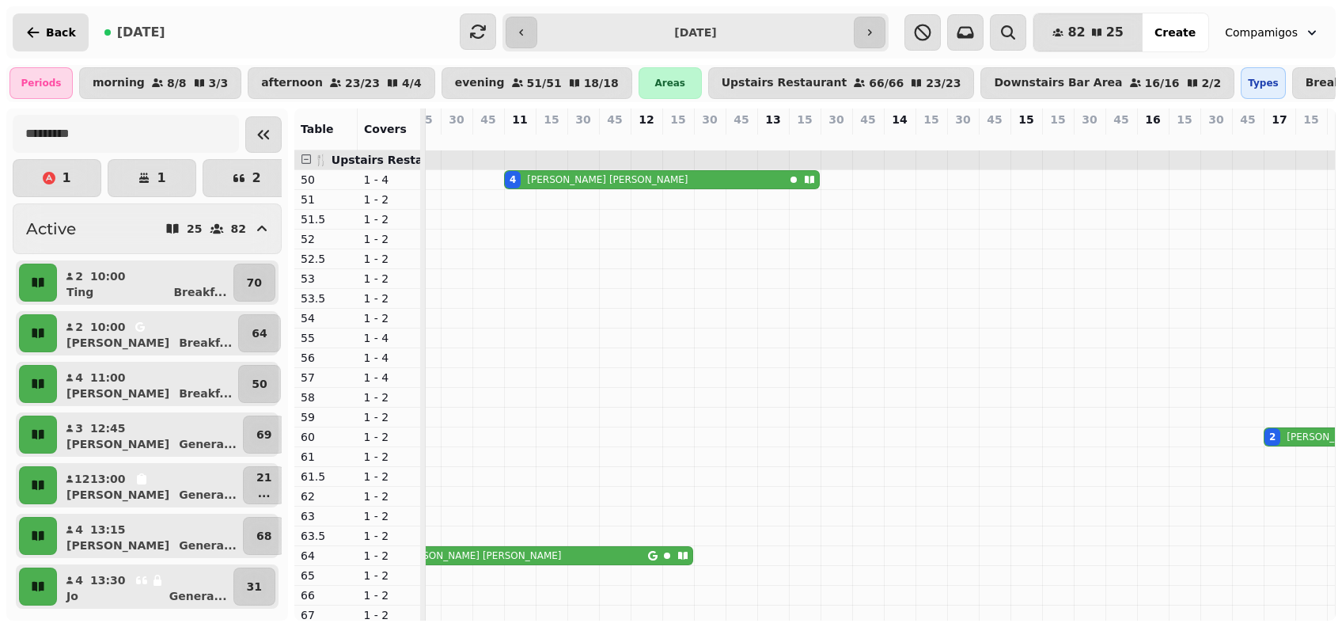
click at [35, 32] on icon "button" at bounding box center [34, 32] width 12 height 10
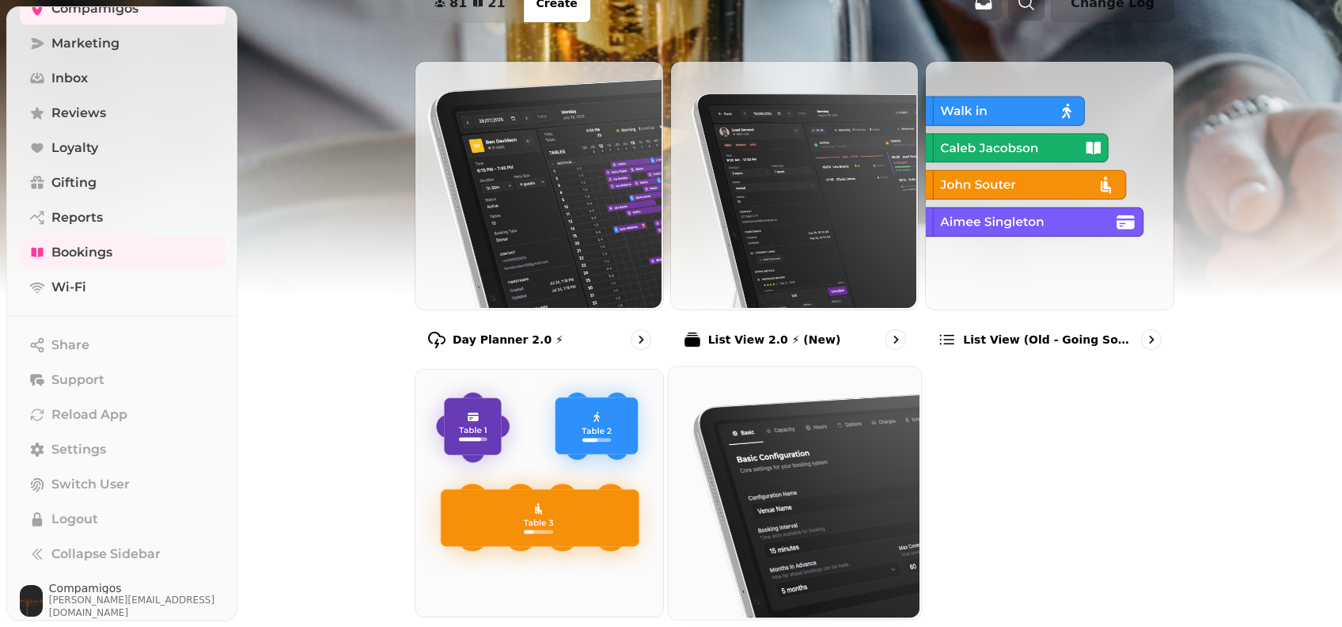
scroll to position [221, 0]
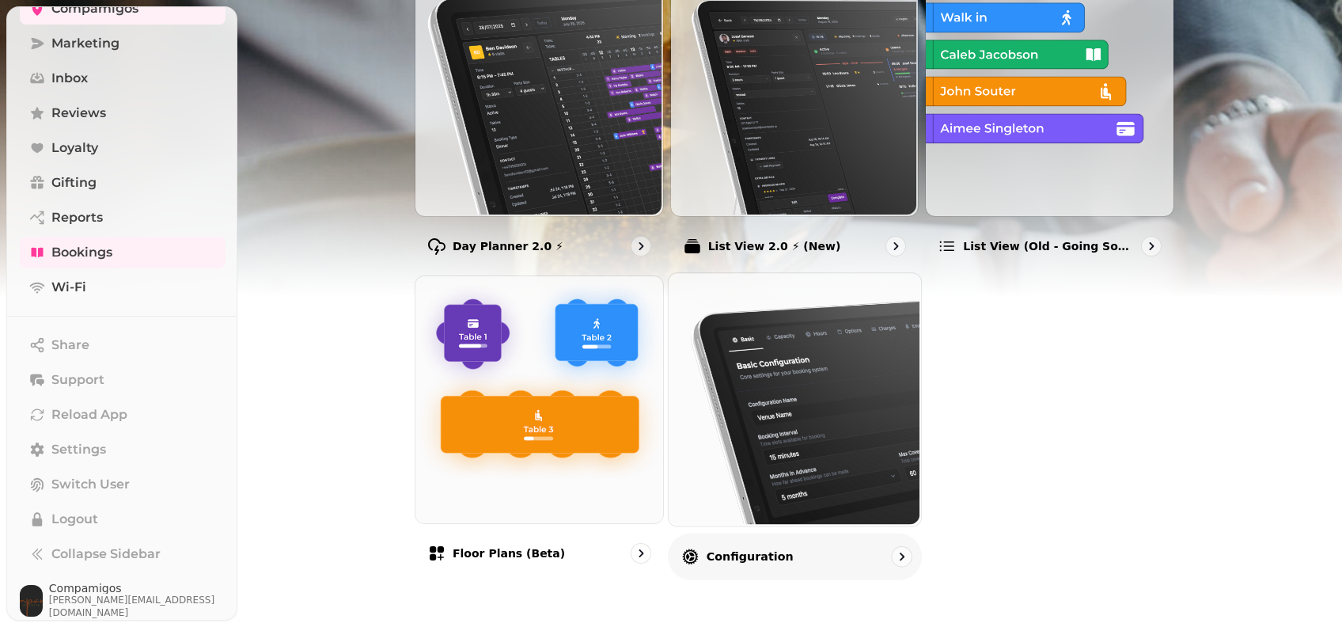
click at [810, 401] on img at bounding box center [792, 397] width 252 height 252
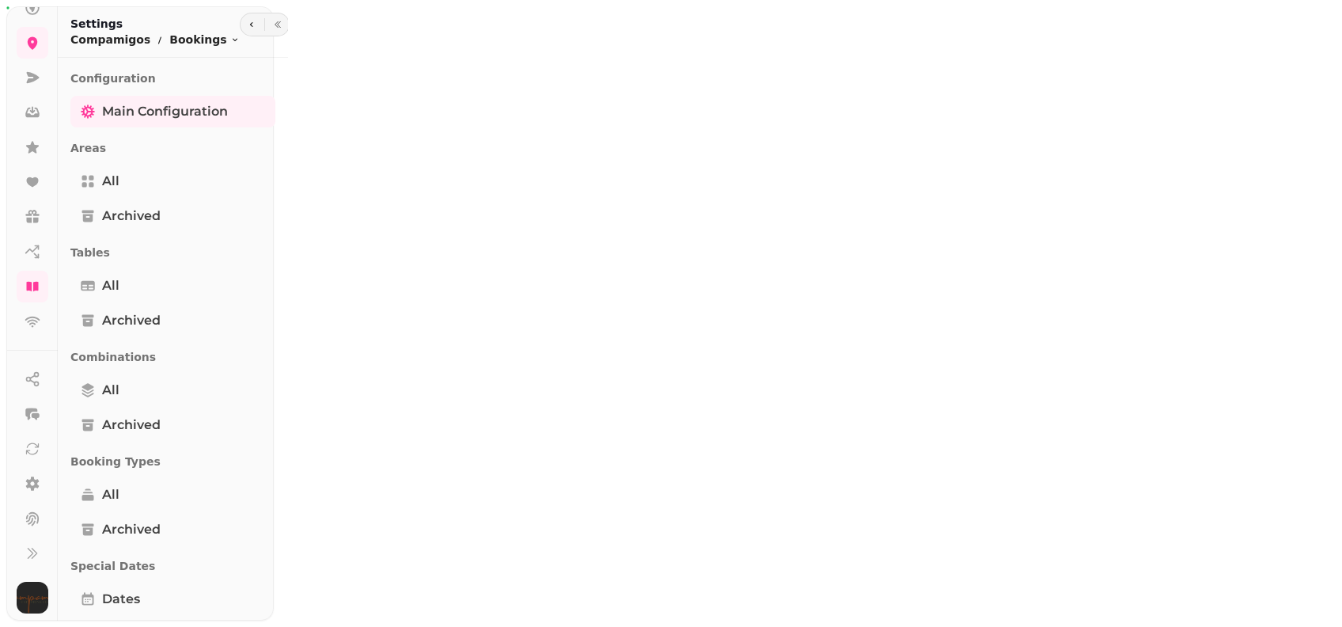
scroll to position [107, 0]
select select "**********"
select select "*"
select select "**"
select select "***"
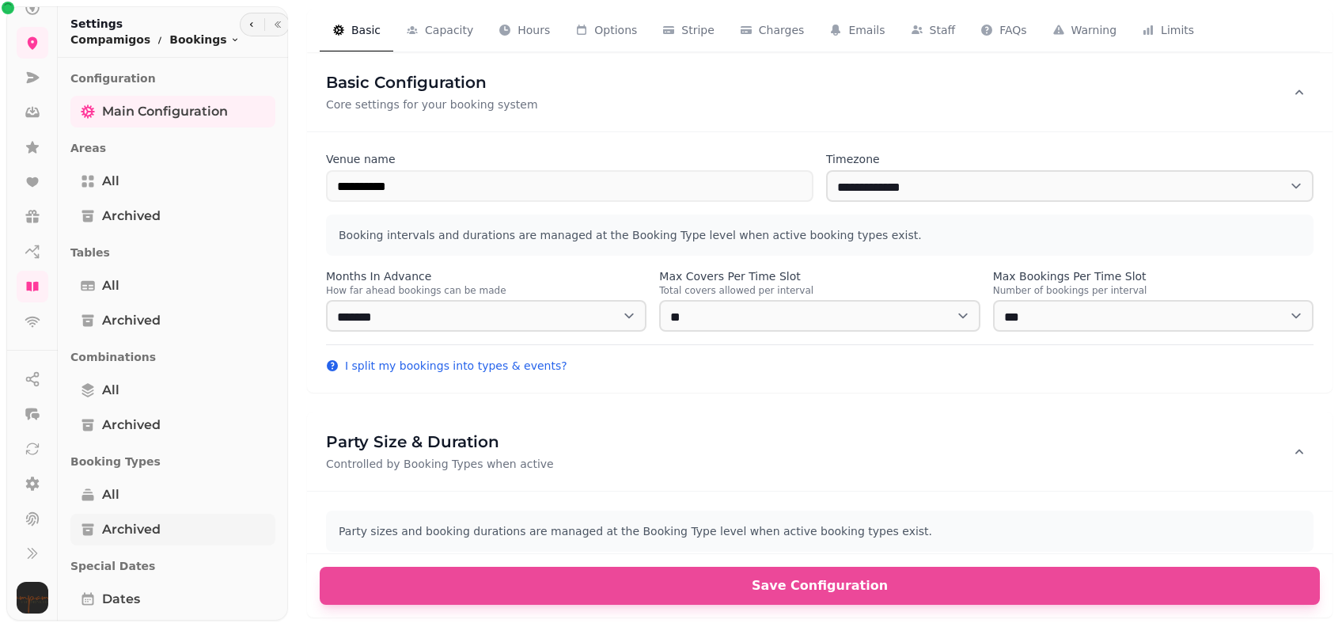
scroll to position [422, 0]
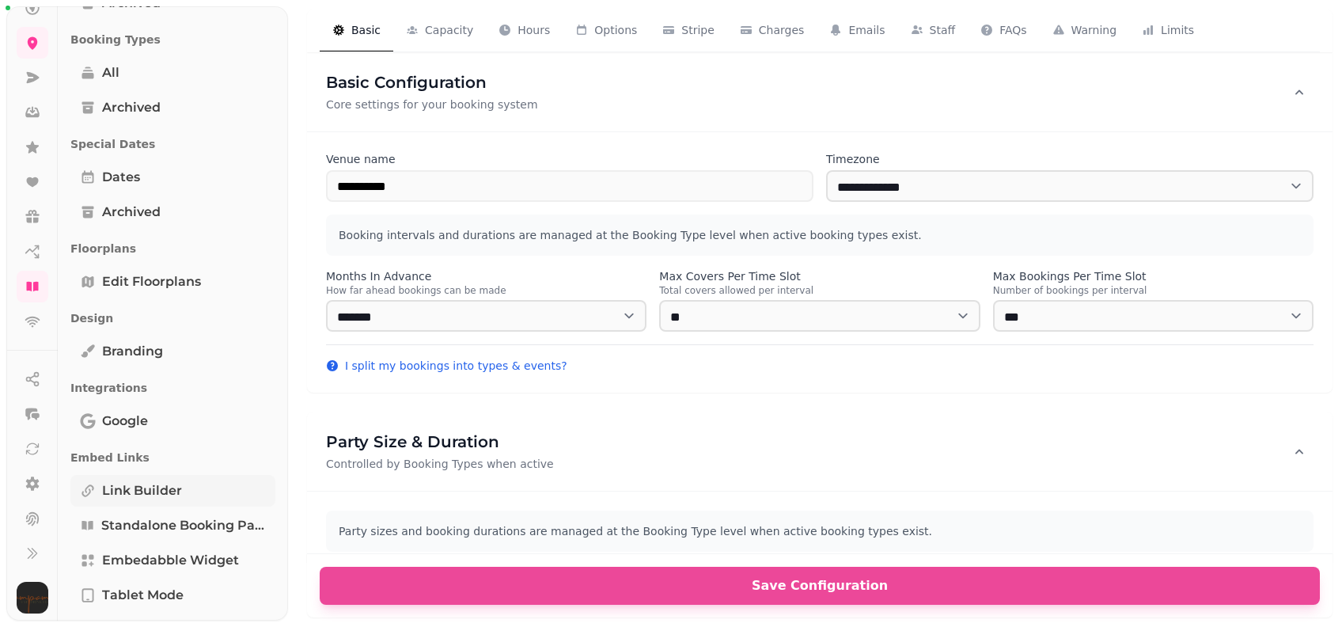
click at [142, 494] on span "Link Builder" at bounding box center [142, 490] width 80 height 19
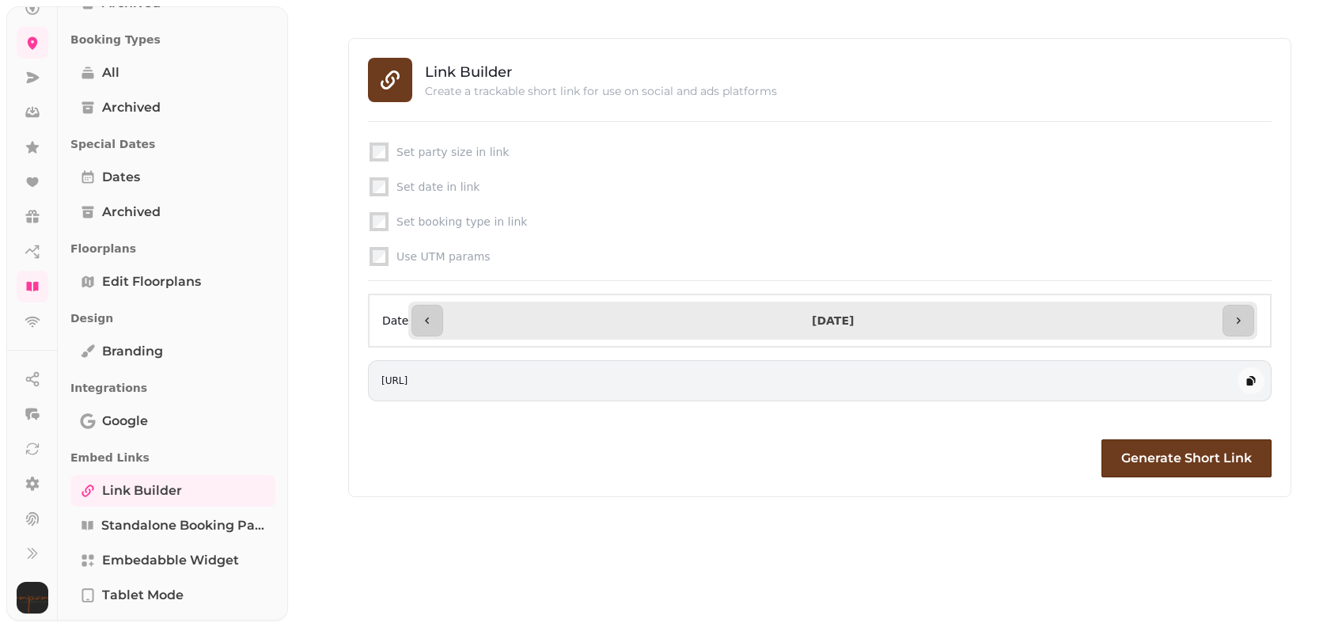
click at [386, 222] on div "Set booking type in link" at bounding box center [820, 221] width 904 height 22
click at [369, 221] on div "Set booking type in link" at bounding box center [820, 221] width 904 height 22
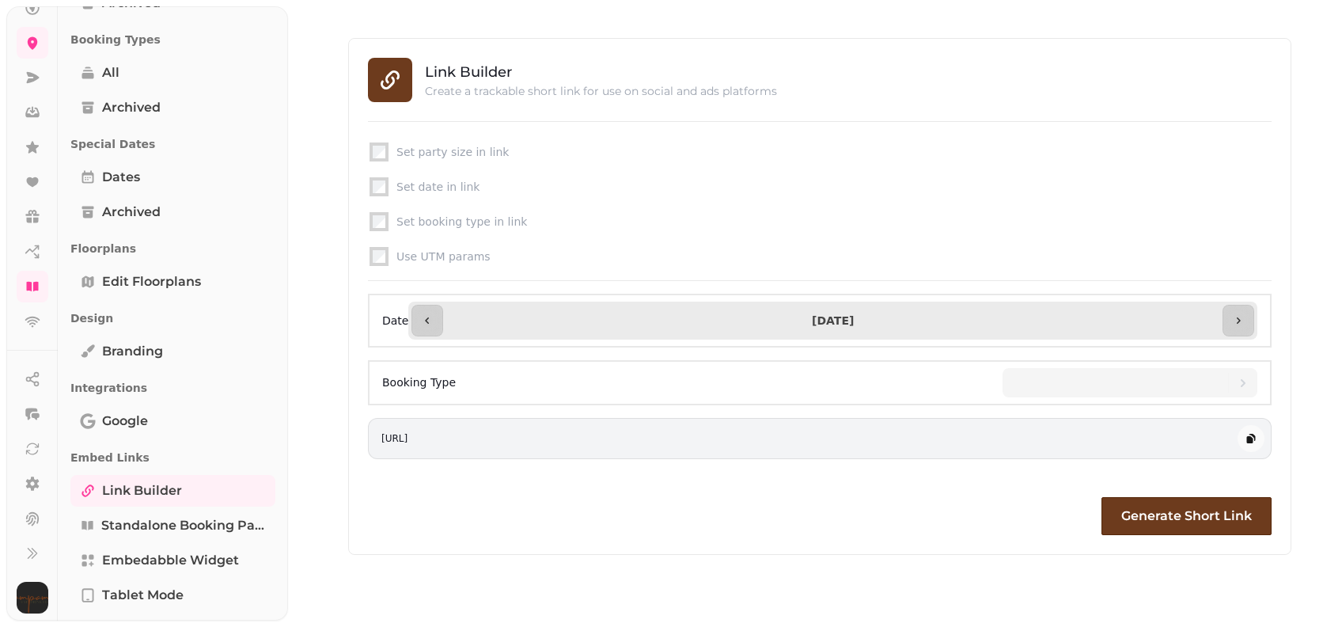
click at [700, 326] on input "**********" at bounding box center [832, 320] width 773 height 25
type input "**********"
click at [1142, 389] on div at bounding box center [1121, 382] width 213 height 29
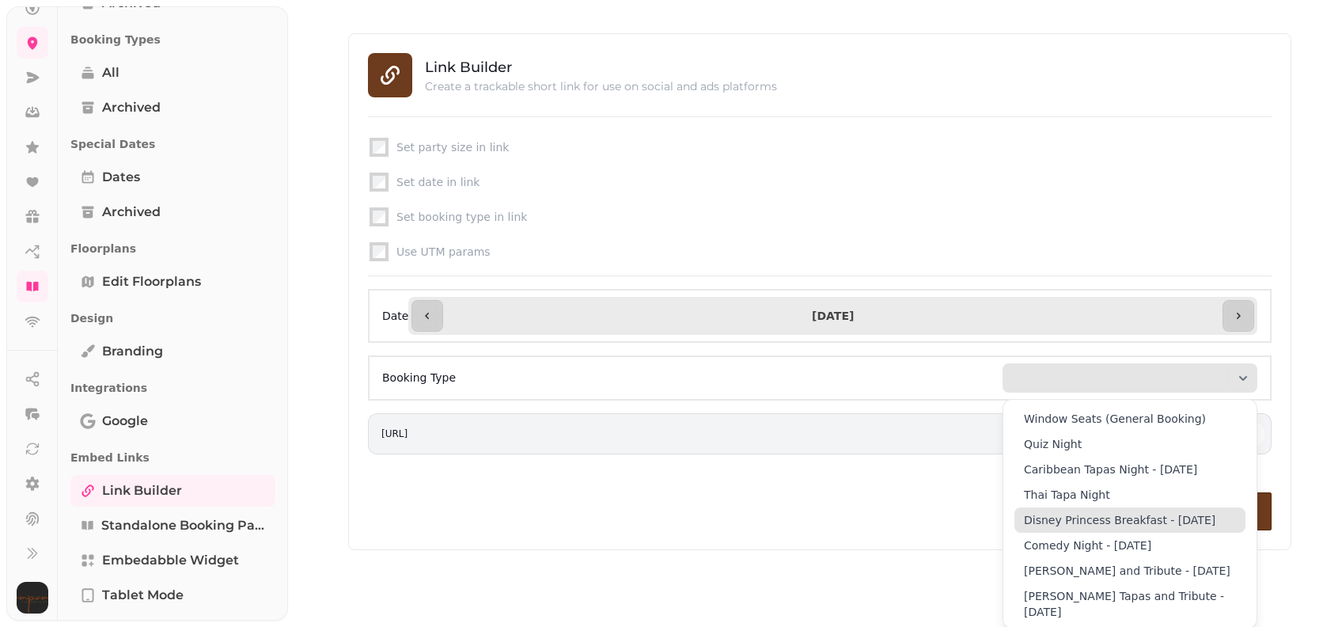
scroll to position [6, 0]
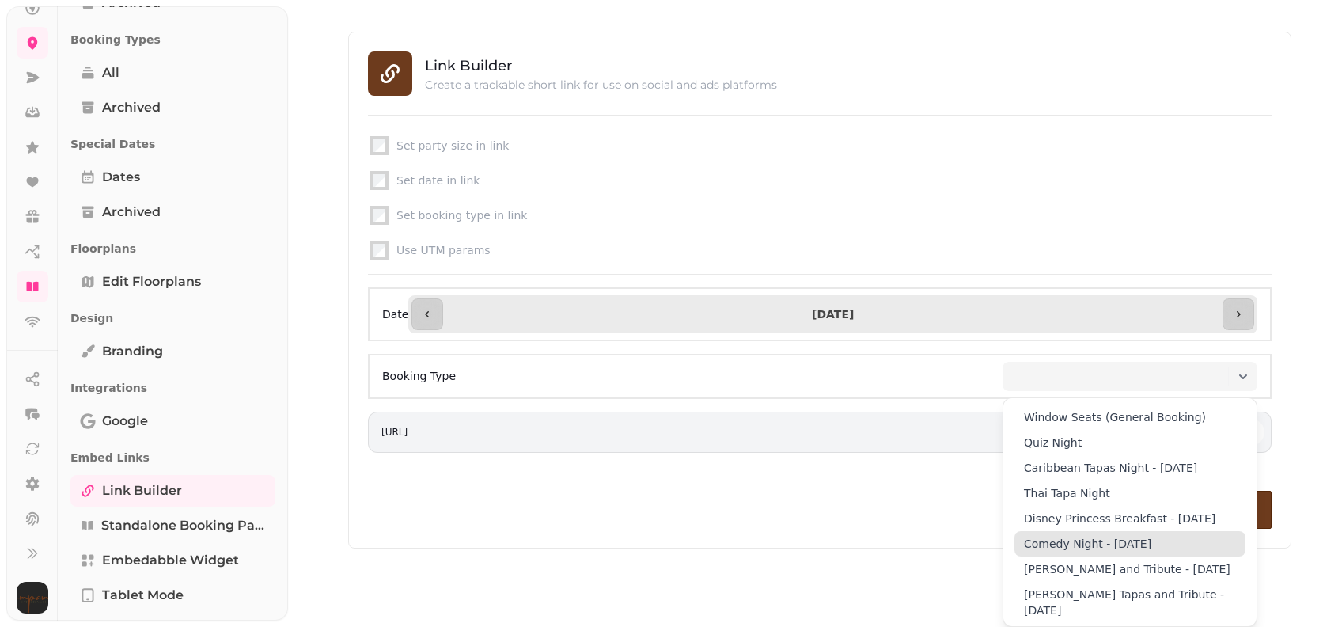
click at [1135, 536] on span "Comedy Night - [DATE]" at bounding box center [1087, 544] width 127 height 16
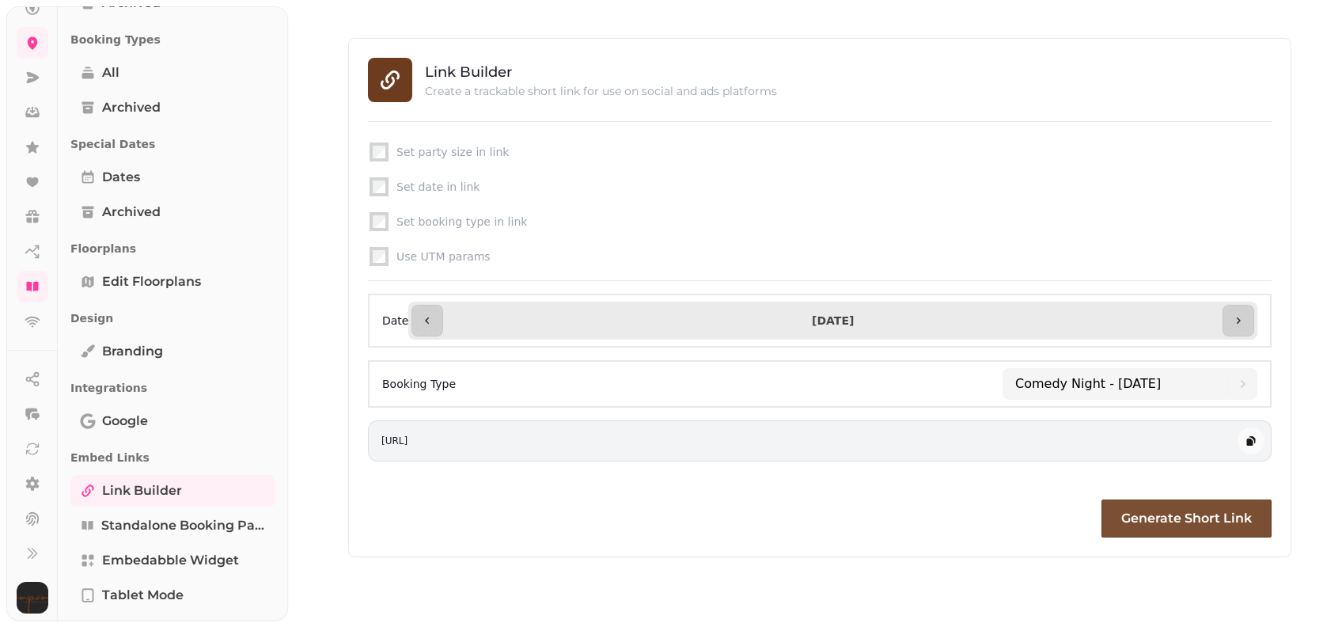
click at [1233, 514] on span "Generate Short Link" at bounding box center [1186, 518] width 131 height 13
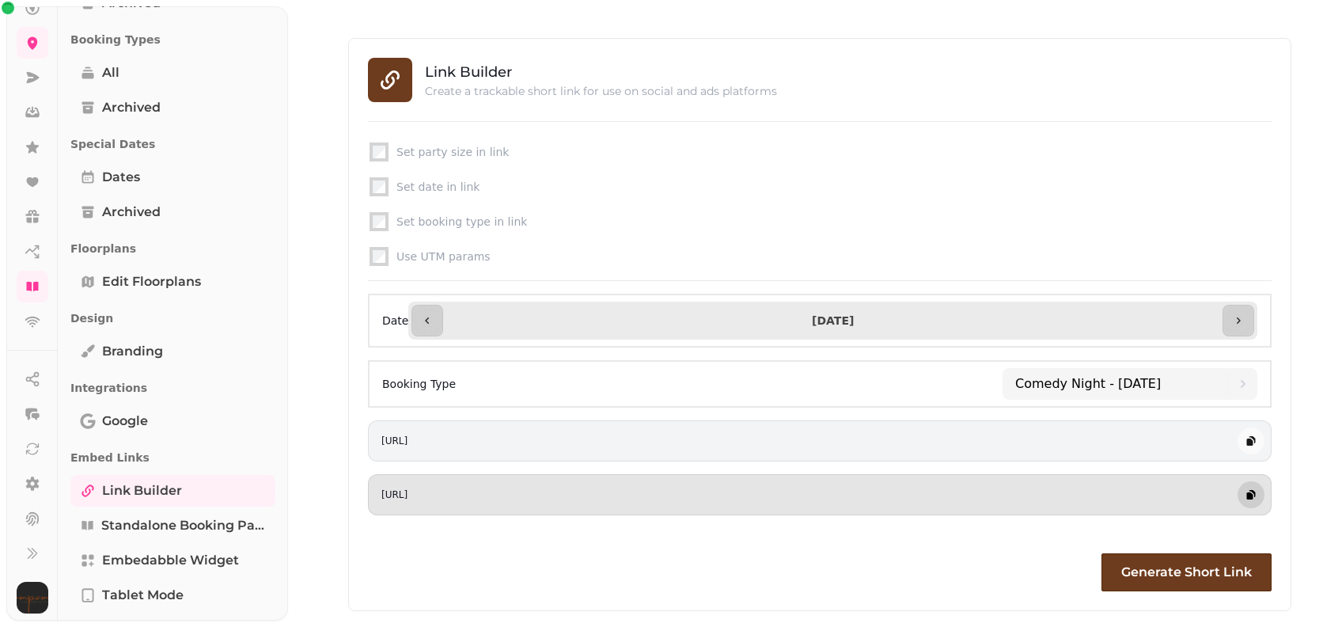
click at [1241, 497] on button "button" at bounding box center [1250, 494] width 27 height 27
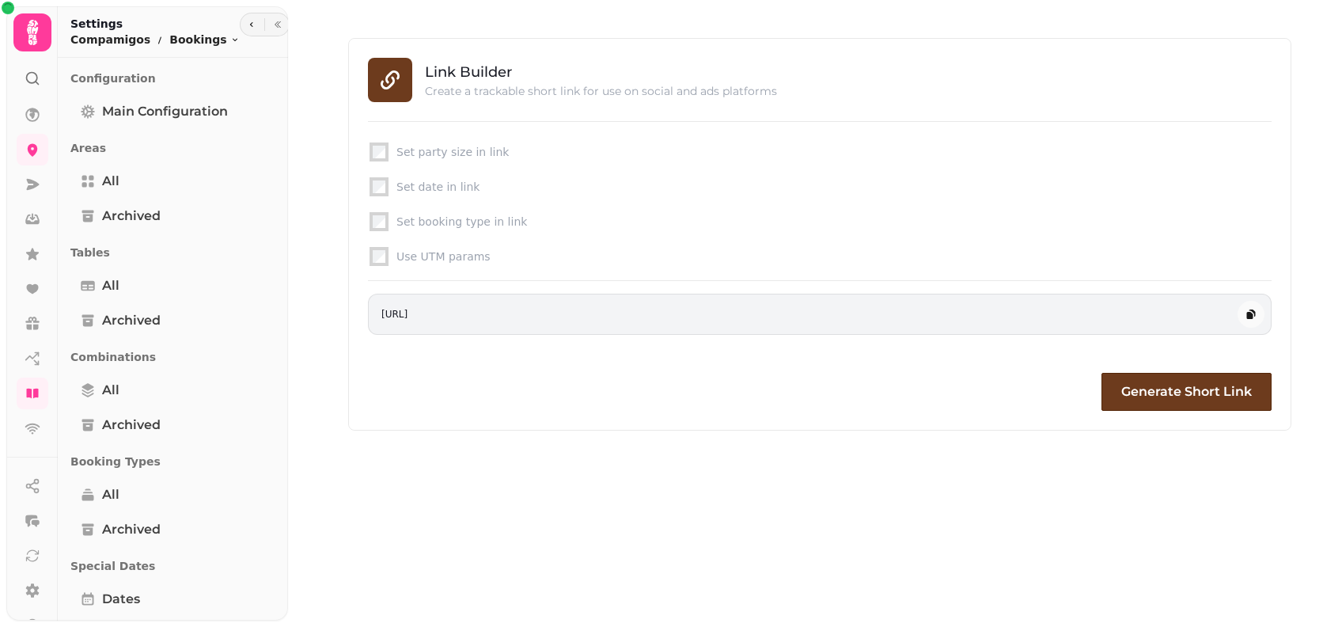
click at [791, 525] on div "Link Builder Create a trackable short link for use on social and ads platforms …" at bounding box center [815, 313] width 1054 height 627
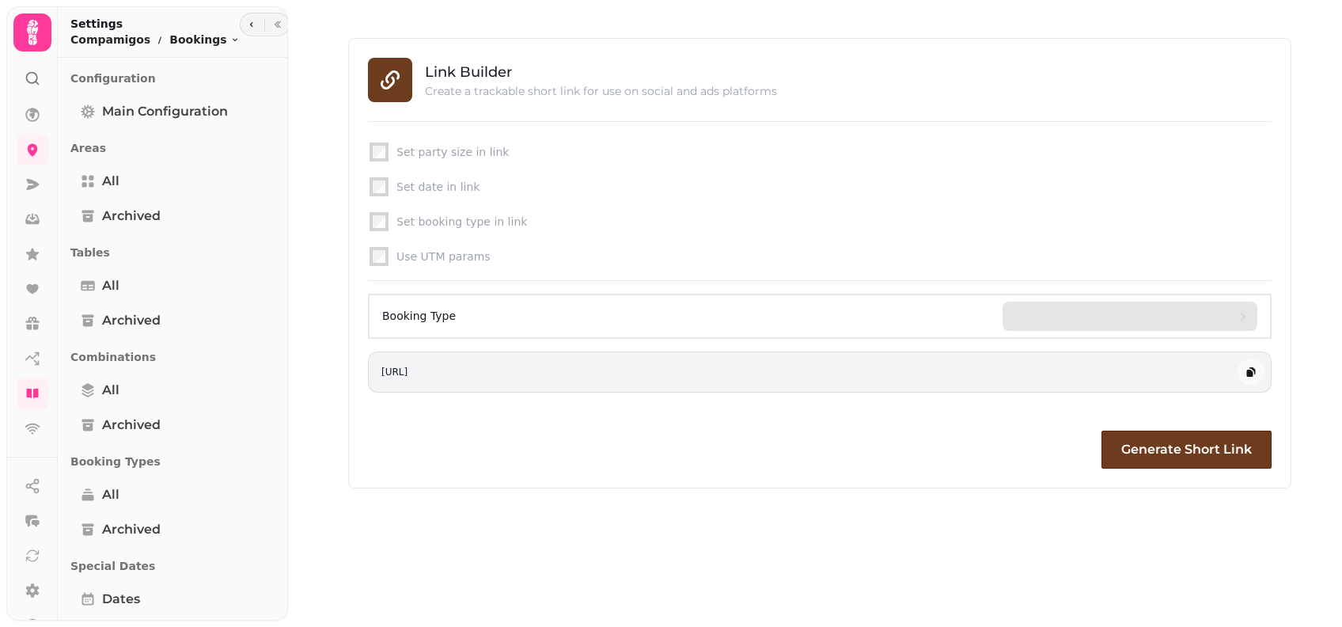
click at [1063, 324] on div at bounding box center [1121, 315] width 213 height 29
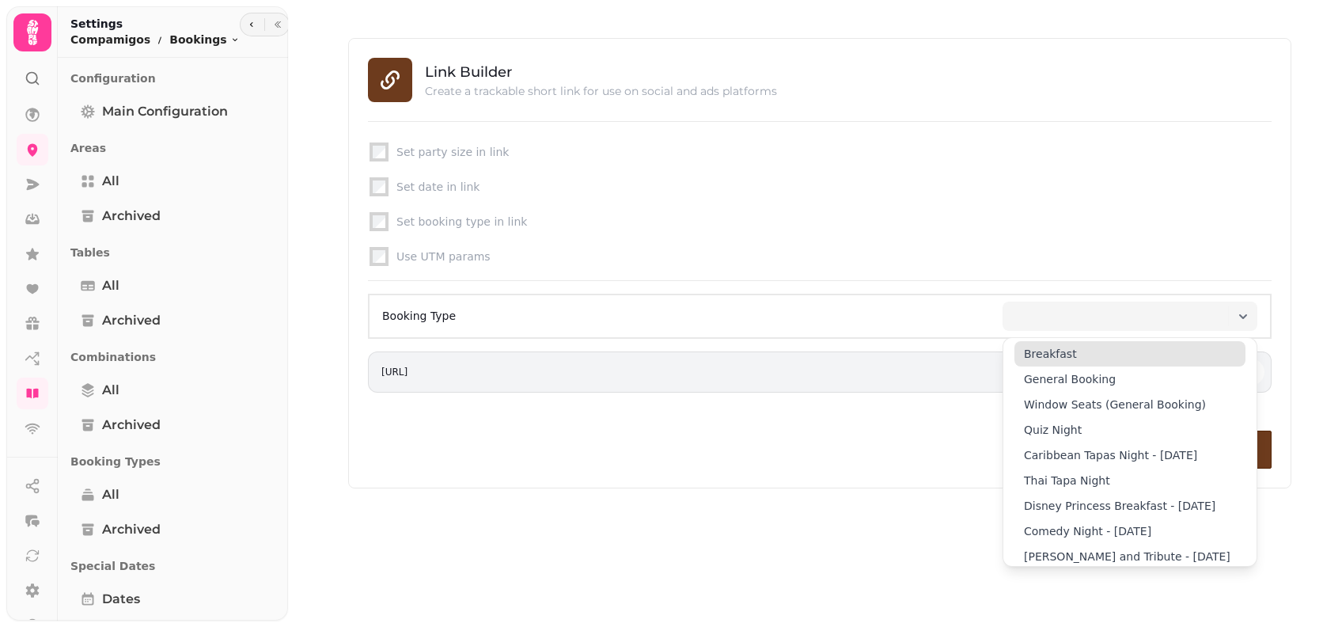
click at [1060, 358] on span "Breakfast" at bounding box center [1050, 354] width 53 height 16
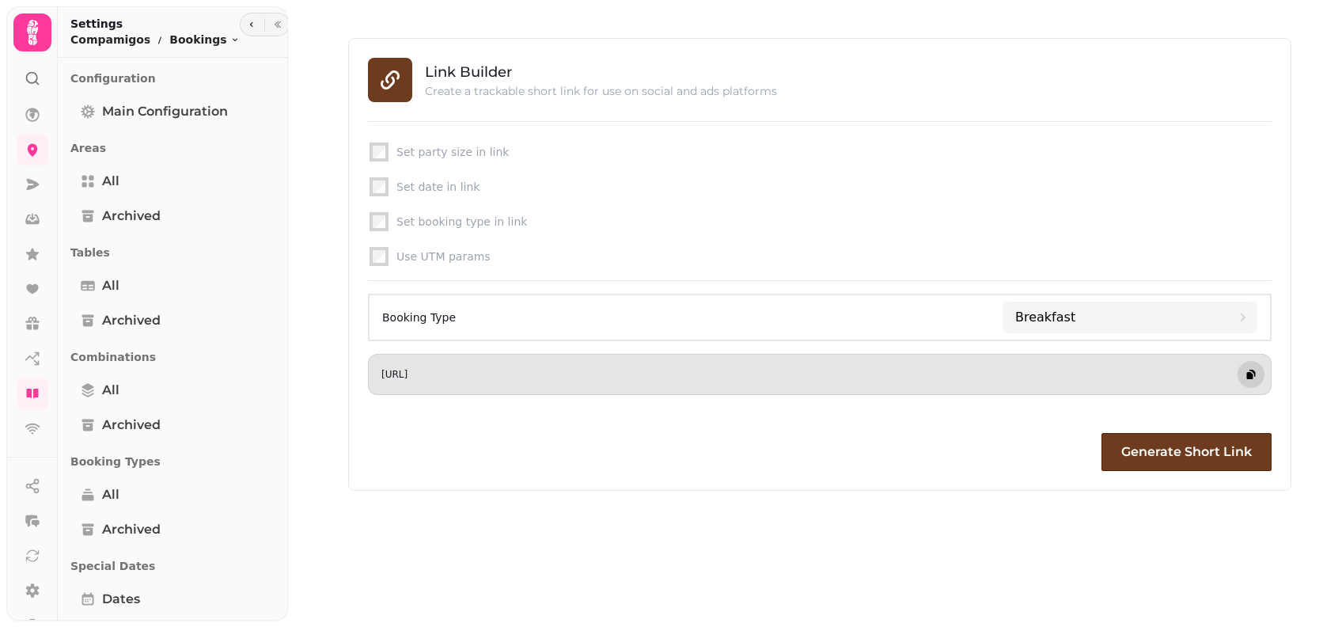
click at [1249, 373] on icon "button" at bounding box center [1250, 375] width 6 height 7
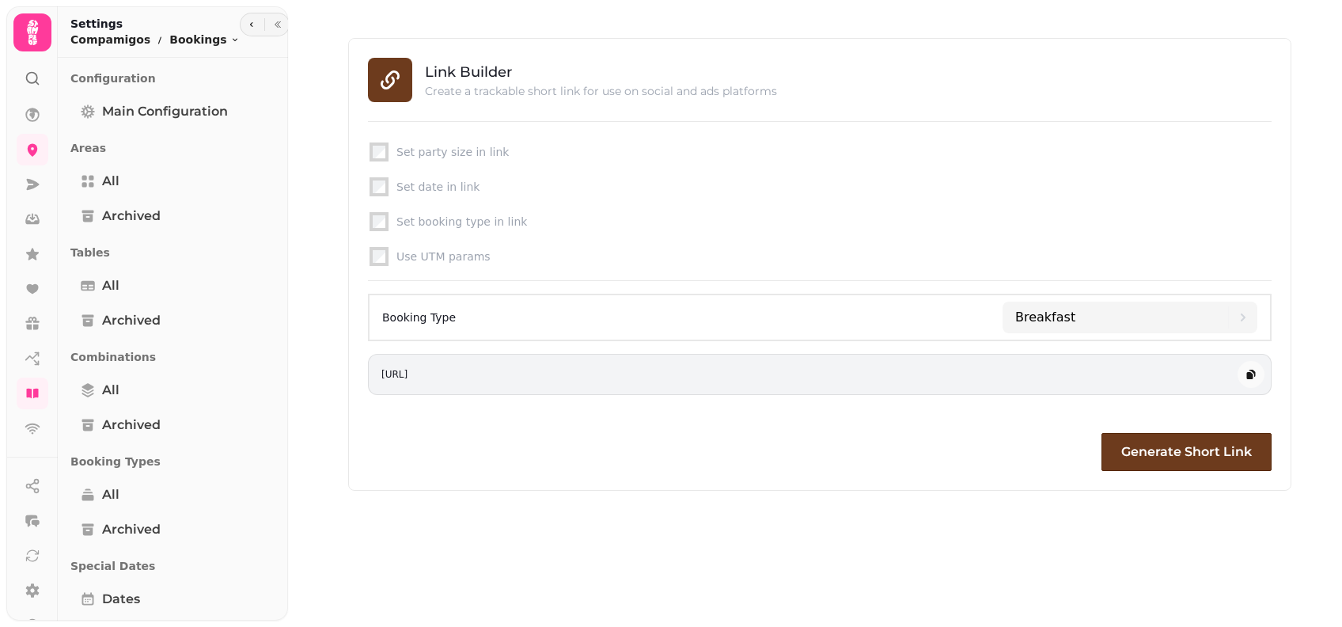
click at [643, 513] on div "Link Builder Create a trackable short link for use on social and ads platforms …" at bounding box center [819, 264] width 1044 height 529
click at [1139, 316] on div "Breakfast" at bounding box center [1121, 317] width 213 height 32
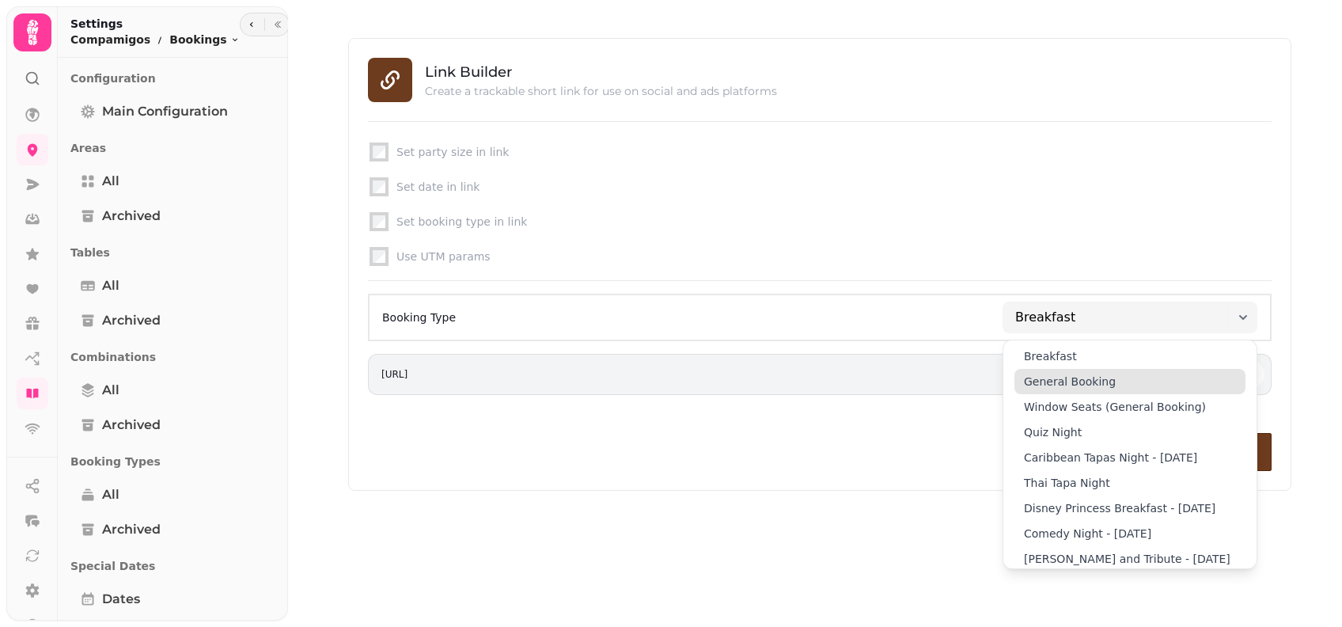
click at [1089, 373] on span "General Booking" at bounding box center [1070, 381] width 92 height 16
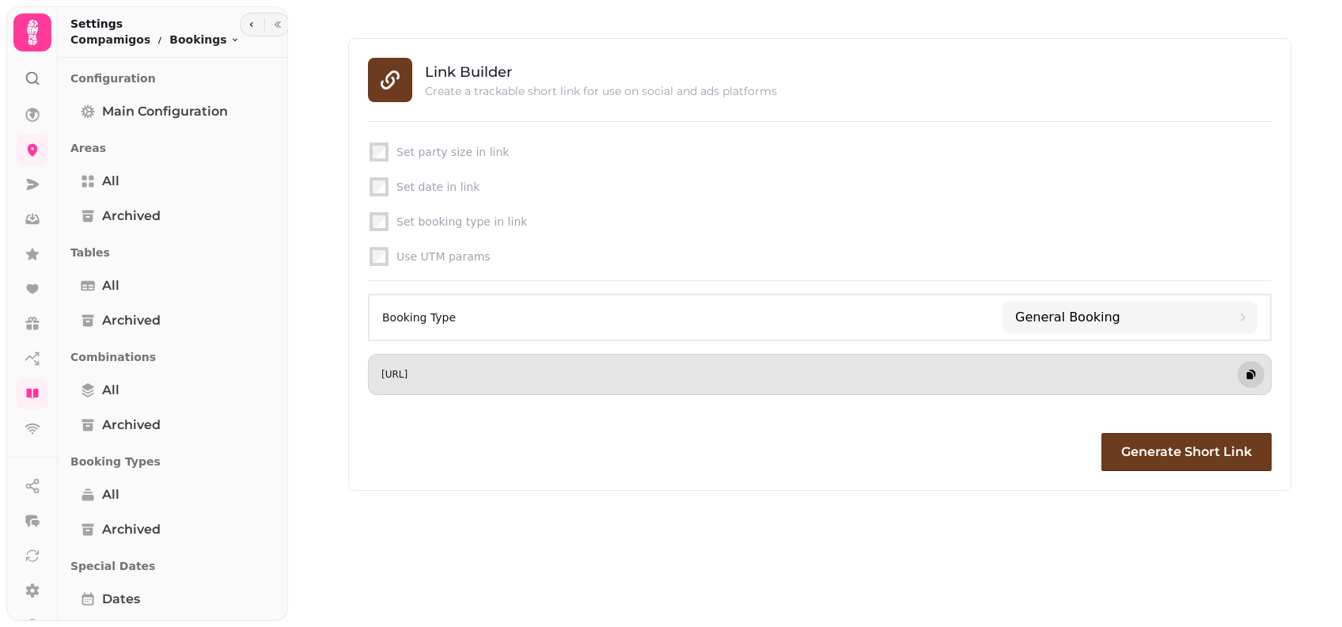
click at [1261, 378] on button "button" at bounding box center [1250, 374] width 27 height 27
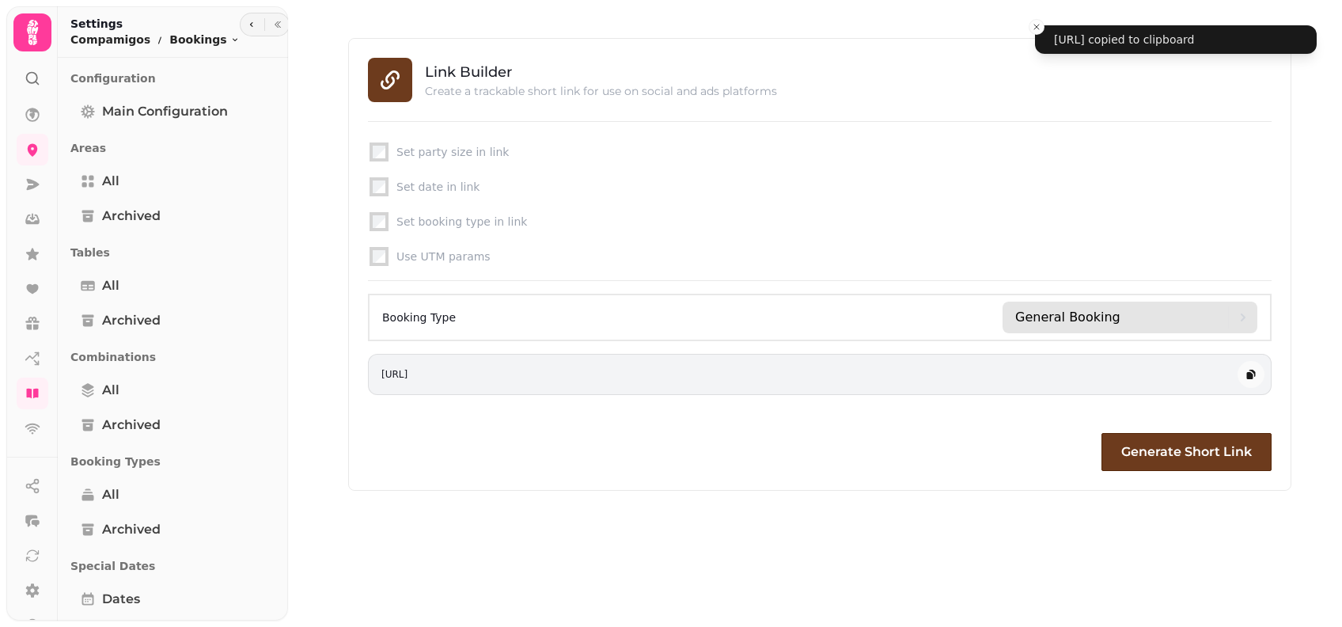
click at [1237, 313] on icon at bounding box center [1242, 317] width 19 height 19
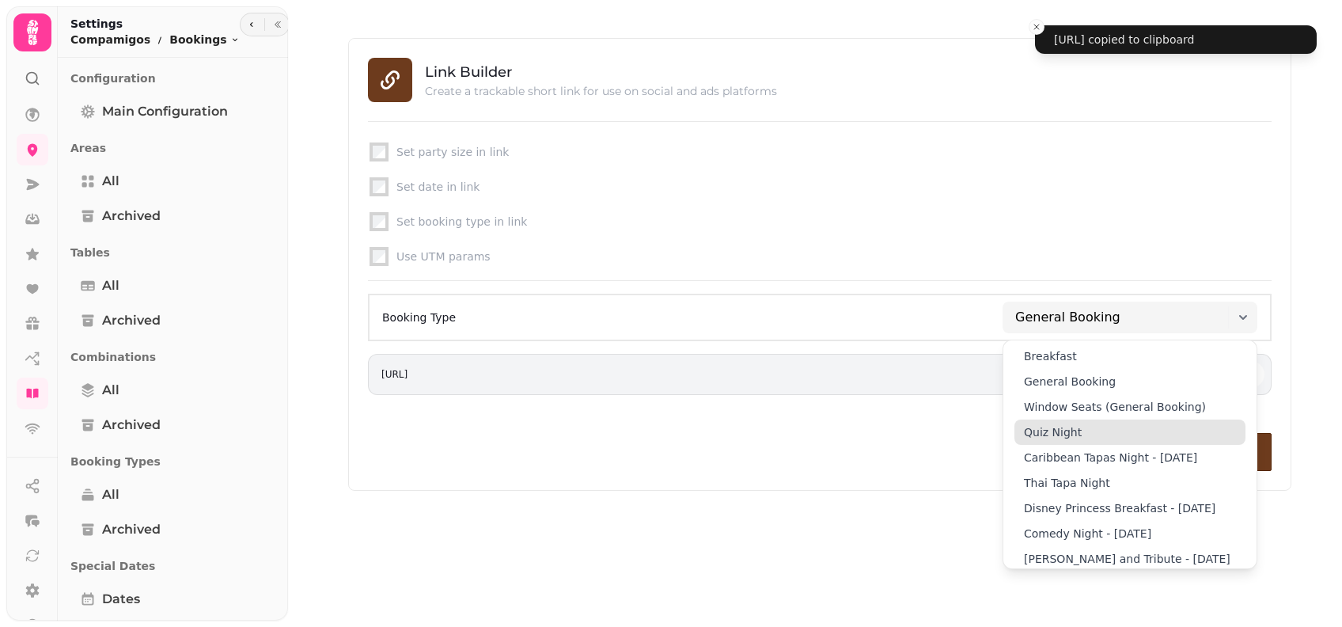
click at [1199, 422] on div "Quiz Night" at bounding box center [1129, 431] width 231 height 25
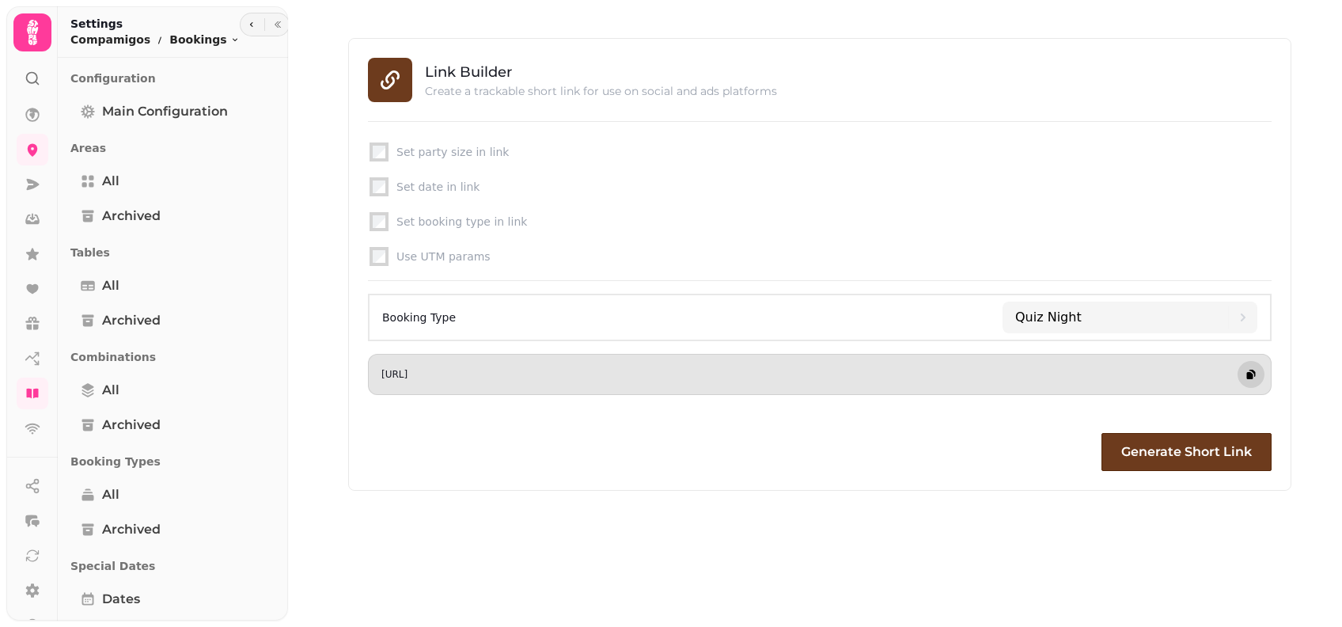
click at [1254, 381] on button "button" at bounding box center [1250, 374] width 27 height 27
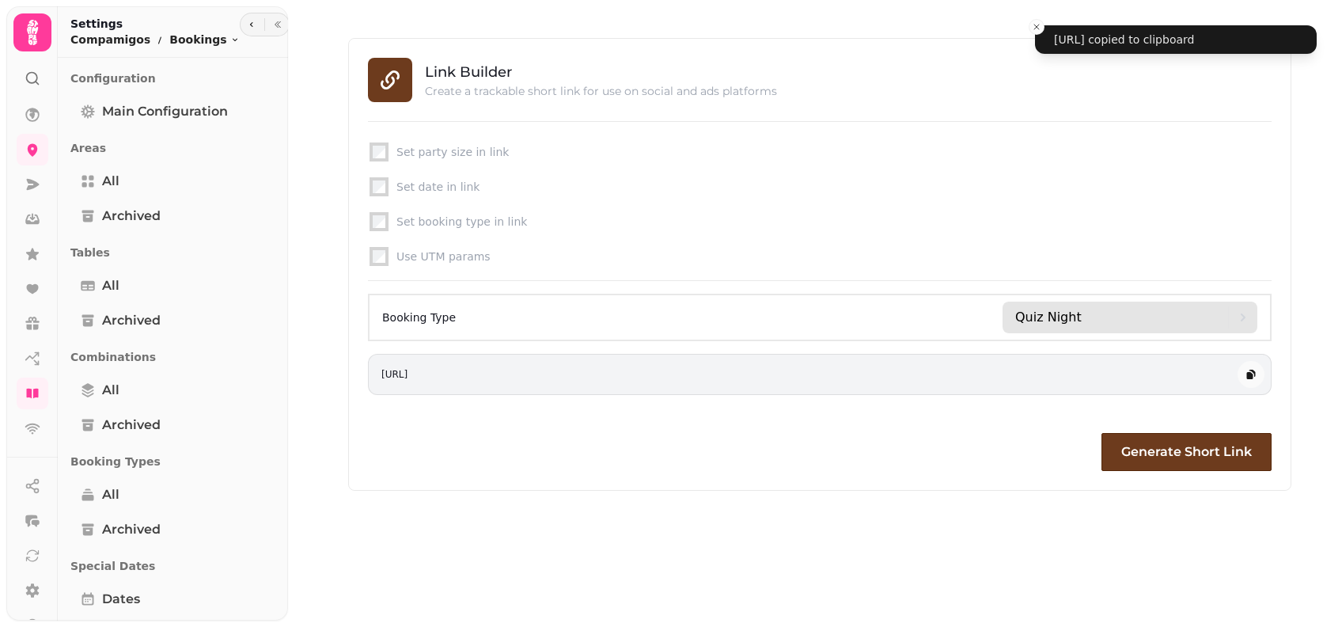
click at [1211, 320] on div "Quiz Night" at bounding box center [1121, 317] width 213 height 32
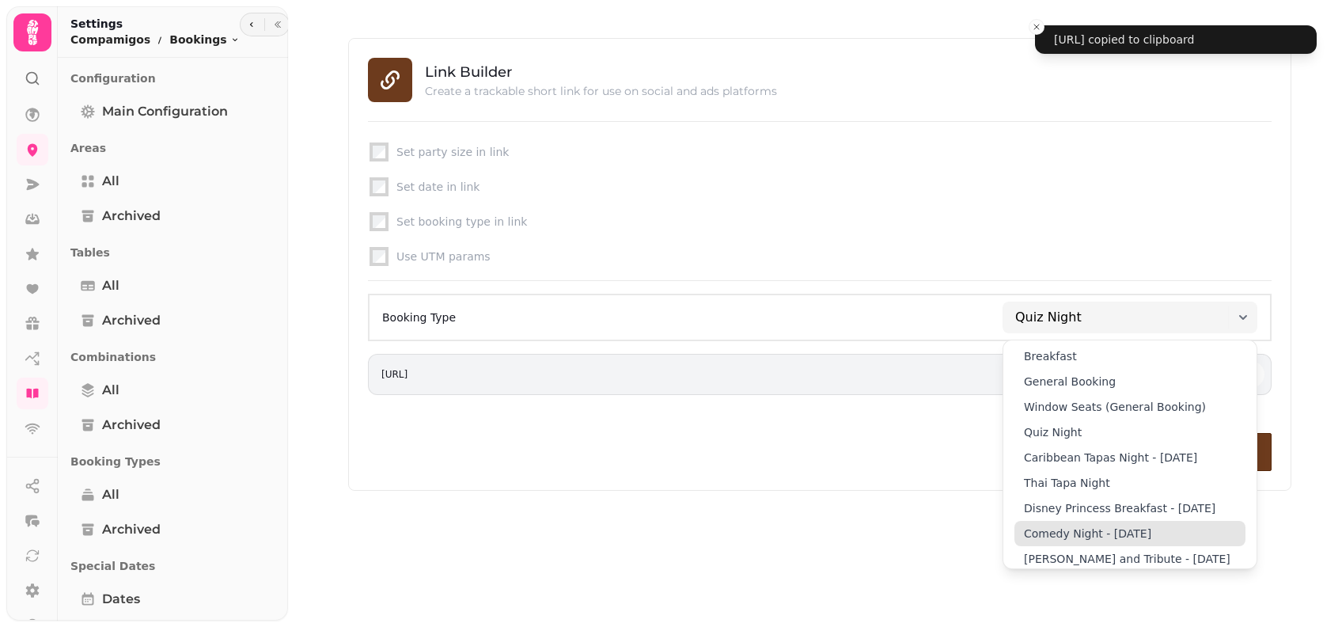
click at [1151, 541] on span "Comedy Night - [DATE]" at bounding box center [1087, 533] width 127 height 16
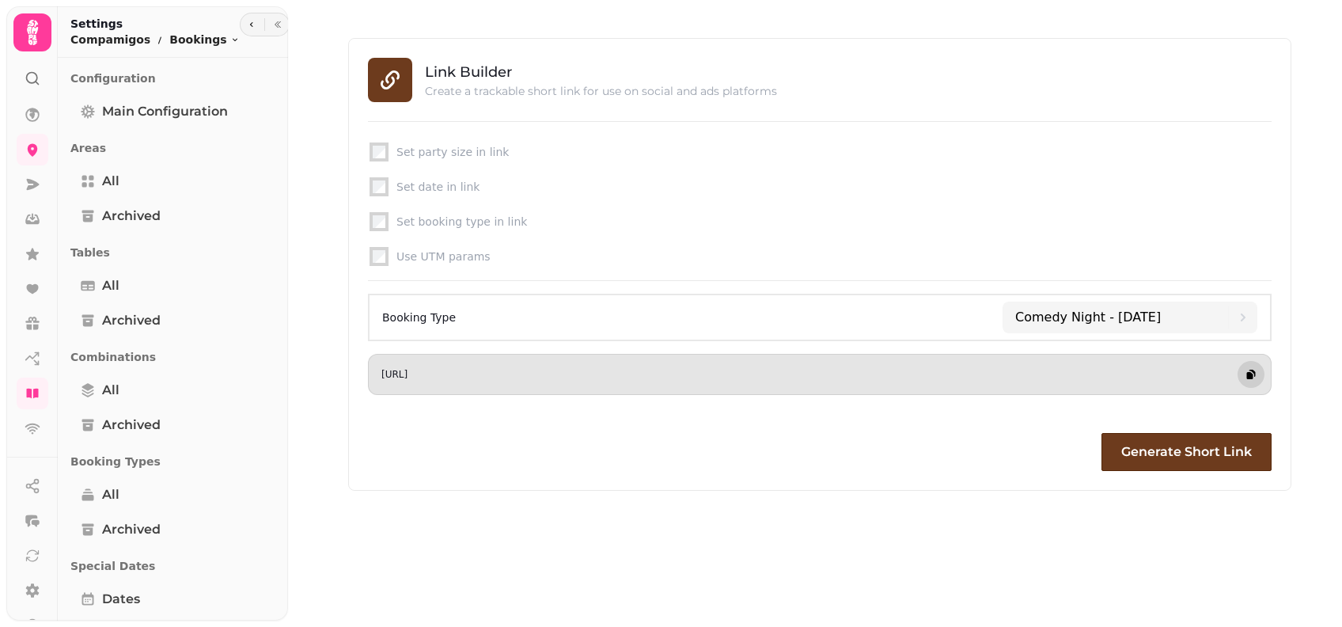
click at [1239, 379] on button "button" at bounding box center [1250, 374] width 27 height 27
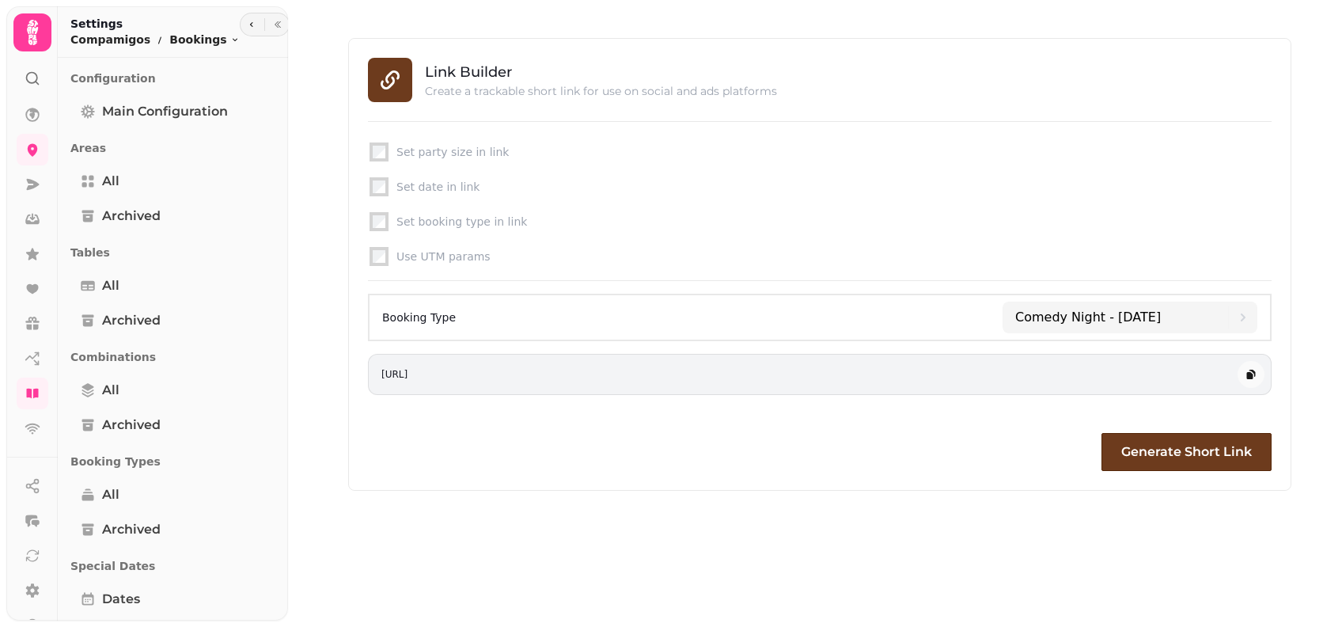
click at [1082, 298] on div "Booking Type Comedy Night - Wednesday 10th September" at bounding box center [820, 317] width 904 height 47
click at [1080, 308] on div "Comedy Night - [DATE]" at bounding box center [1121, 317] width 213 height 32
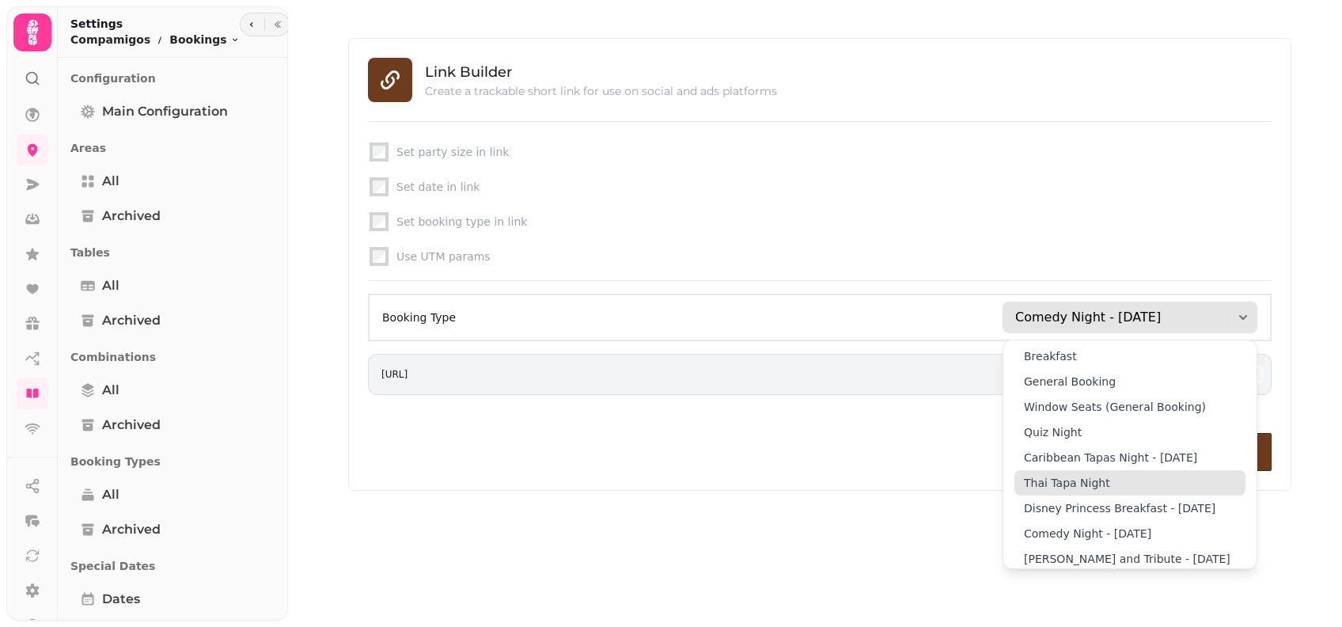
scroll to position [63, 0]
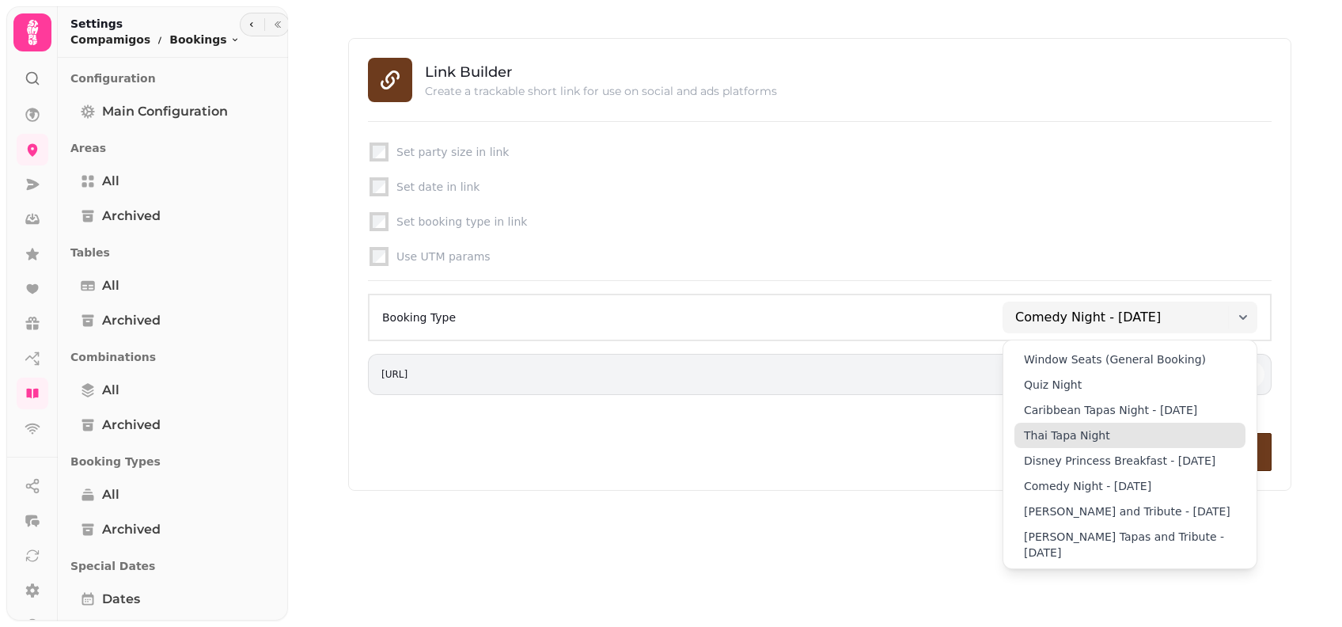
click at [1076, 423] on div "Thai Tapa Night" at bounding box center [1129, 435] width 231 height 25
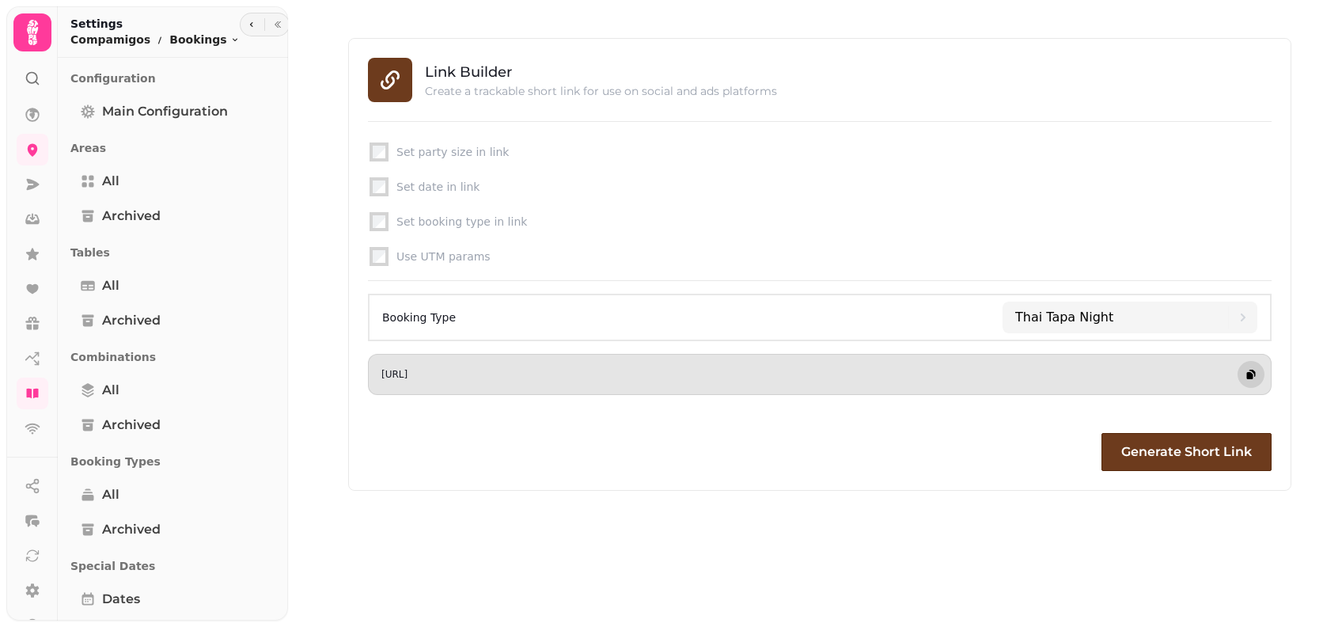
click at [1253, 378] on icon "button" at bounding box center [1251, 374] width 13 height 13
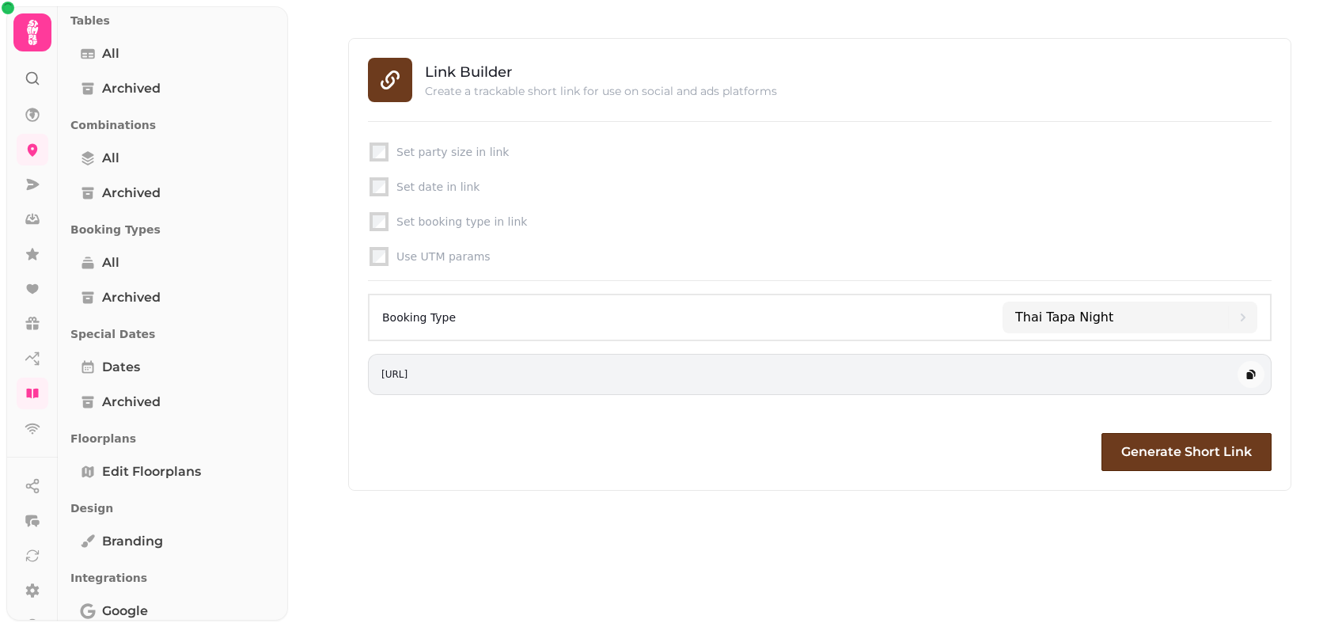
scroll to position [316, 0]
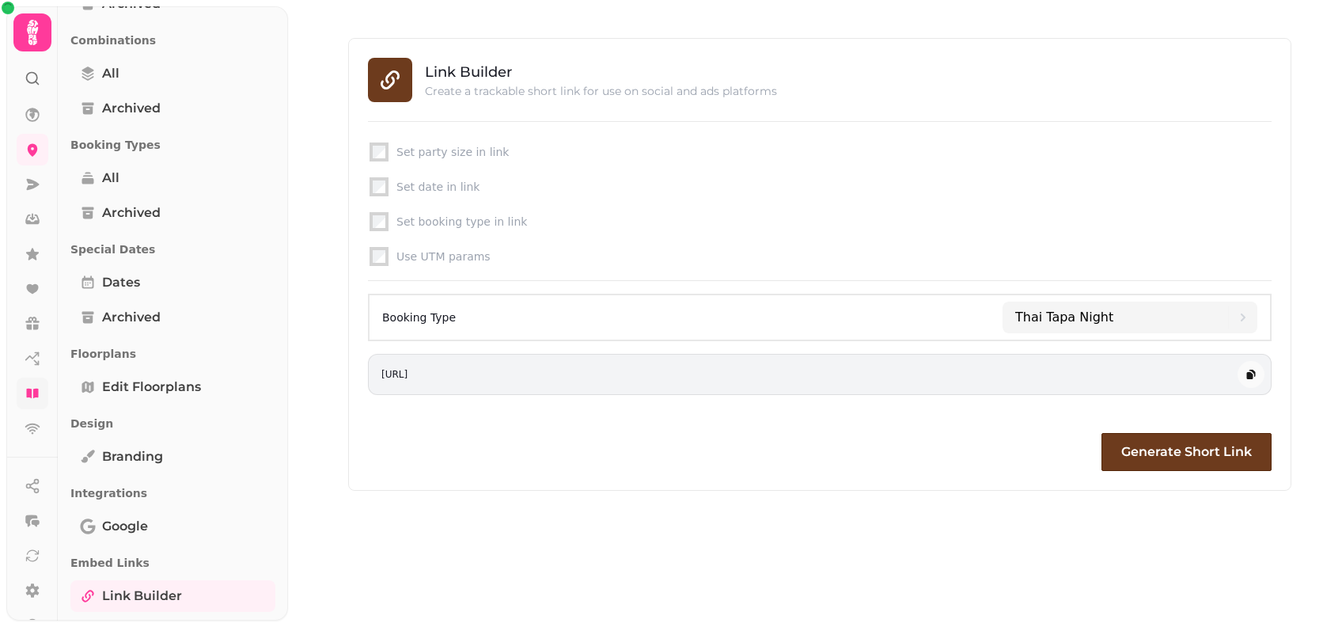
click at [34, 381] on link at bounding box center [33, 393] width 32 height 32
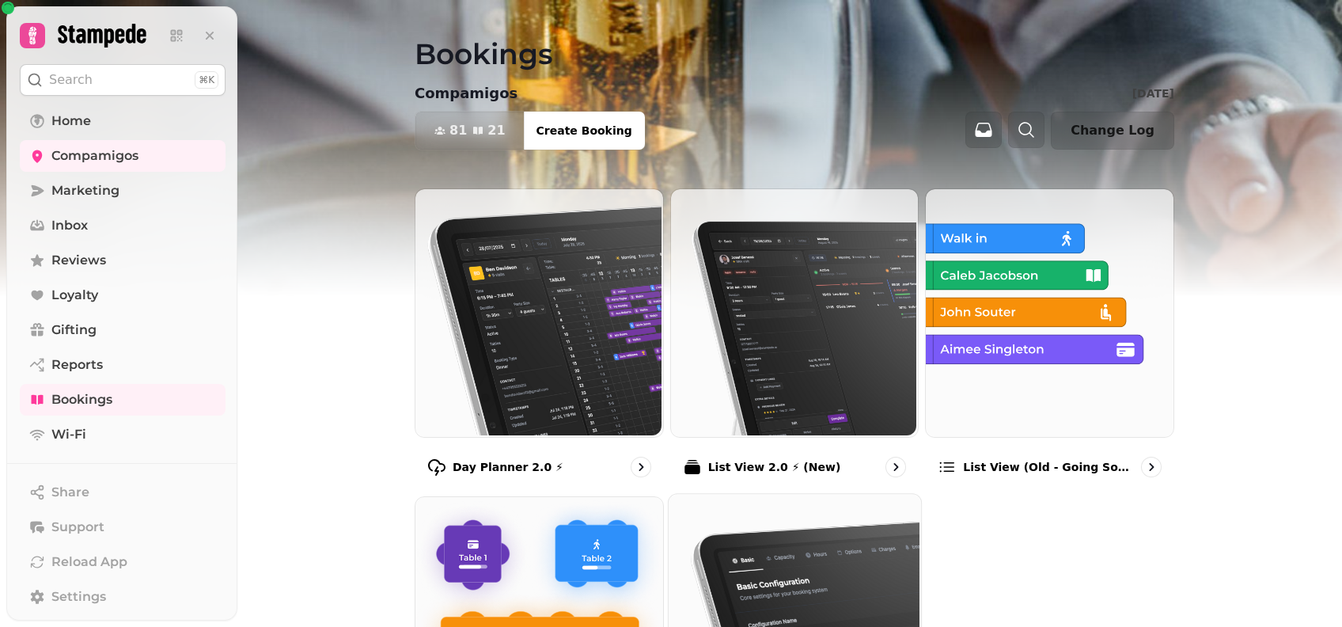
scroll to position [221, 0]
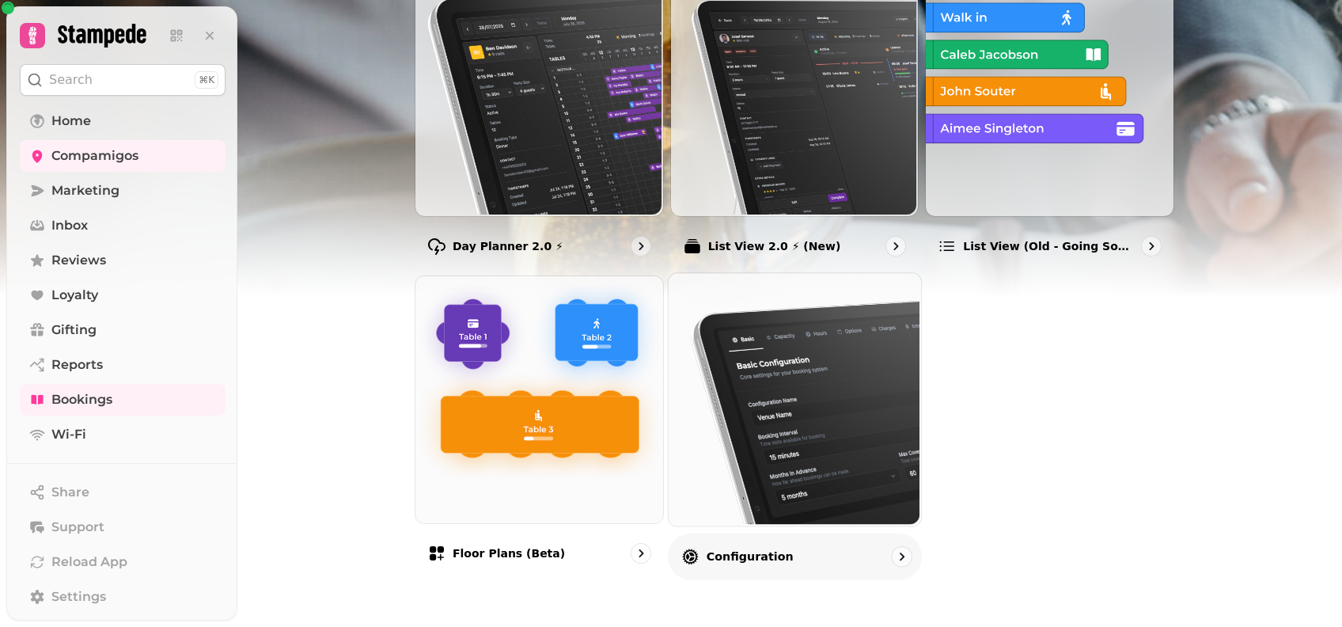
click at [737, 368] on img at bounding box center [792, 397] width 252 height 252
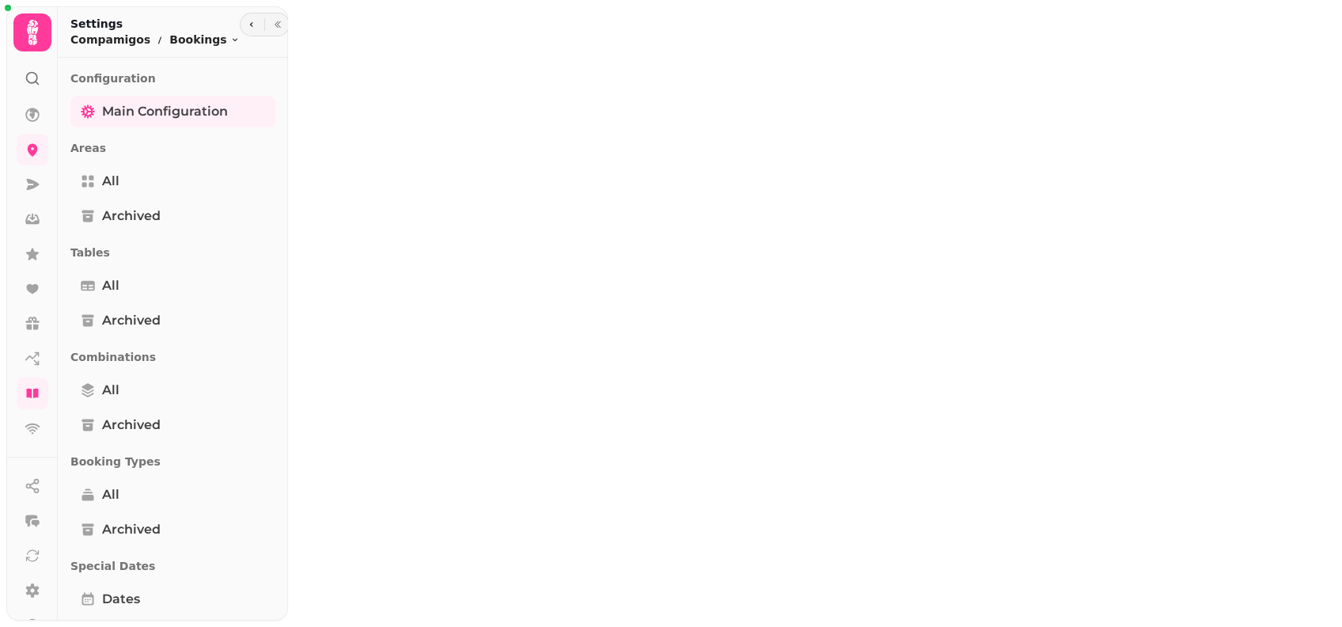
select select "**********"
select select "*"
select select "**"
select select "***"
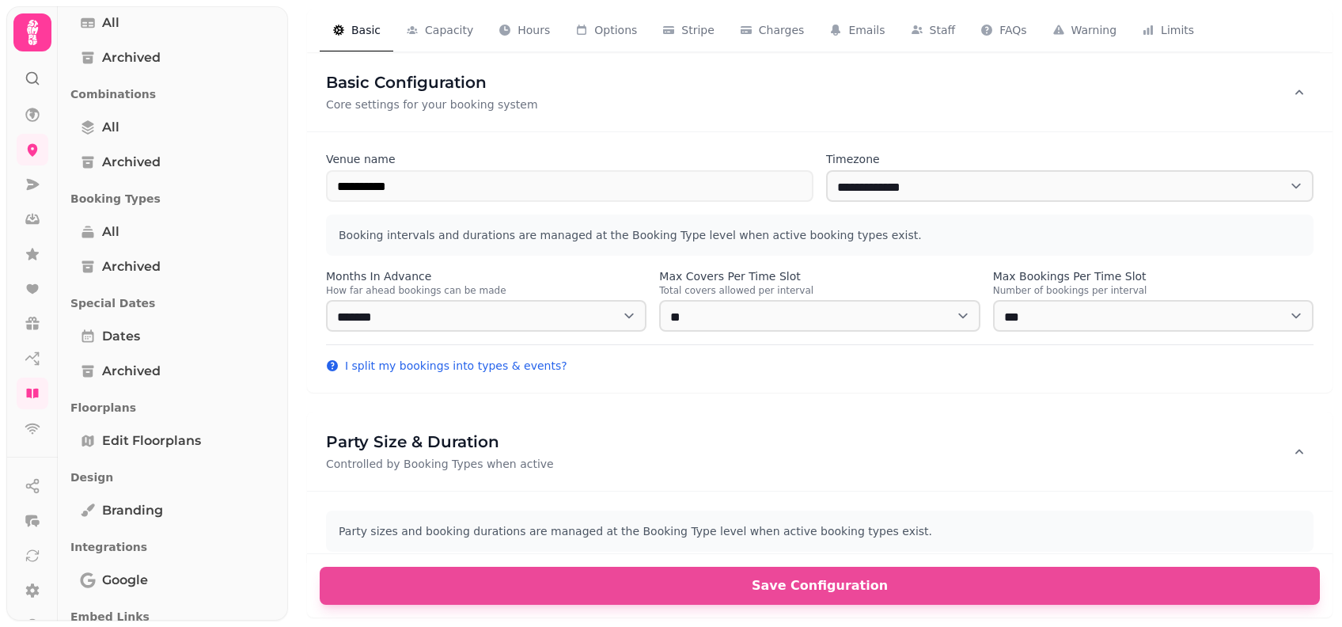
scroll to position [230, 0]
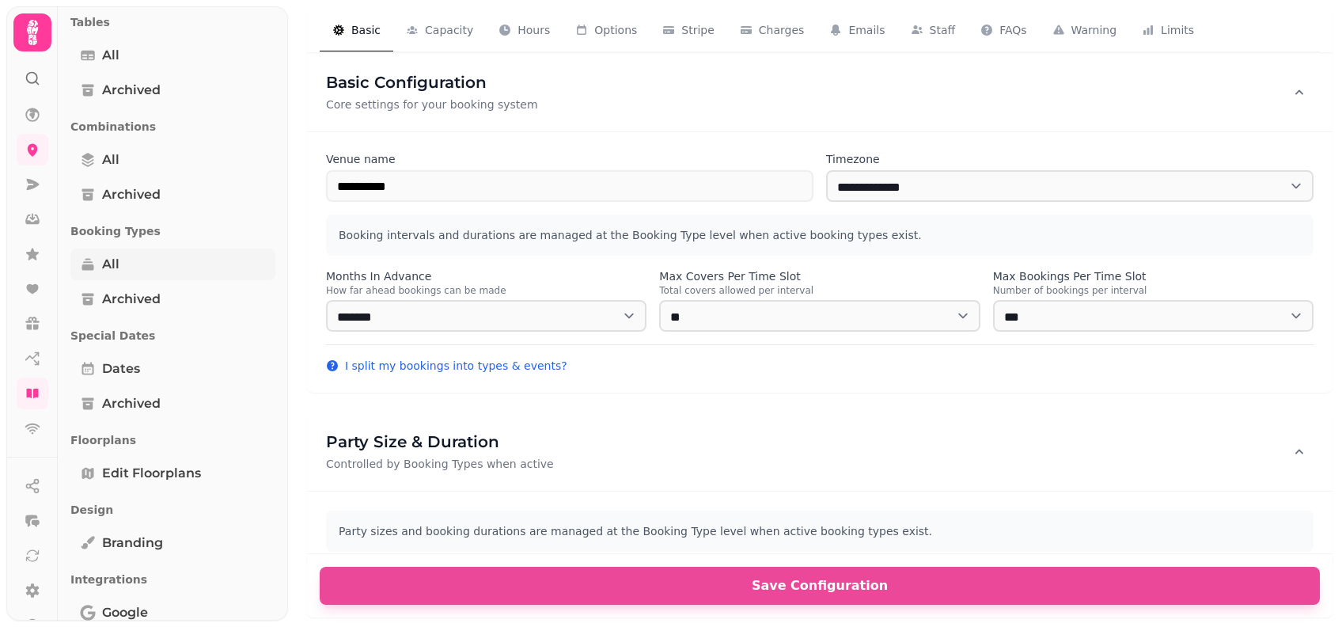
click at [138, 263] on link "All" at bounding box center [172, 264] width 205 height 32
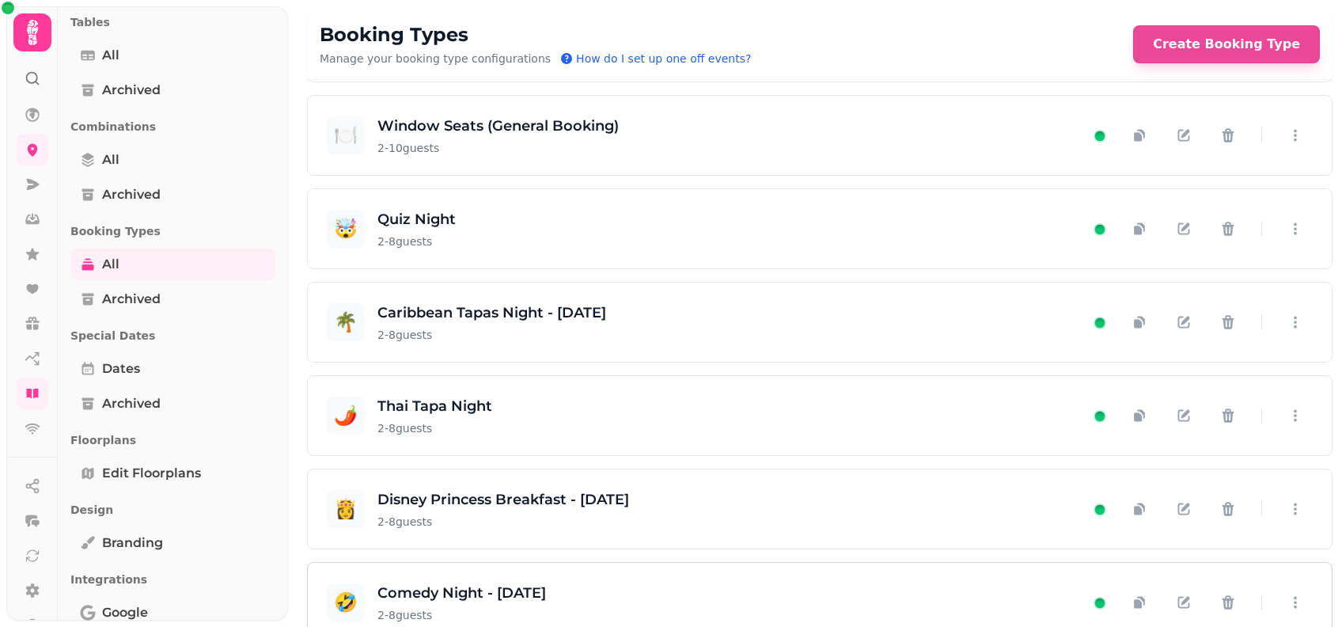
scroll to position [186, 0]
click at [524, 228] on div "🤯 Quiz Night 2 - 8 guests" at bounding box center [709, 229] width 764 height 41
click at [1176, 227] on icon "button" at bounding box center [1184, 230] width 16 height 16
select select "*"
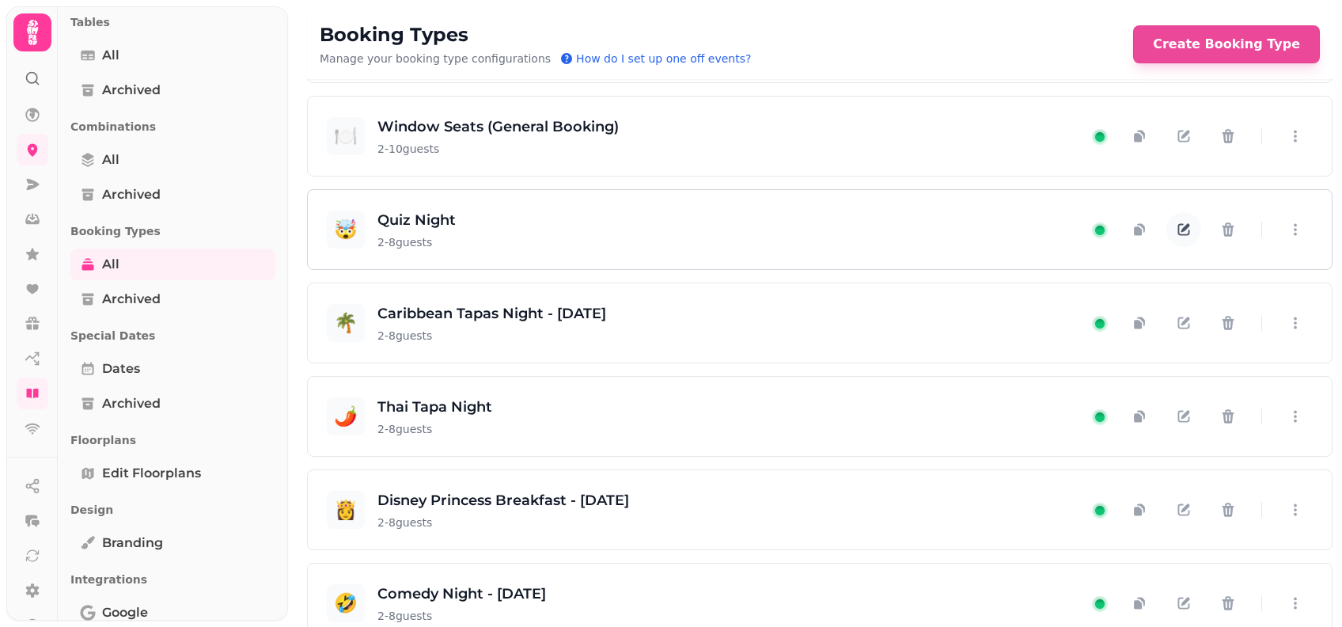
select select "****"
select select "******"
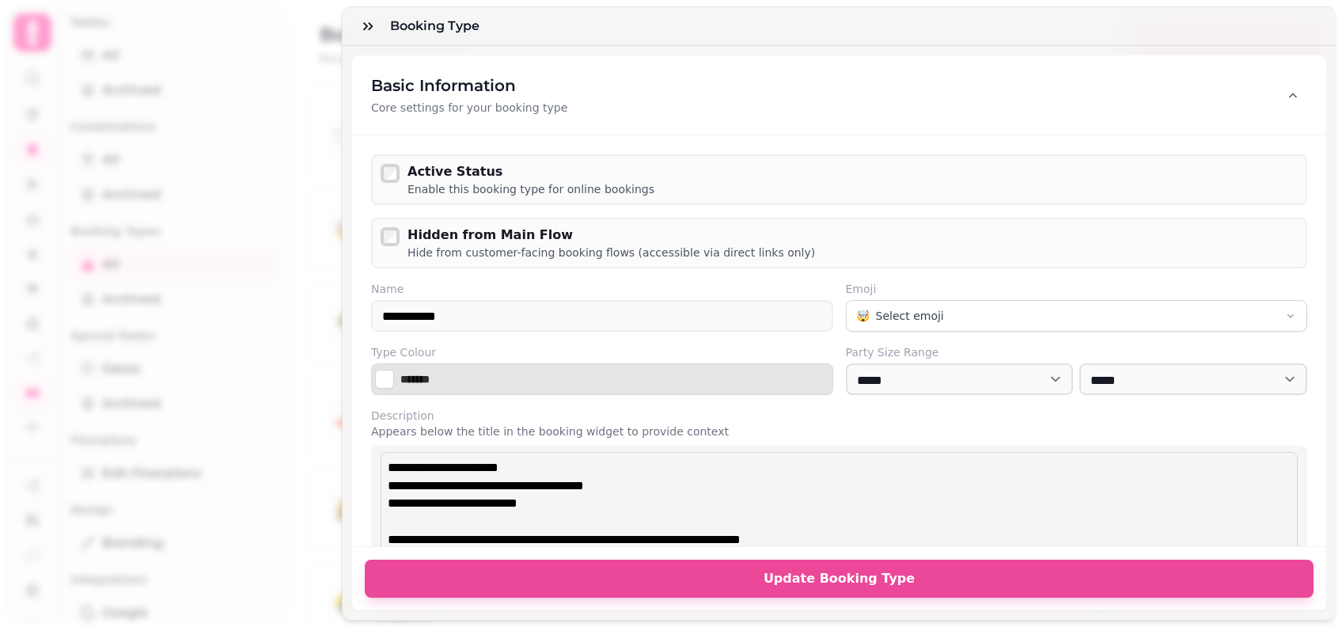
scroll to position [105, 0]
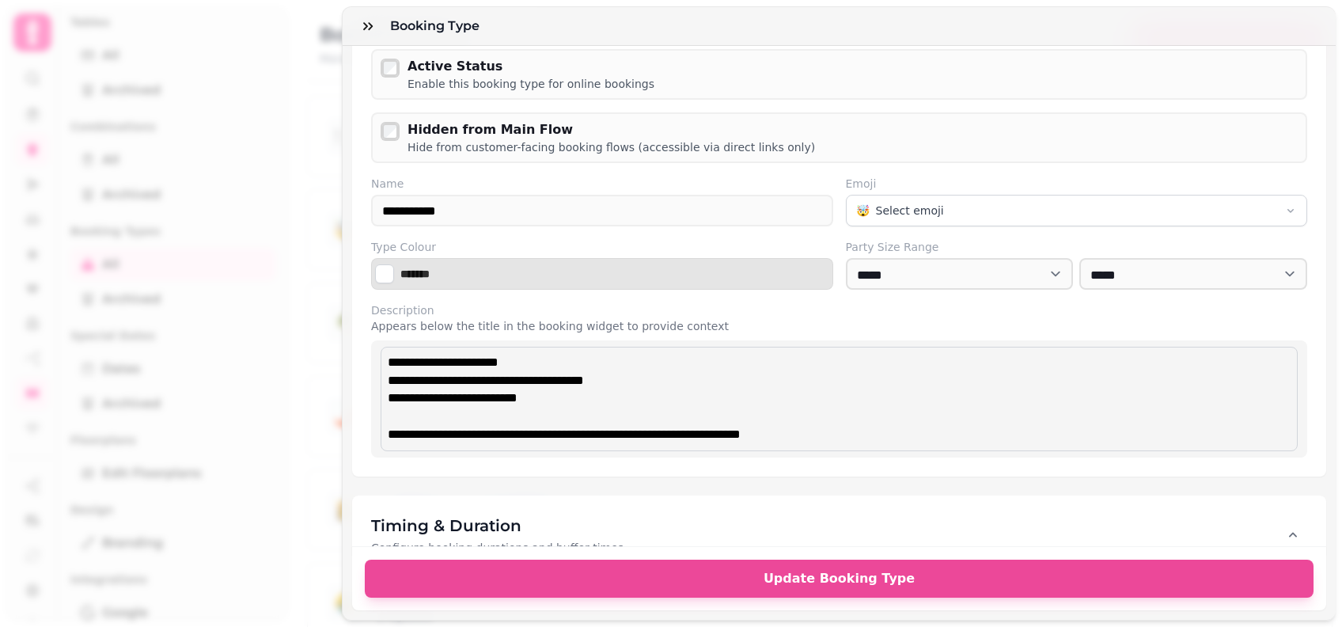
click at [445, 354] on p "**********" at bounding box center [823, 363] width 870 height 18
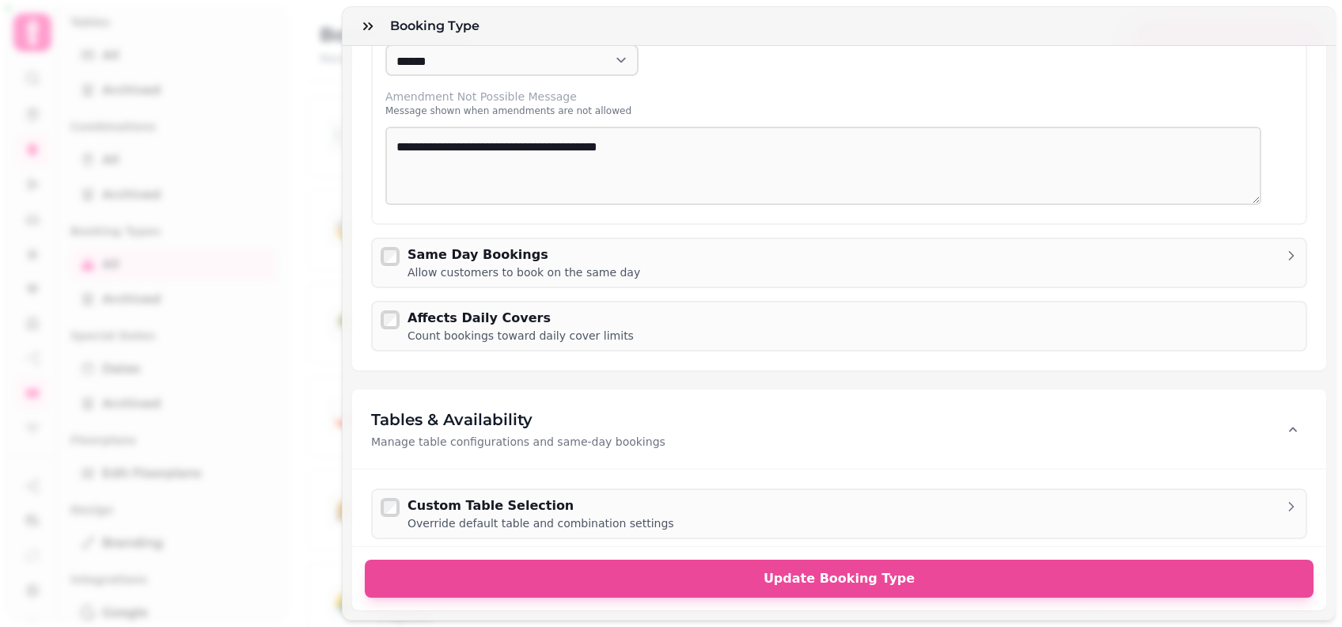
scroll to position [949, 0]
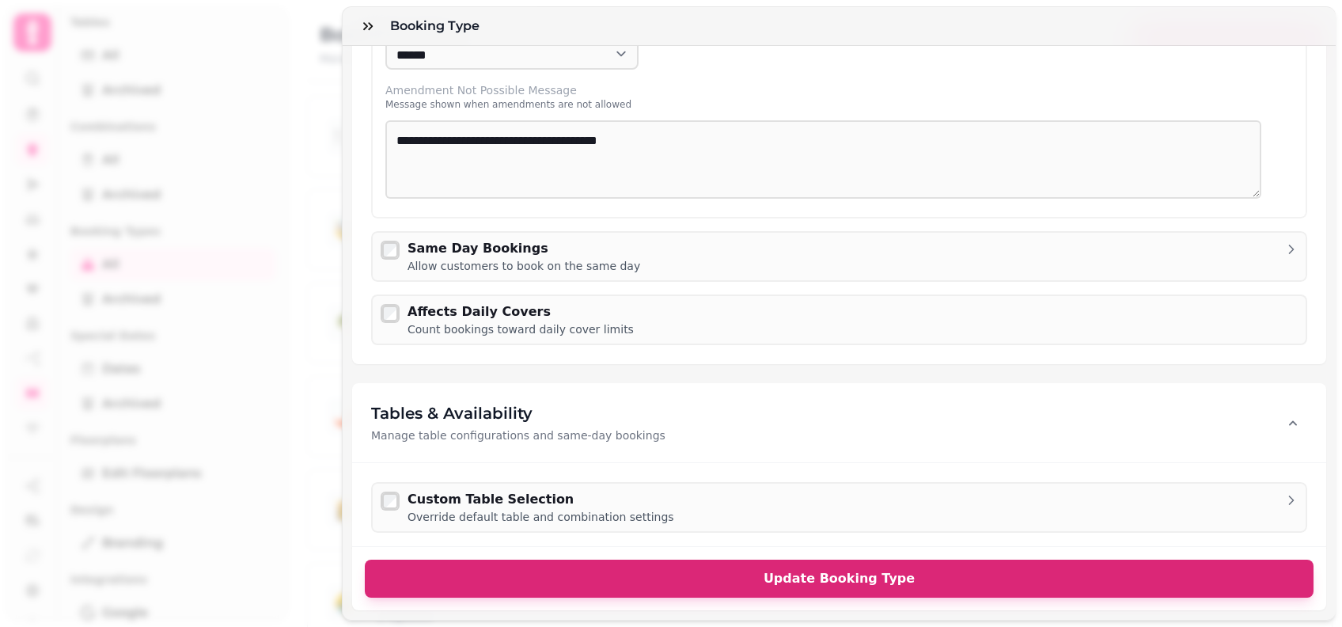
click at [547, 570] on button "Update Booking Type" at bounding box center [839, 578] width 949 height 38
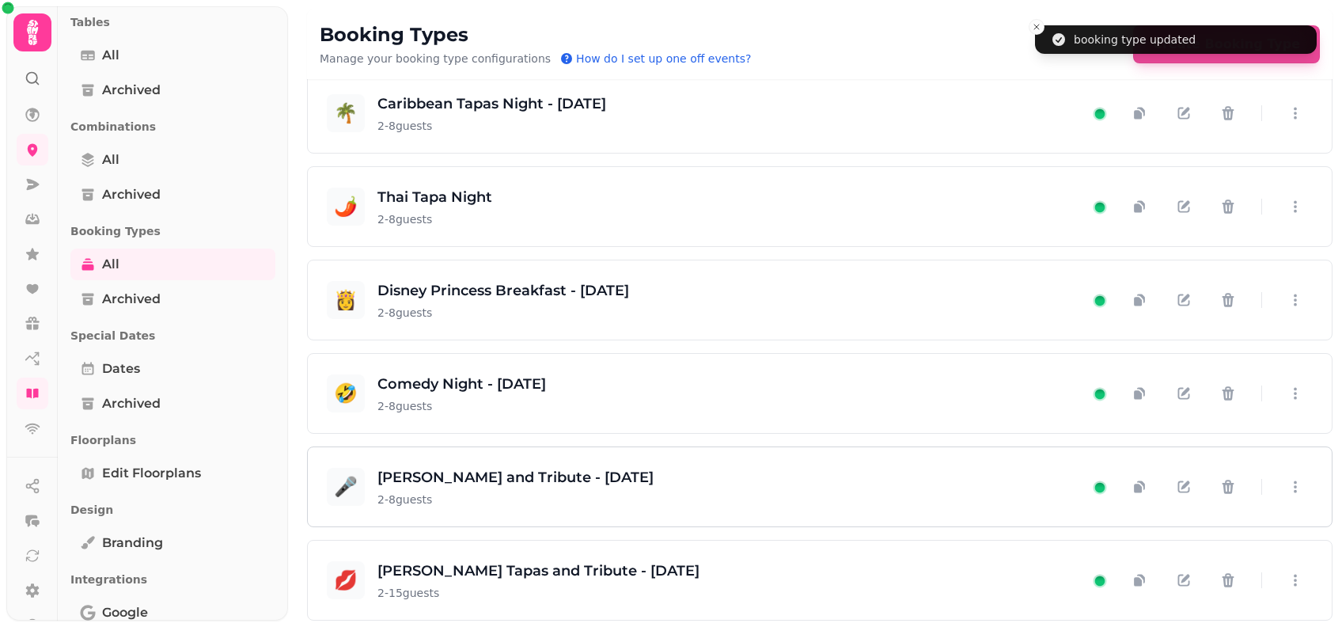
scroll to position [397, 0]
click at [142, 373] on link "Dates" at bounding box center [172, 369] width 205 height 32
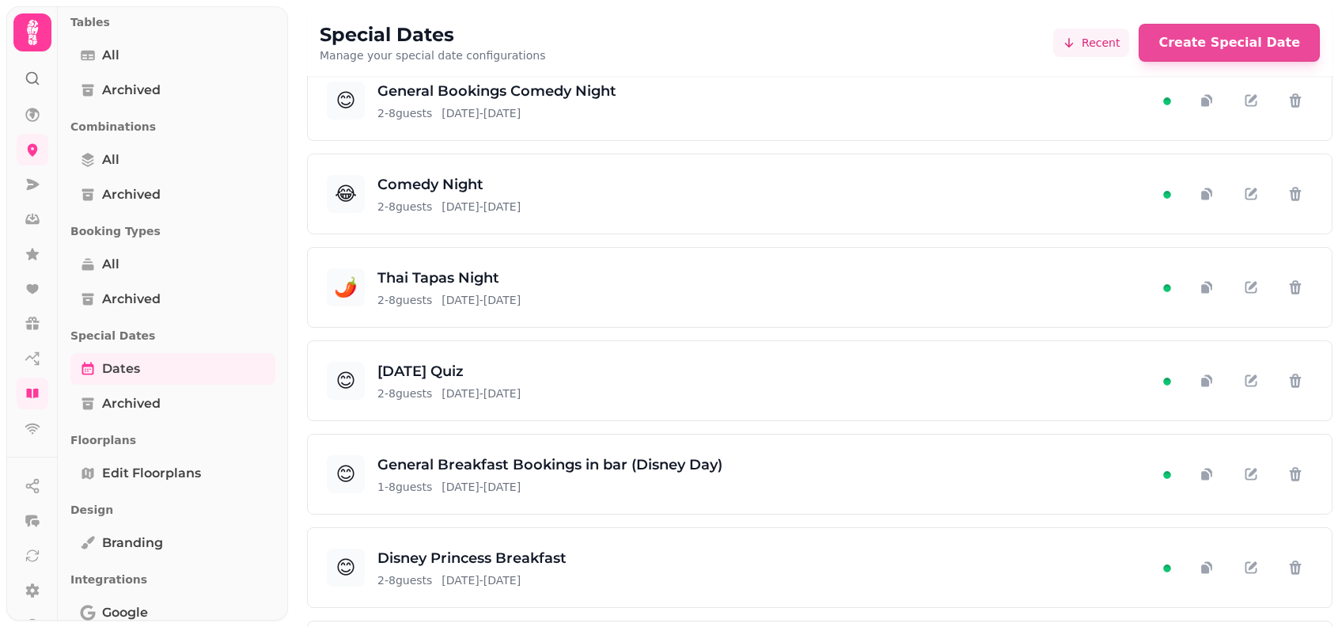
scroll to position [422, 0]
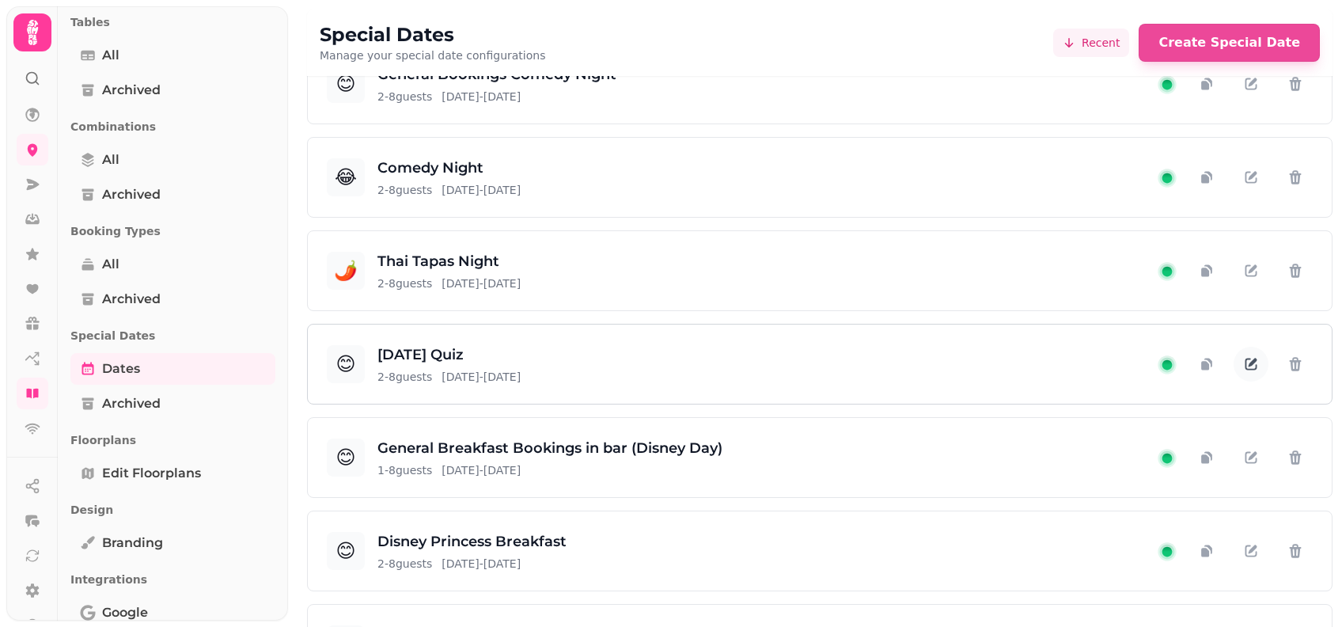
click at [1245, 361] on icon "button" at bounding box center [1251, 364] width 12 height 12
select select "*"
select select "****"
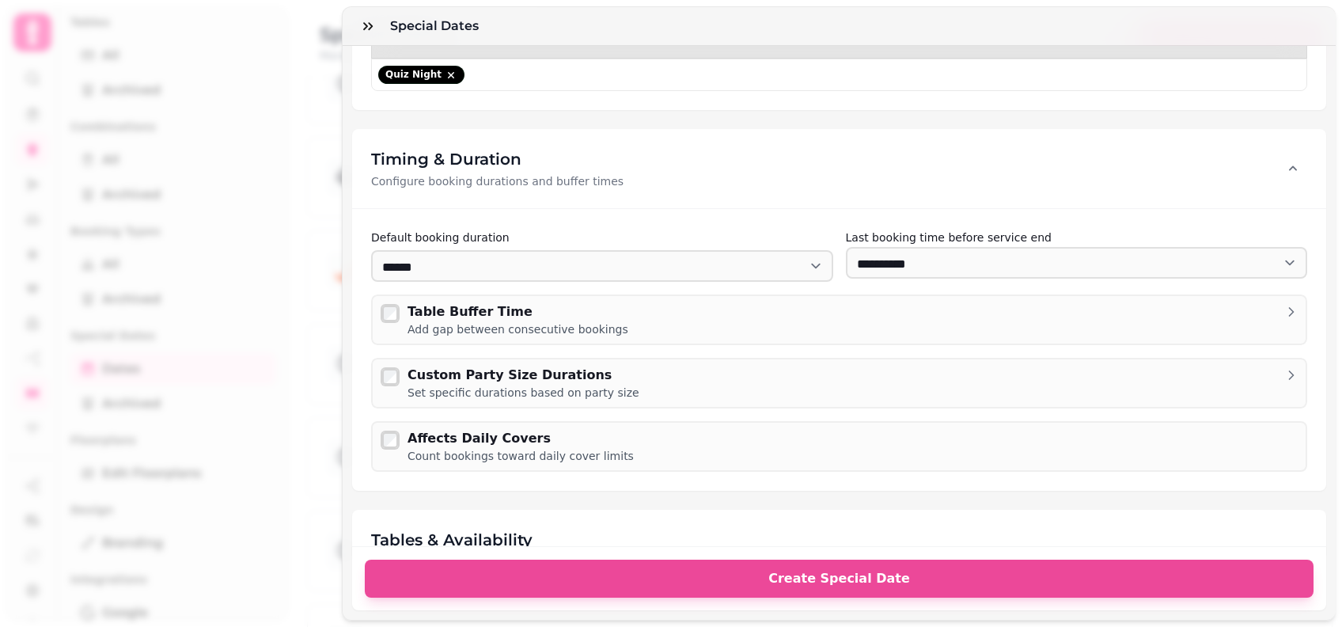
scroll to position [738, 0]
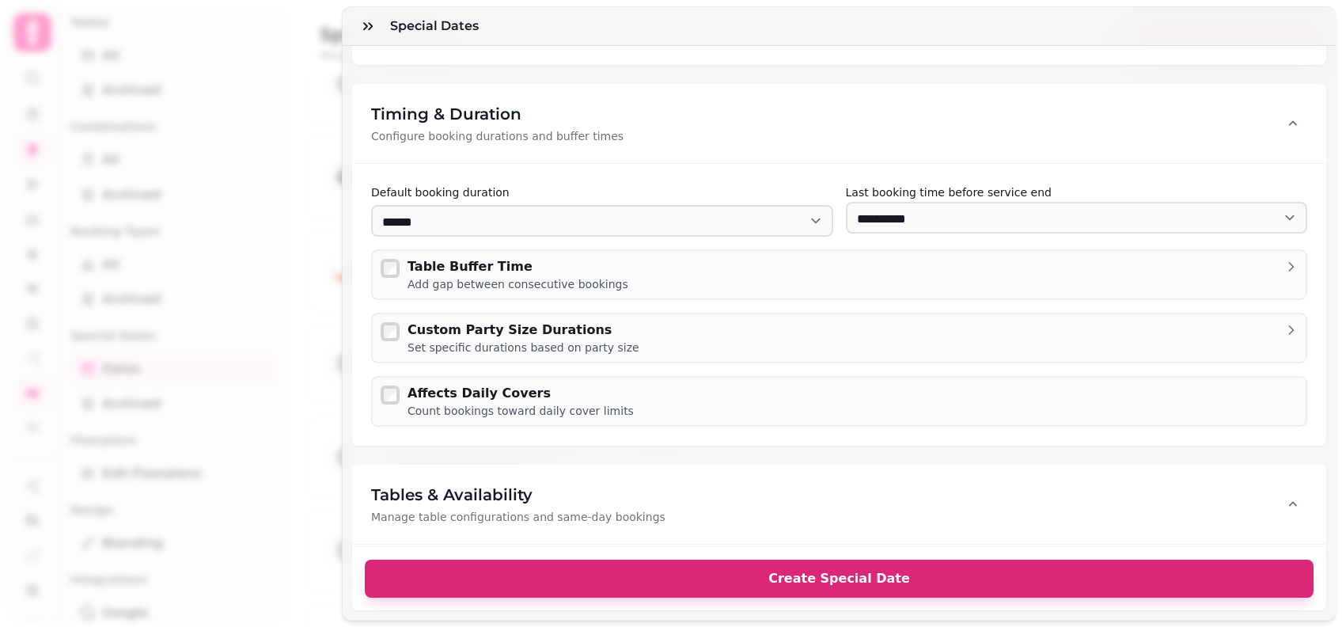
click at [627, 572] on span "Create Special Date" at bounding box center [839, 578] width 911 height 13
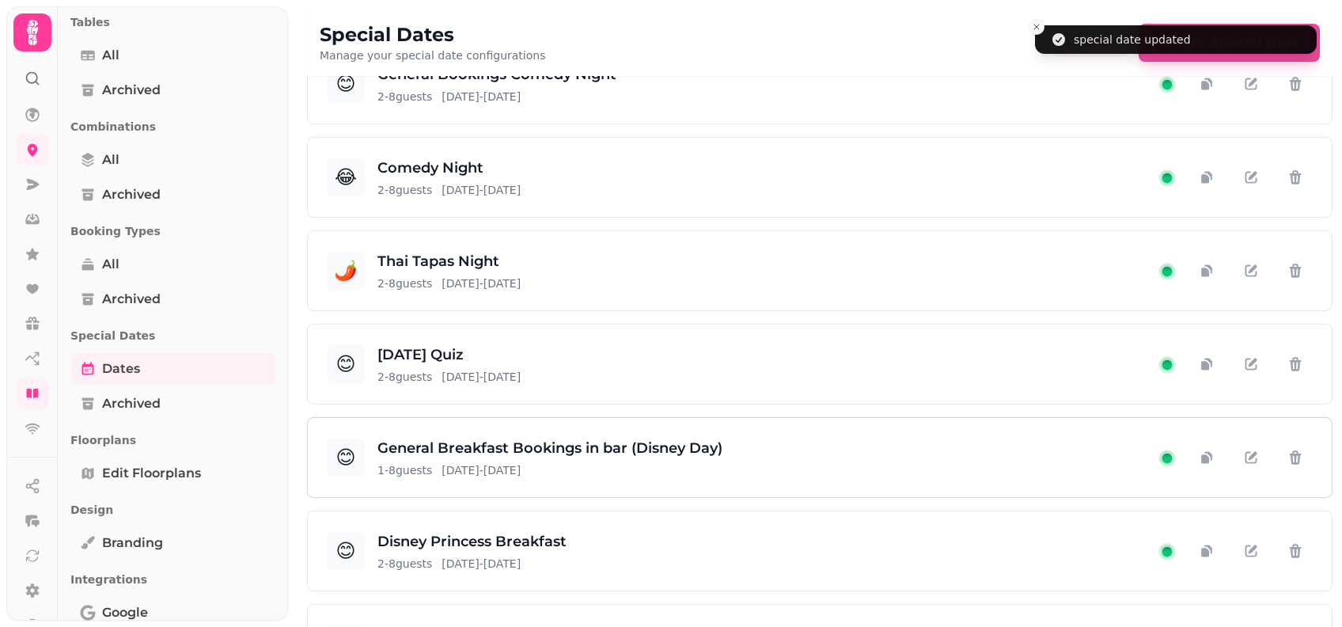
scroll to position [527, 0]
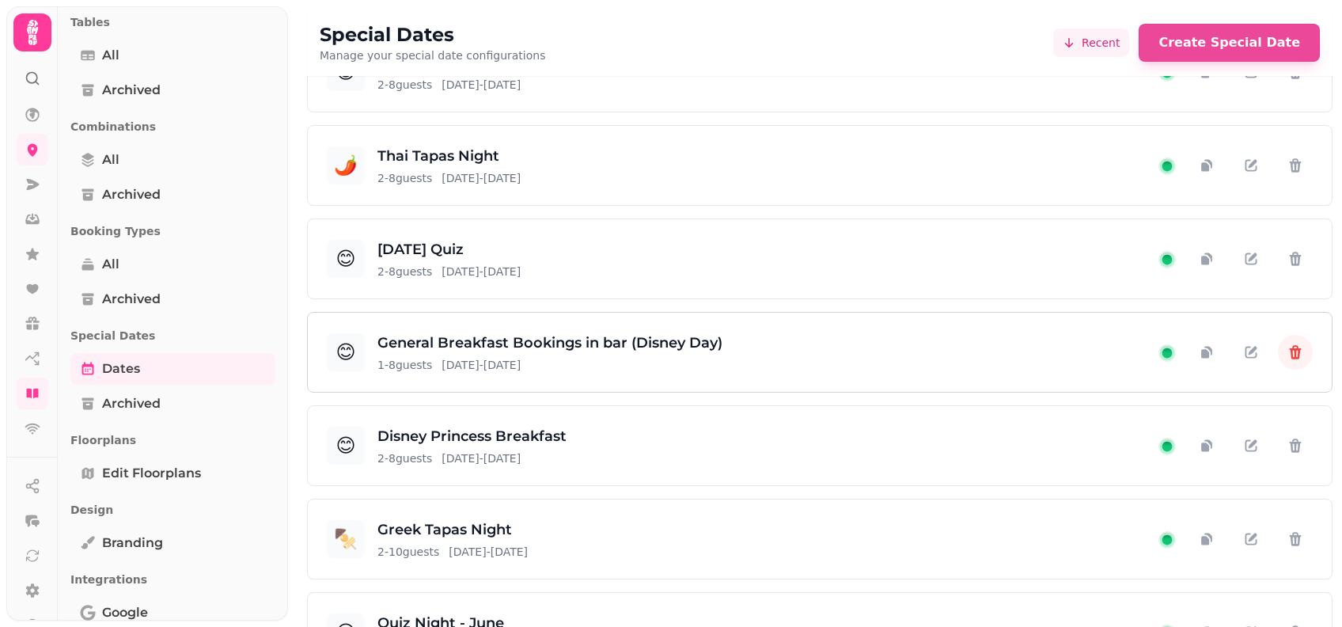
click at [1290, 354] on icon "button" at bounding box center [1296, 352] width 12 height 14
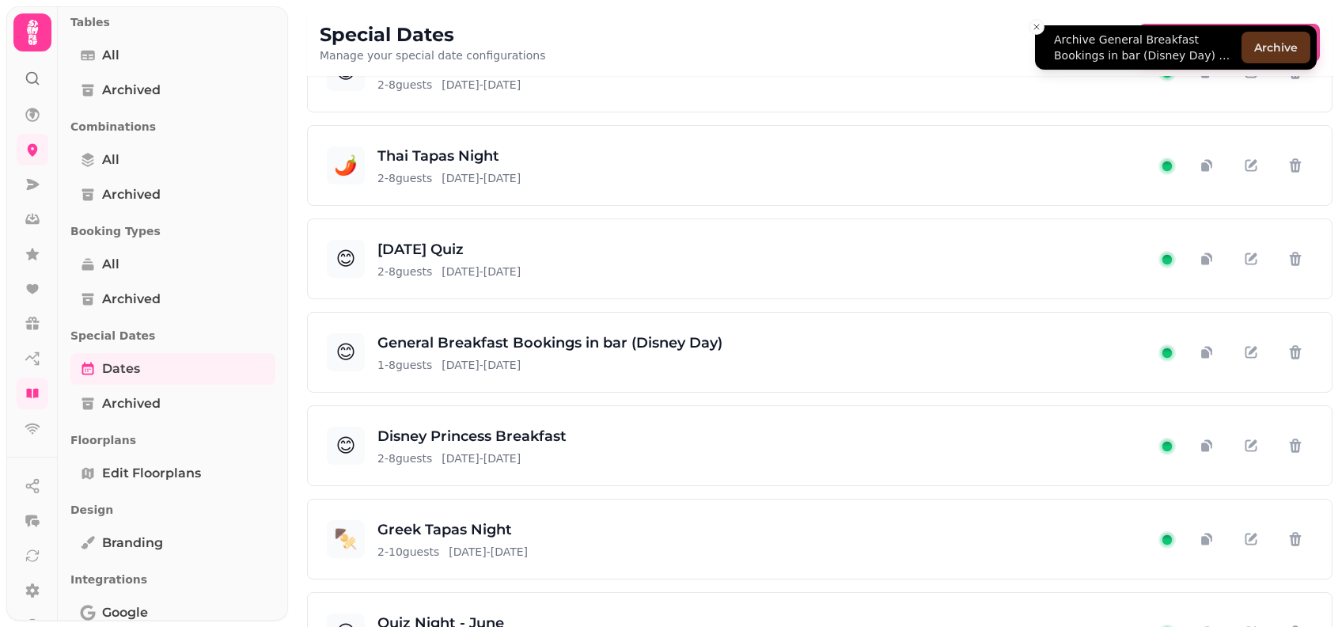
click at [1295, 38] on button "Archive" at bounding box center [1275, 48] width 69 height 32
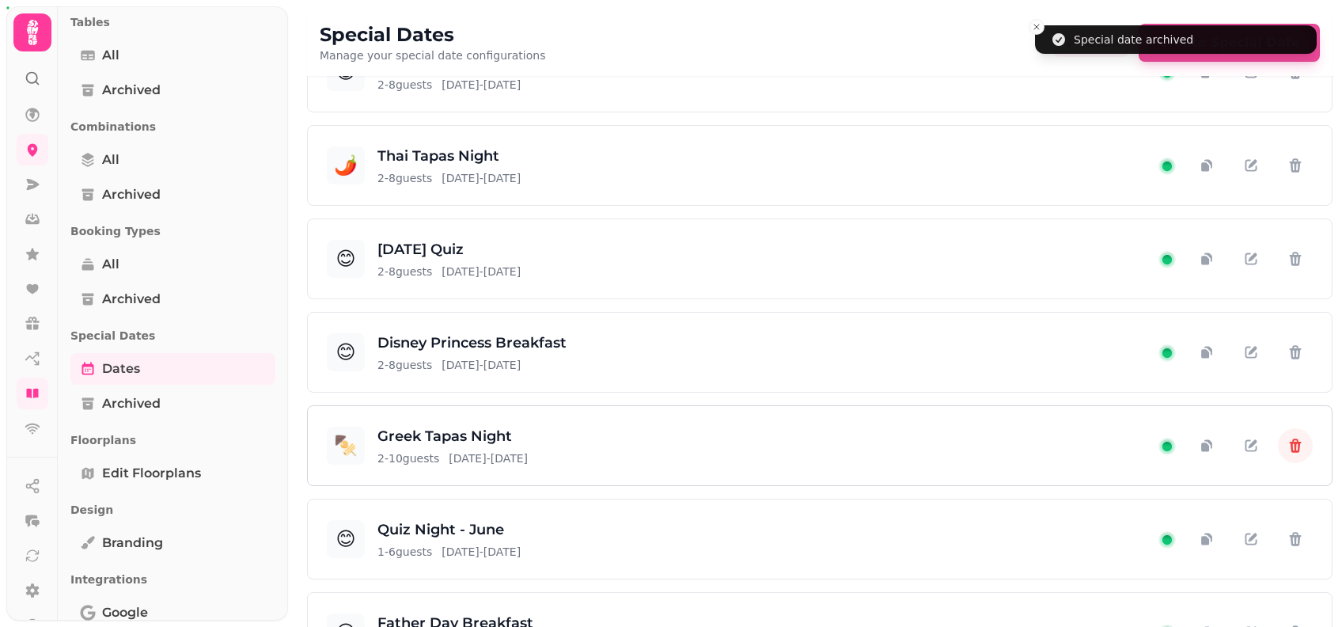
click at [1286, 437] on button "button" at bounding box center [1295, 445] width 35 height 35
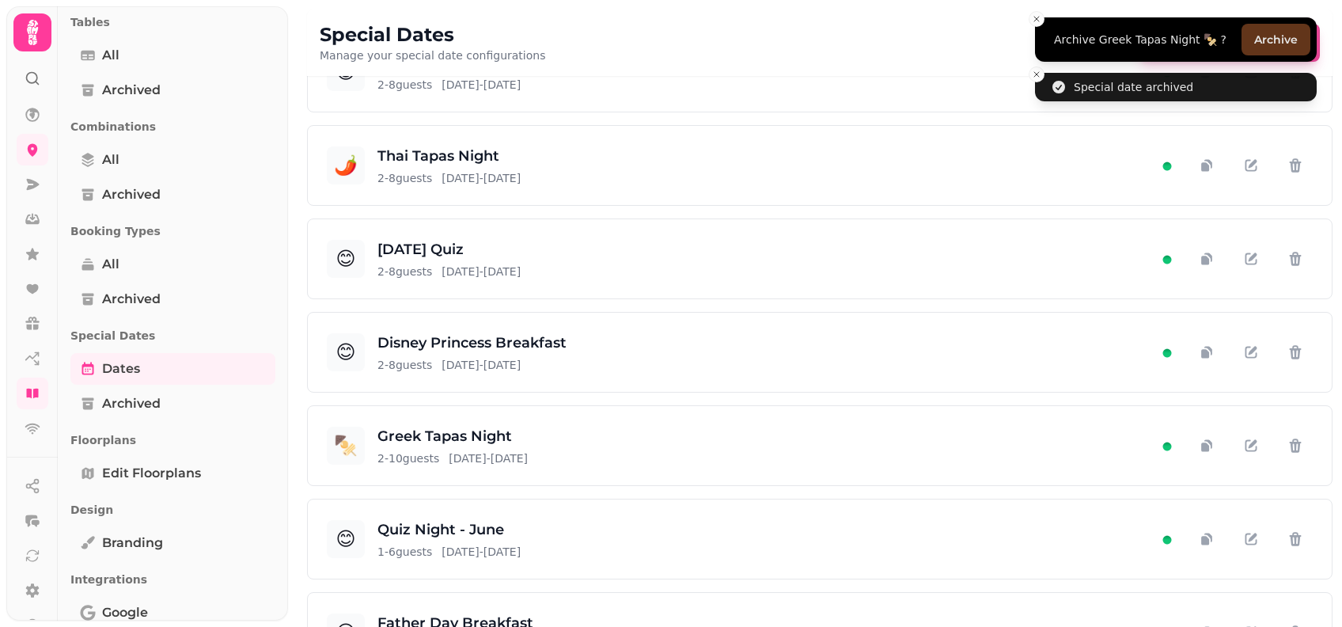
click at [1279, 39] on button "Archive" at bounding box center [1275, 40] width 69 height 32
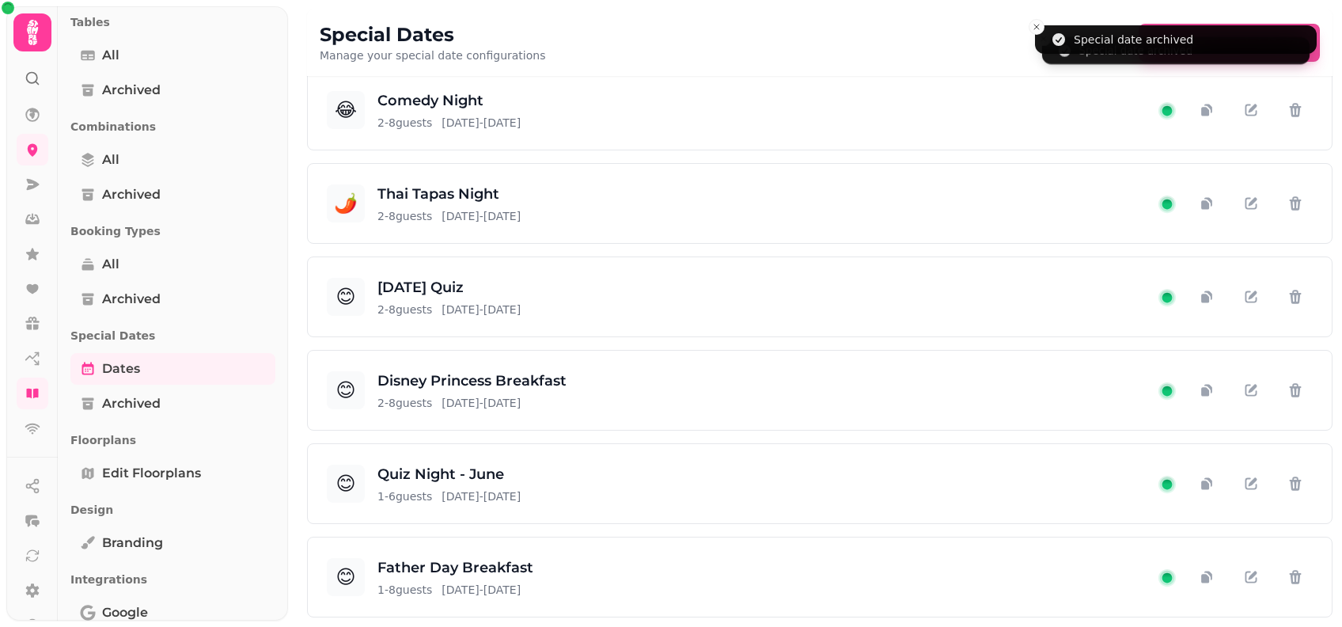
scroll to position [487, 0]
click at [1287, 478] on icon "button" at bounding box center [1295, 486] width 16 height 16
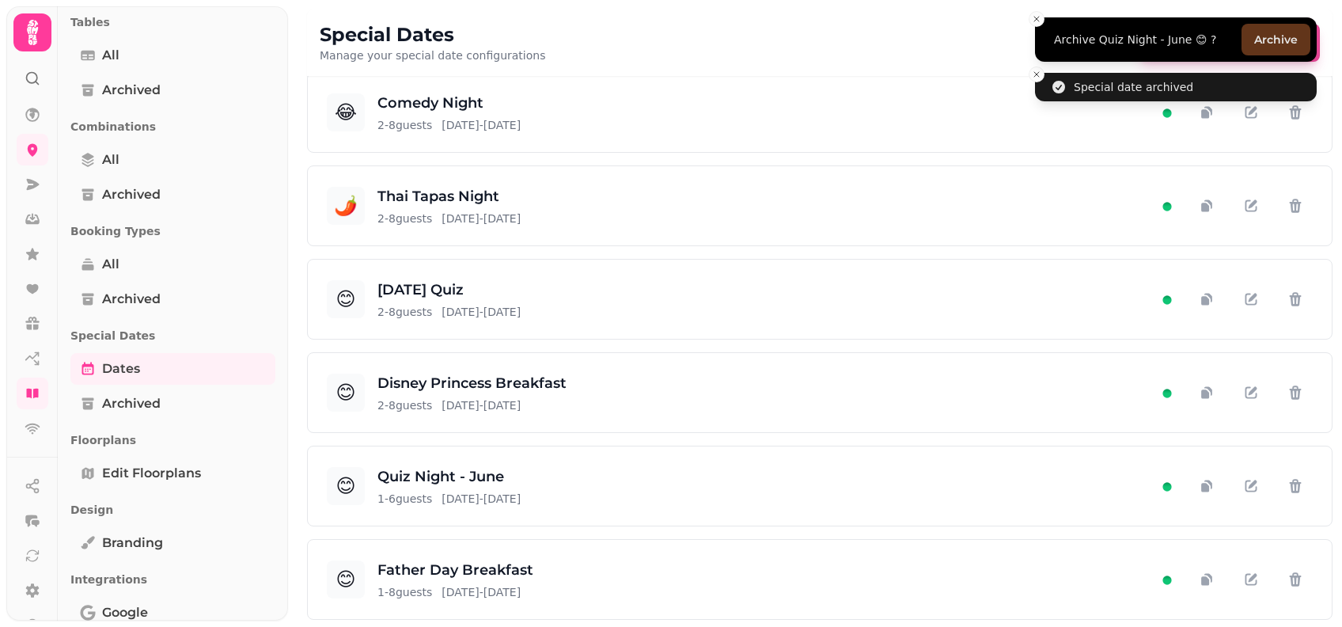
click at [1283, 40] on button "Archive" at bounding box center [1275, 40] width 69 height 32
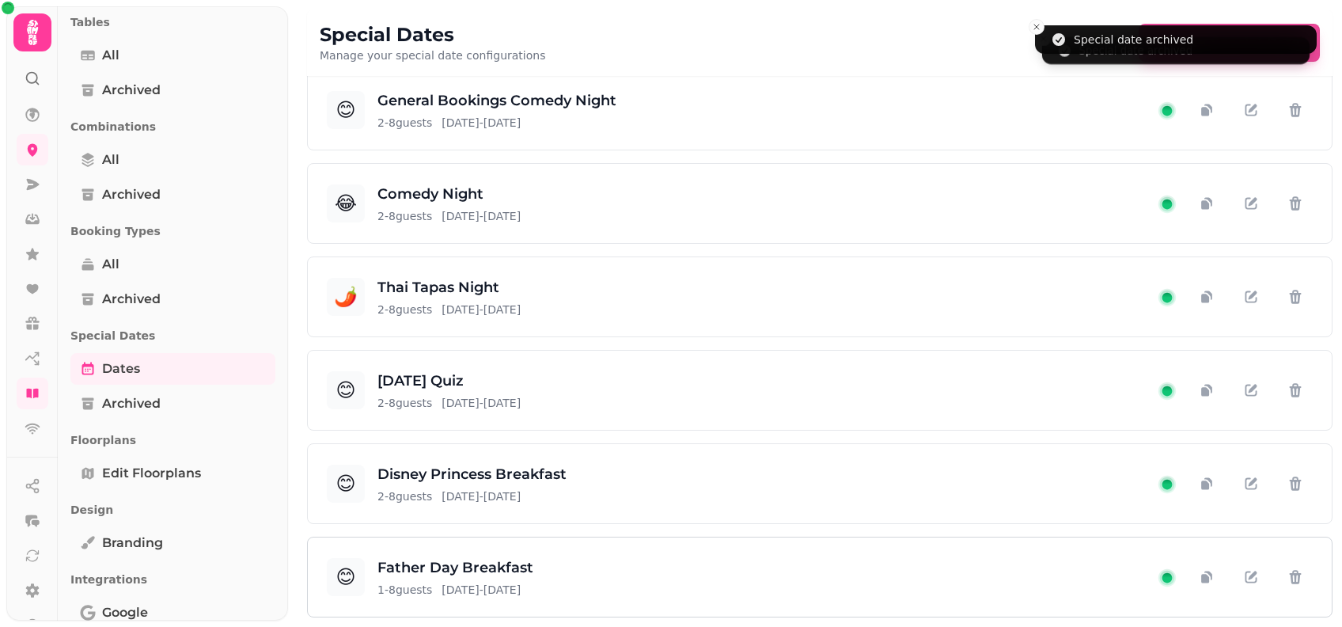
scroll to position [393, 0]
click at [1290, 574] on icon "button" at bounding box center [1296, 579] width 12 height 14
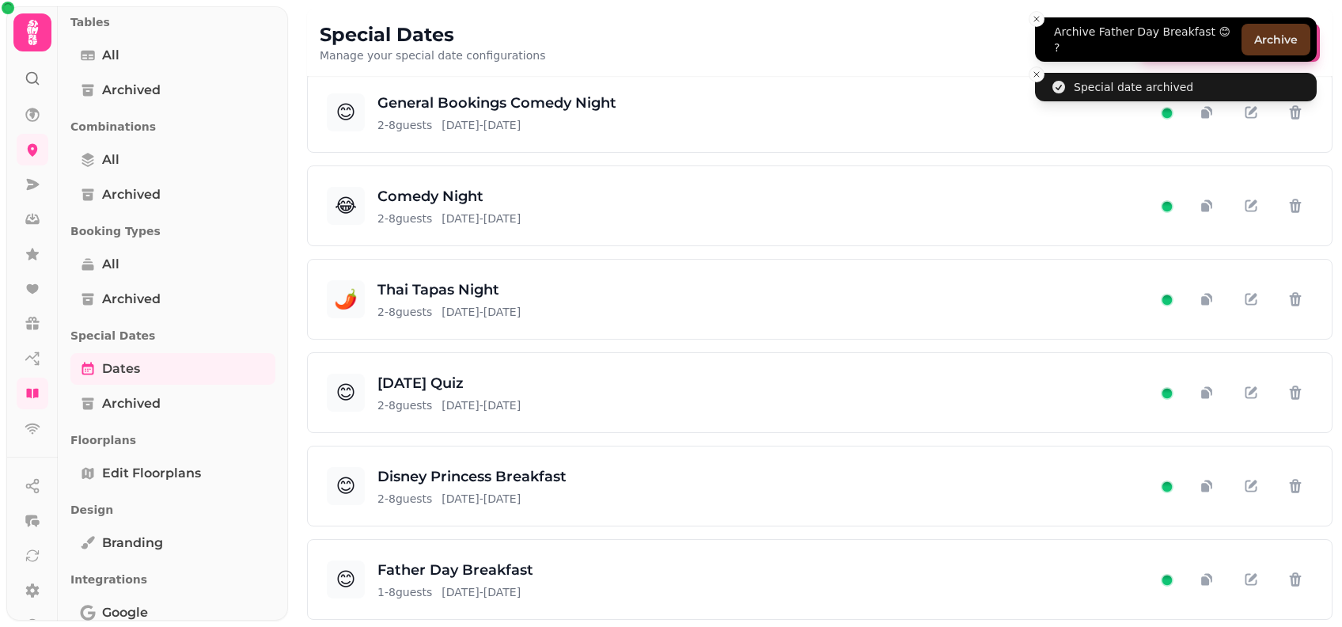
click at [1271, 47] on button "Archive" at bounding box center [1275, 40] width 69 height 32
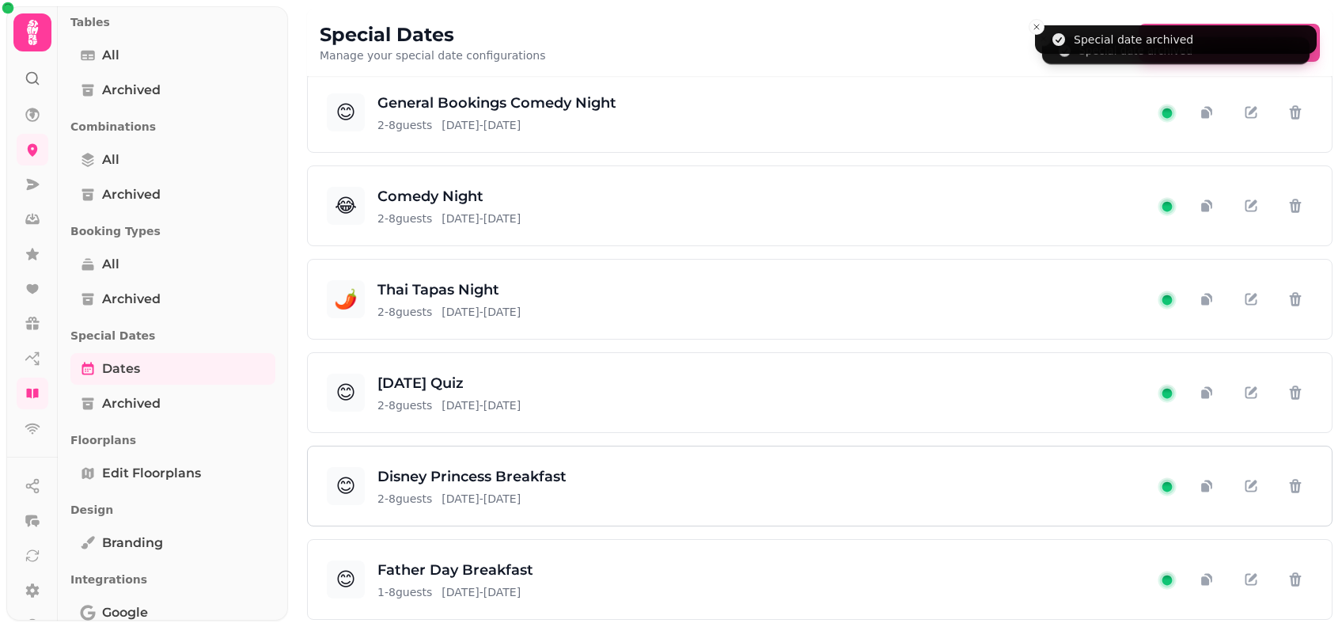
scroll to position [300, 0]
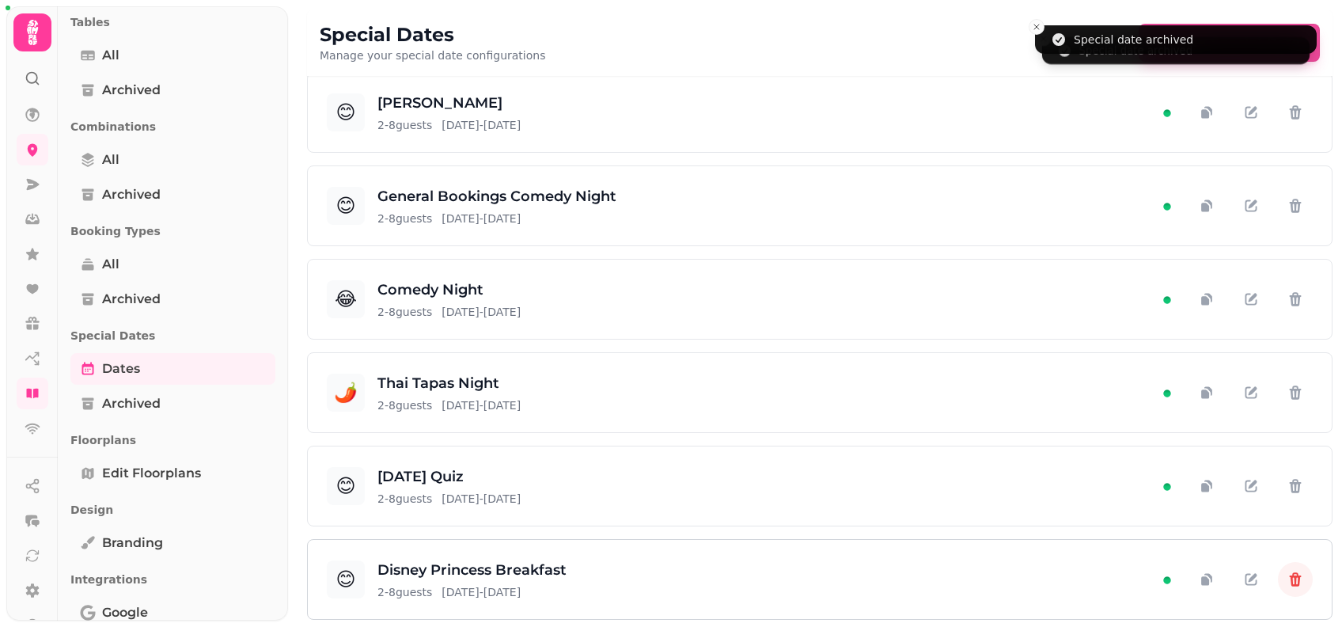
click at [1290, 572] on button "button" at bounding box center [1295, 579] width 35 height 35
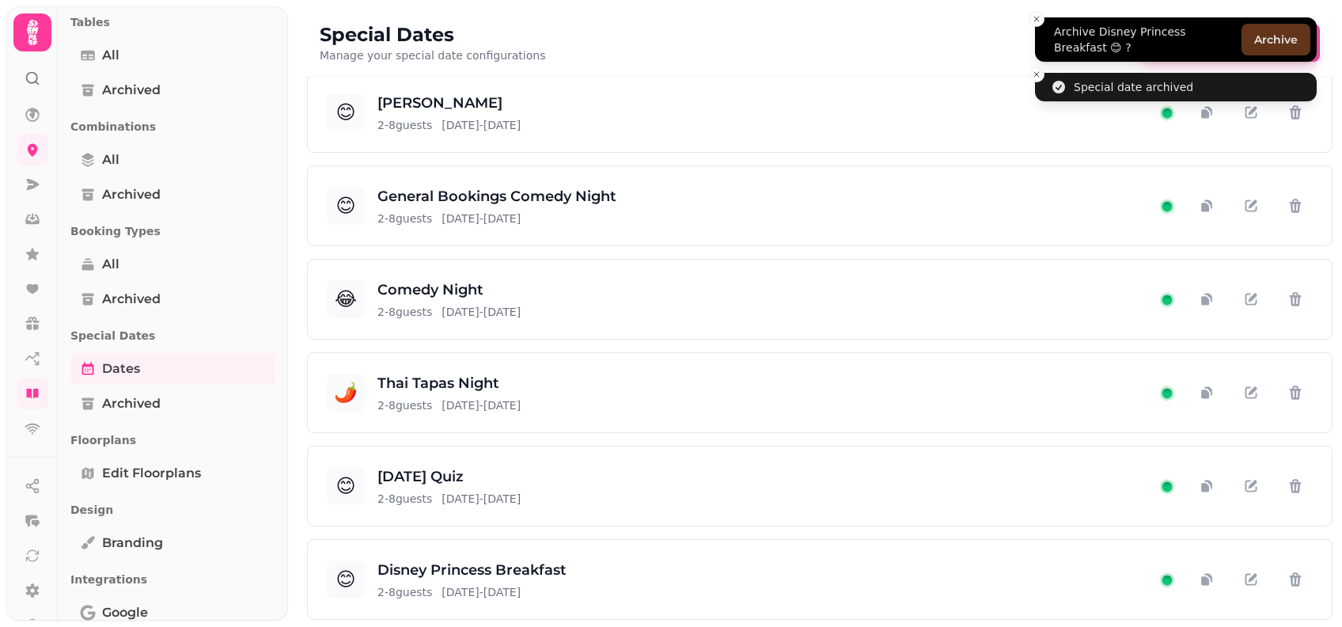
click at [1279, 55] on button "Archive" at bounding box center [1275, 40] width 69 height 32
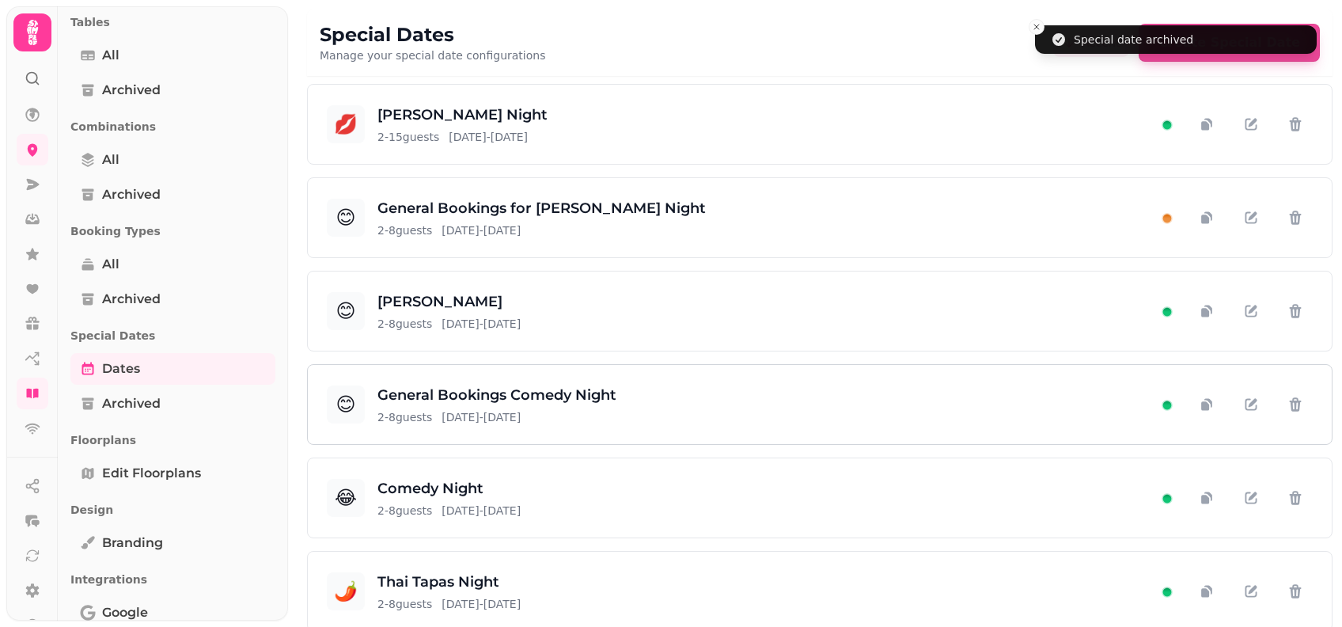
scroll to position [0, 0]
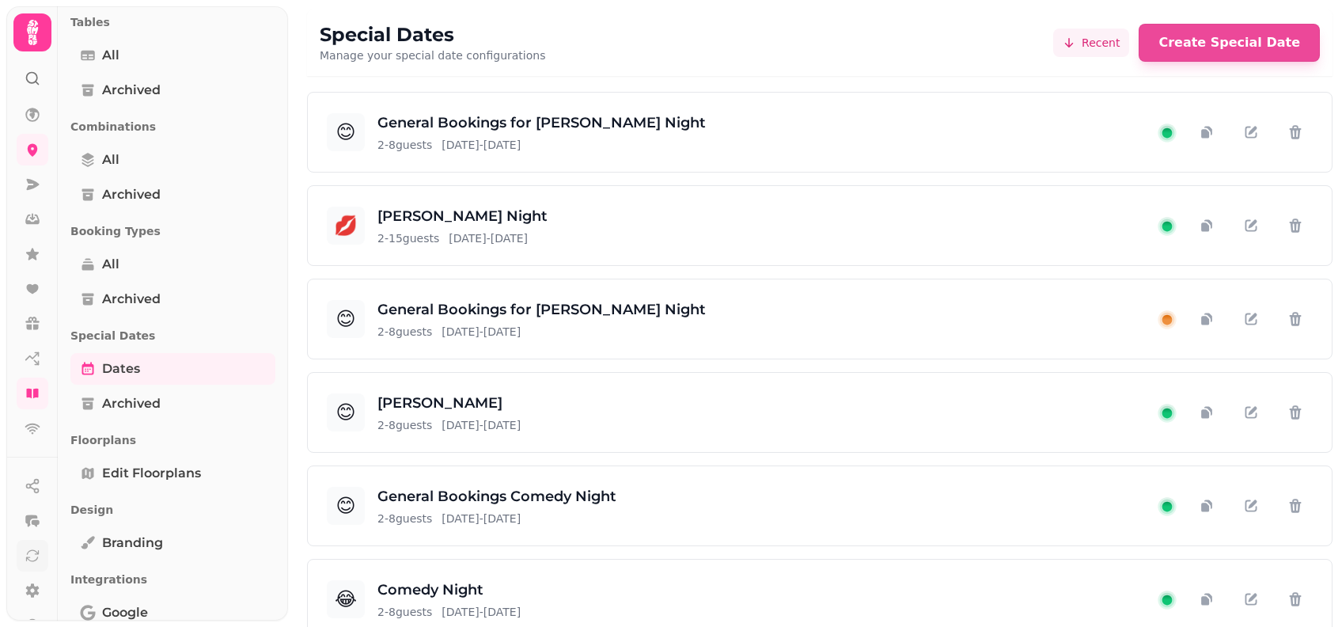
click at [34, 558] on icon at bounding box center [33, 556] width 16 height 16
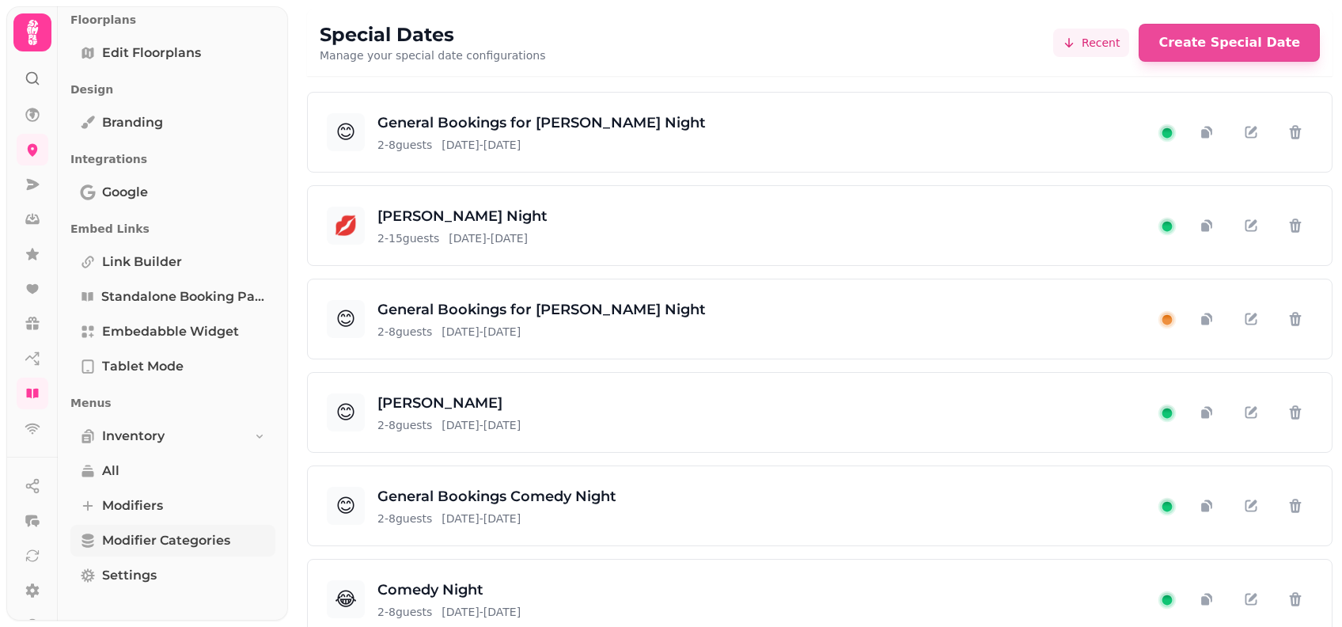
scroll to position [652, 0]
click at [167, 257] on span "Link Builder" at bounding box center [142, 260] width 80 height 19
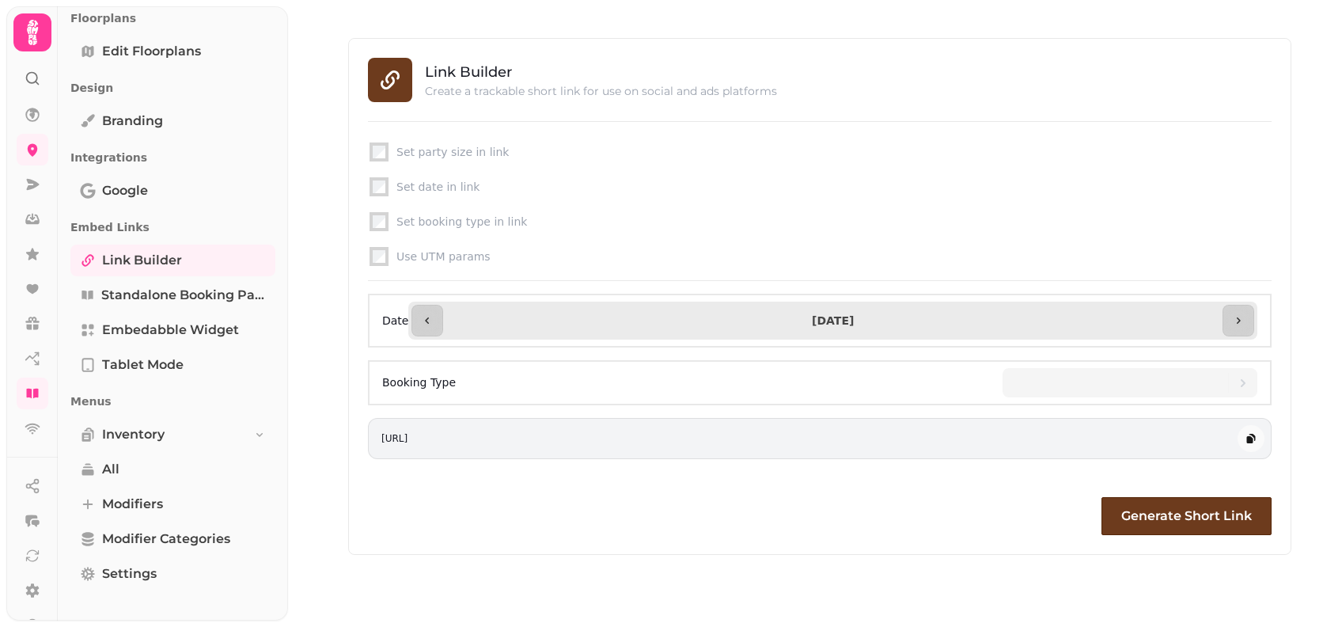
click at [899, 327] on input "**********" at bounding box center [832, 320] width 773 height 25
type input "**********"
click at [1152, 388] on div at bounding box center [1121, 382] width 213 height 29
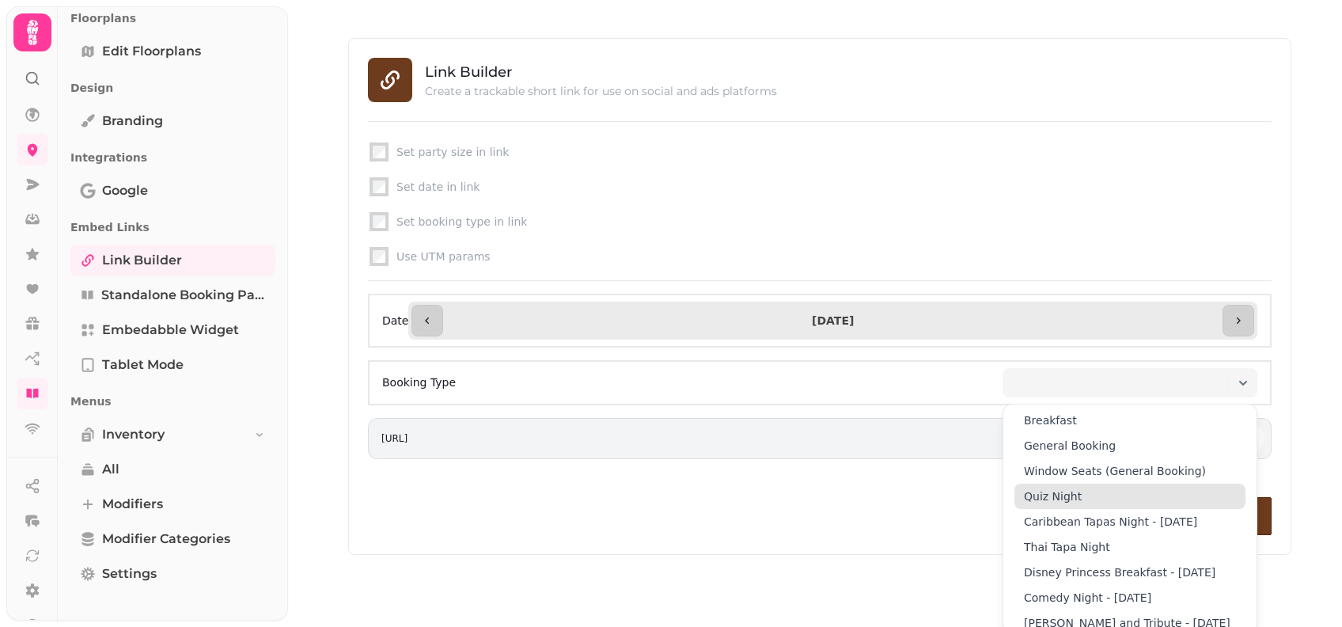
click at [1097, 494] on div "Quiz Night" at bounding box center [1129, 495] width 231 height 25
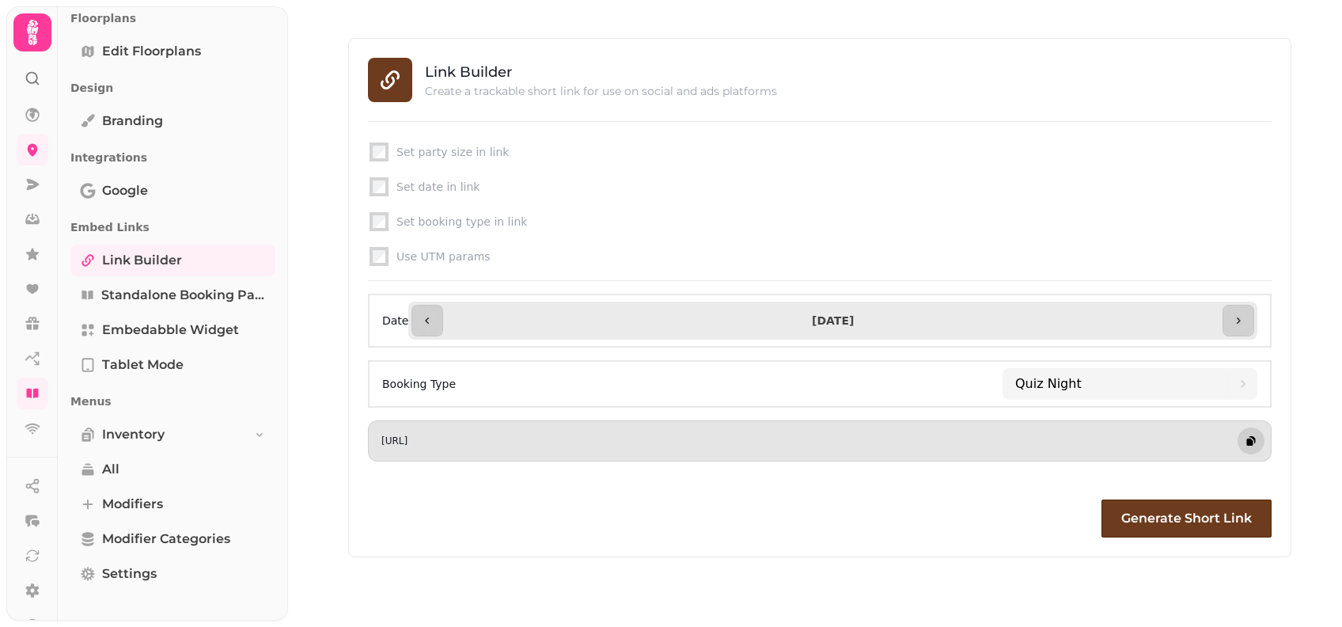
click at [1251, 438] on icon "button" at bounding box center [1250, 441] width 6 height 7
